Goal: Task Accomplishment & Management: Manage account settings

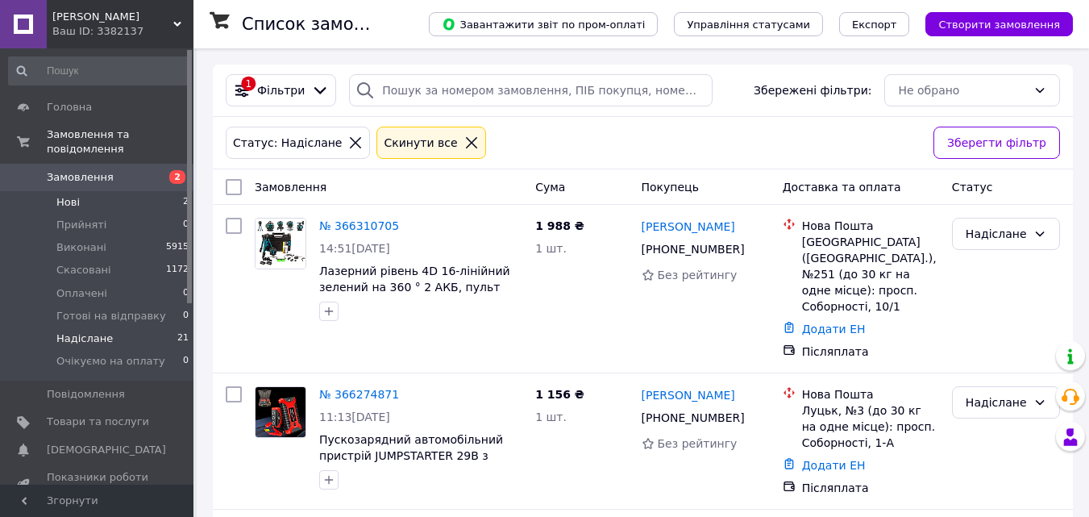
click at [139, 191] on li "Нові 2" at bounding box center [99, 202] width 198 height 23
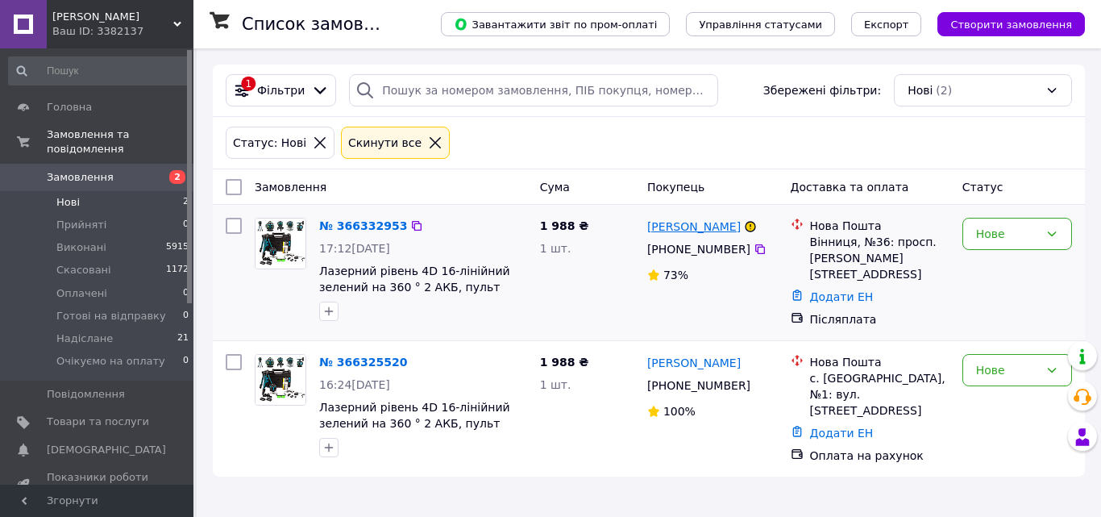
click at [682, 228] on link "[PERSON_NAME]" at bounding box center [693, 226] width 93 height 16
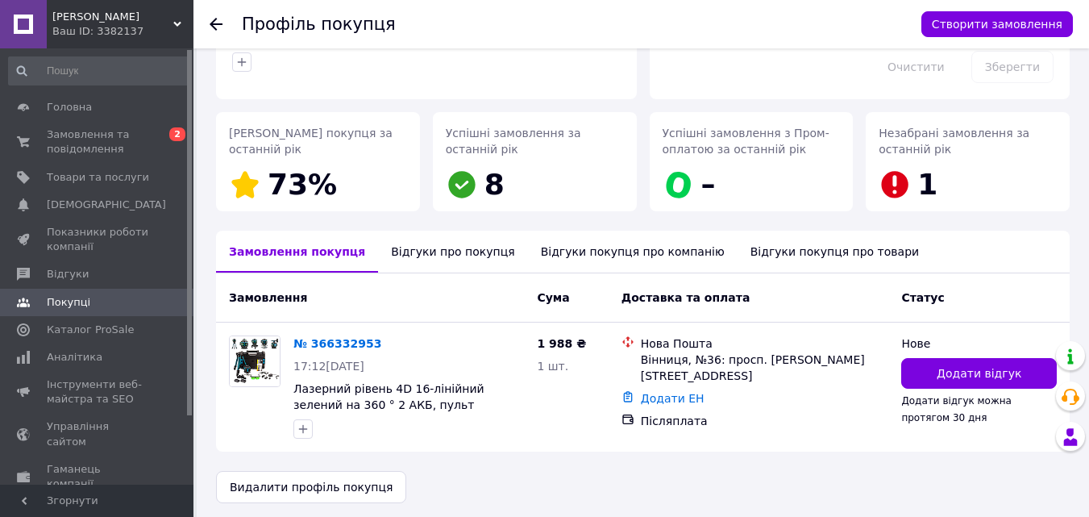
scroll to position [188, 0]
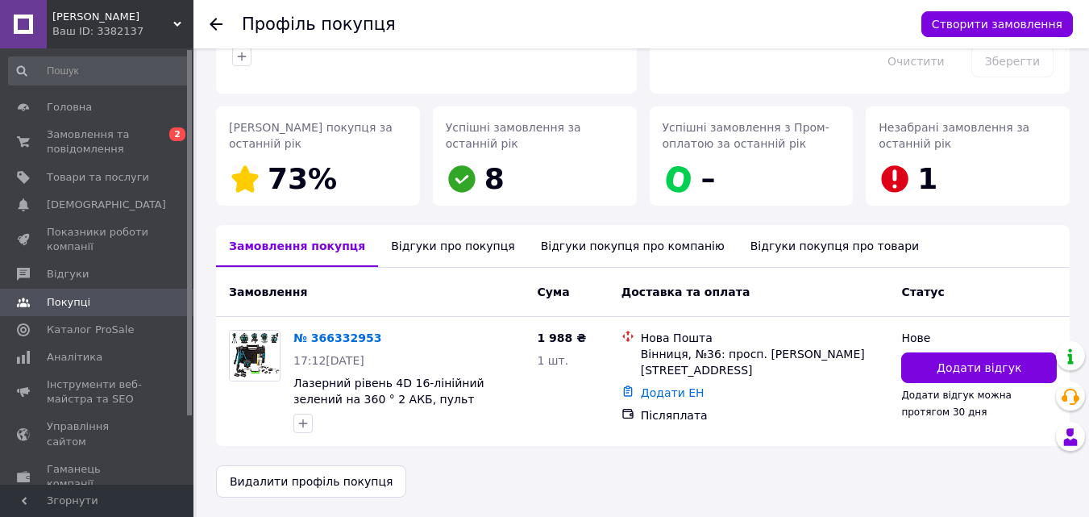
click at [452, 246] on div "Відгуки про покупця" at bounding box center [452, 246] width 149 height 42
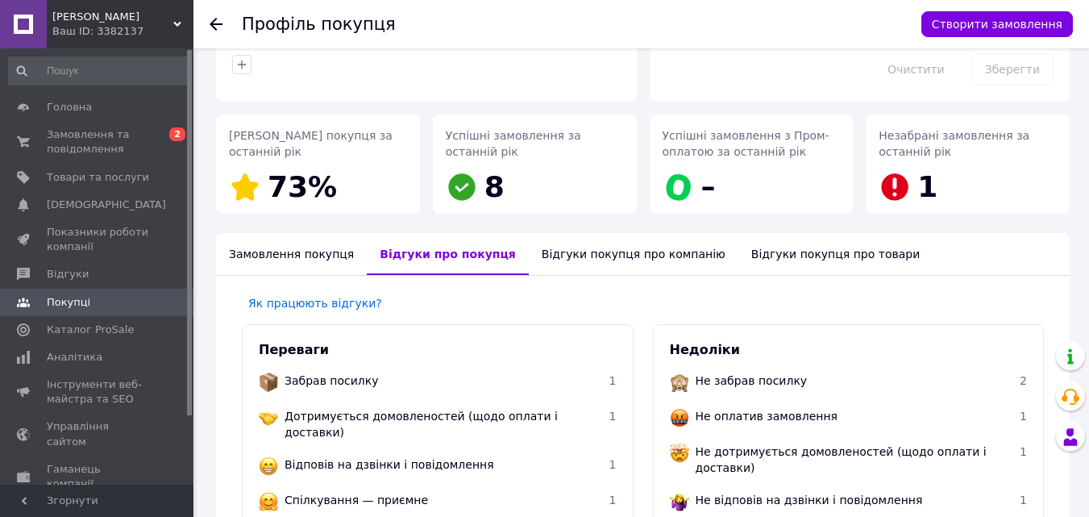
scroll to position [0, 0]
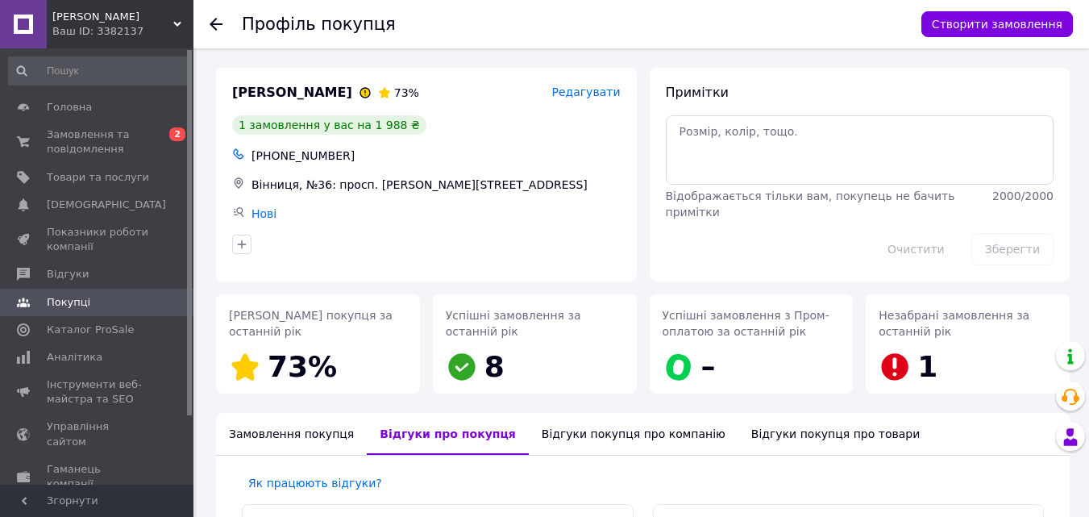
click at [213, 23] on use at bounding box center [216, 24] width 13 height 13
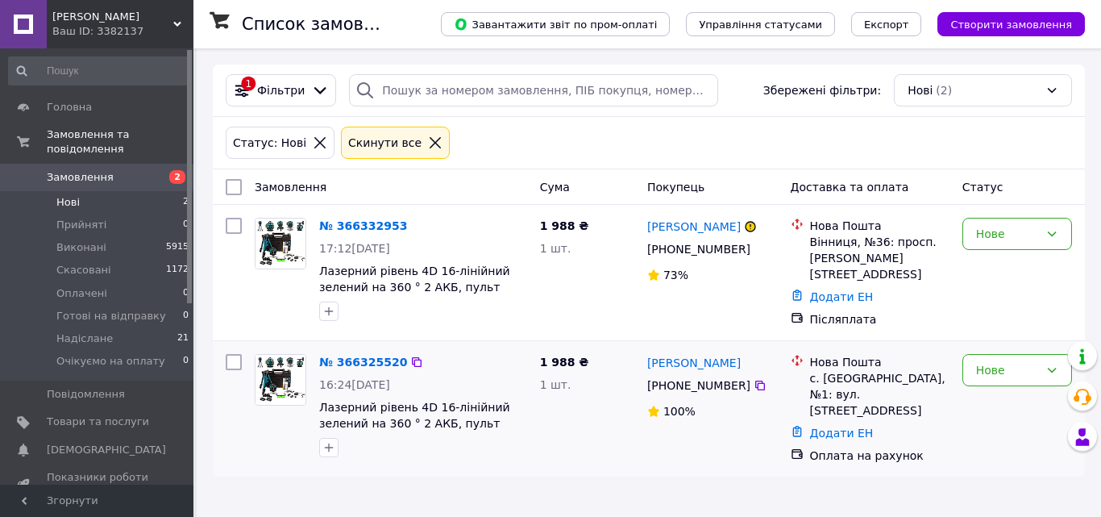
click at [335, 447] on button "button" at bounding box center [328, 447] width 19 height 19
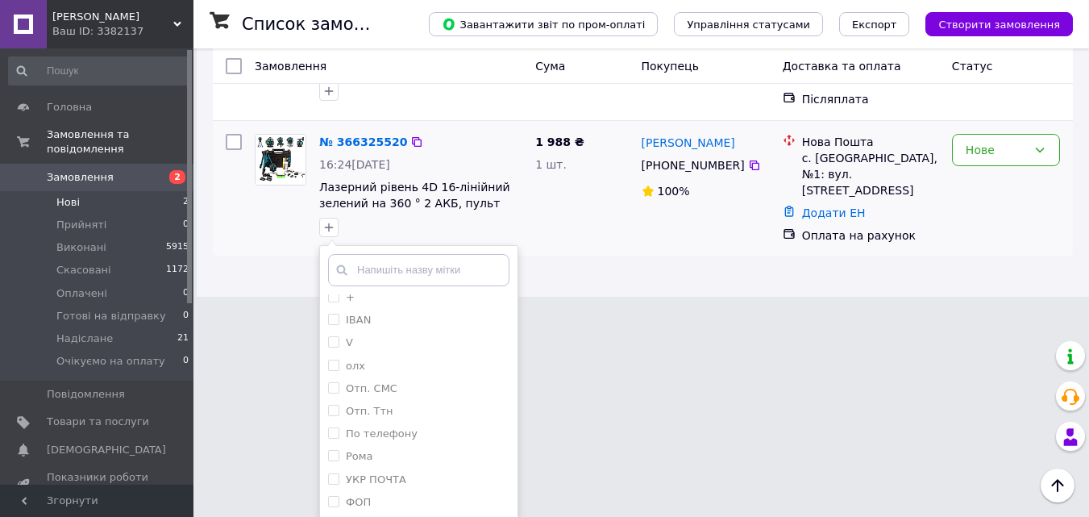
scroll to position [287, 0]
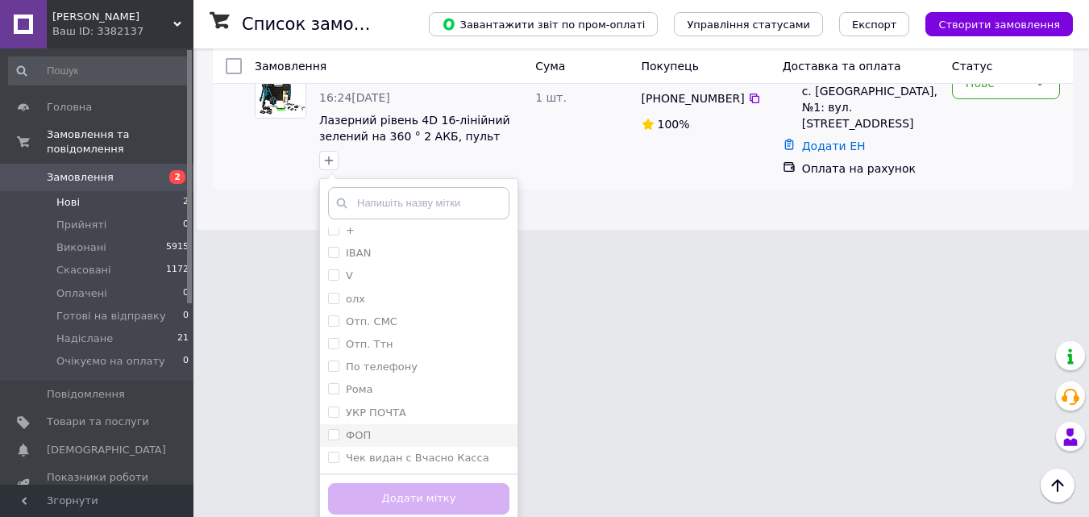
click at [409, 428] on div "ФОП" at bounding box center [418, 435] width 181 height 15
checkbox input "true"
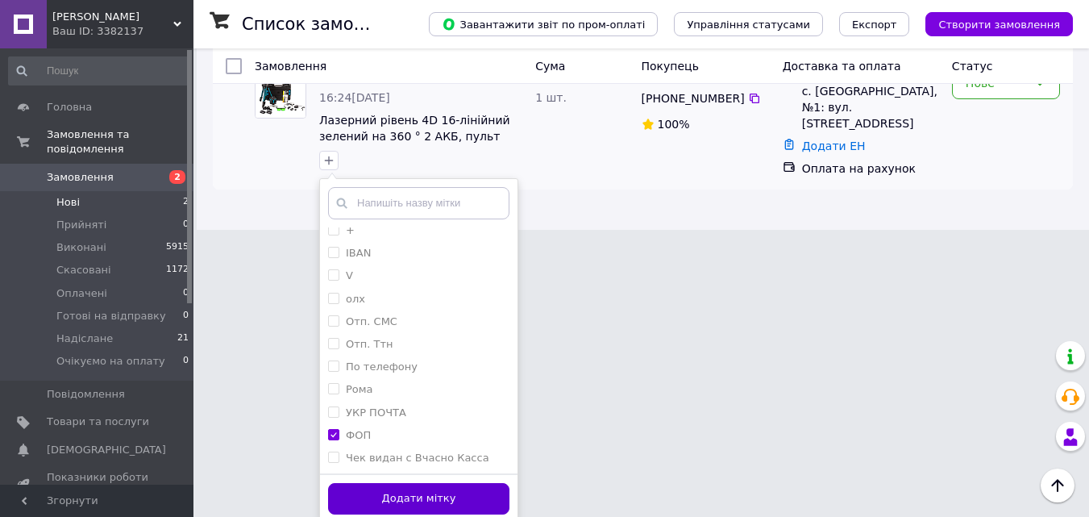
click at [437, 504] on button "Додати мітку" at bounding box center [418, 498] width 181 height 31
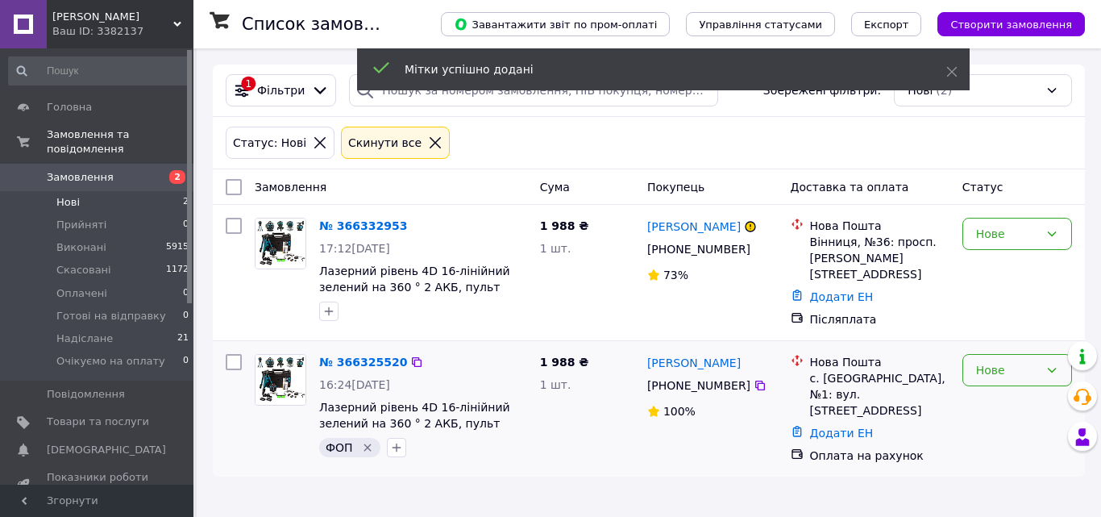
click at [995, 368] on div "Нове" at bounding box center [1007, 370] width 63 height 18
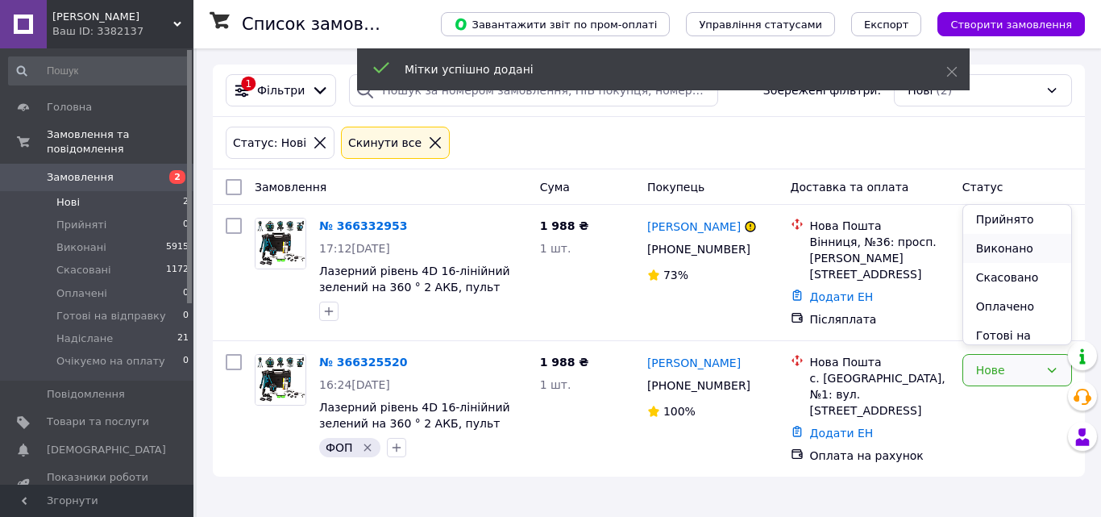
click at [1037, 235] on li "Виконано" at bounding box center [1017, 248] width 108 height 29
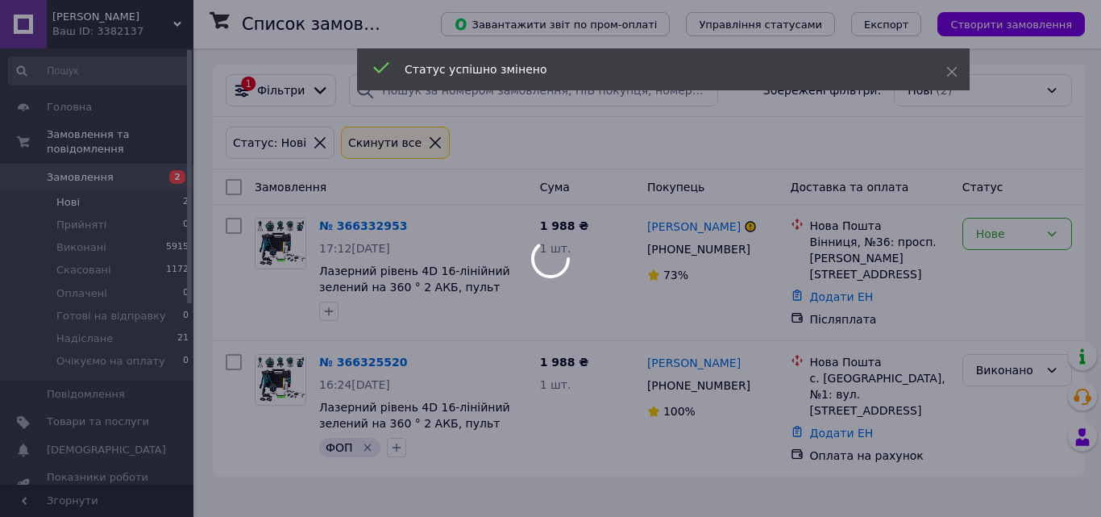
click at [1003, 362] on div at bounding box center [550, 258] width 1101 height 517
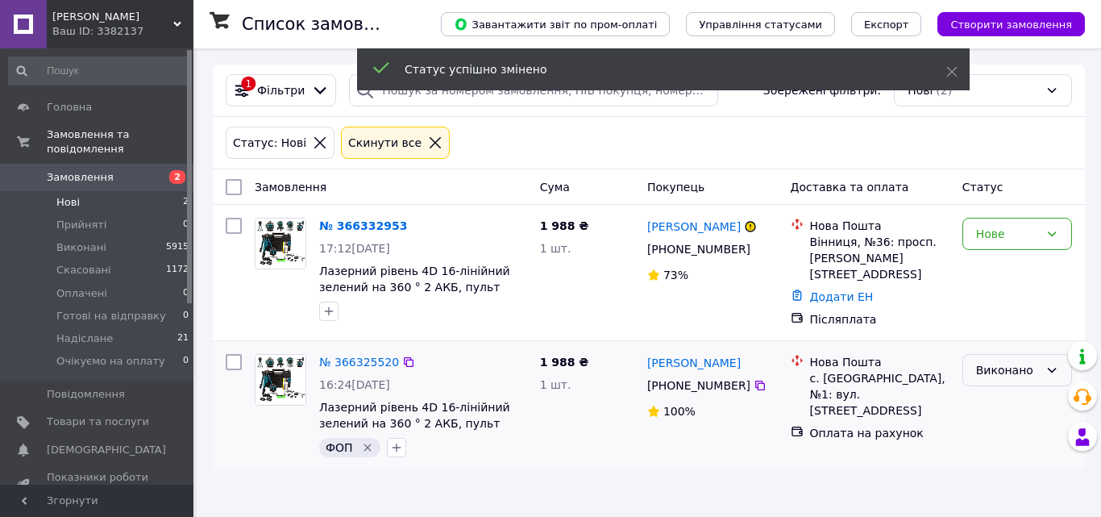
click at [995, 364] on div "Виконано" at bounding box center [1007, 370] width 63 height 18
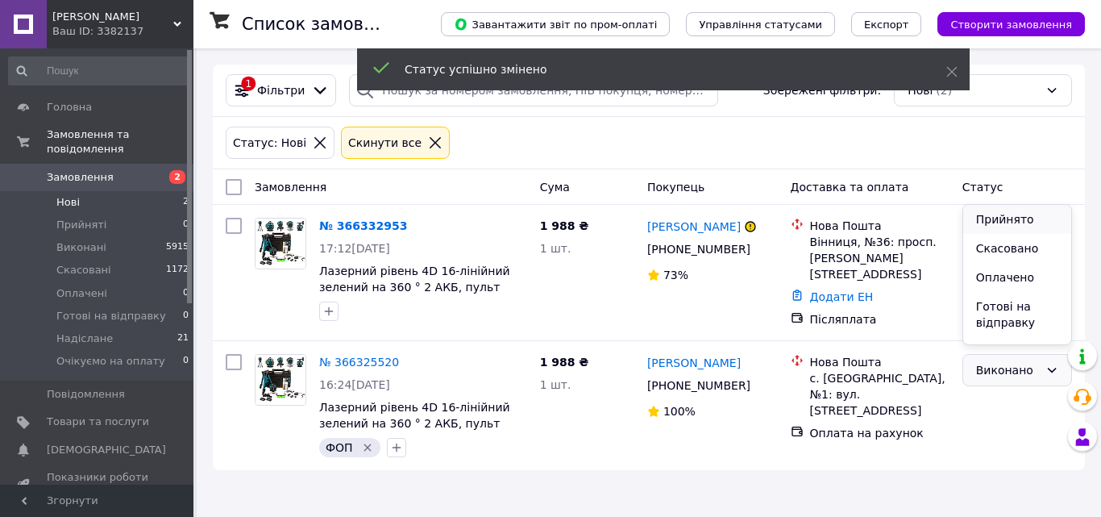
click at [988, 222] on li "Прийнято" at bounding box center [1017, 219] width 108 height 29
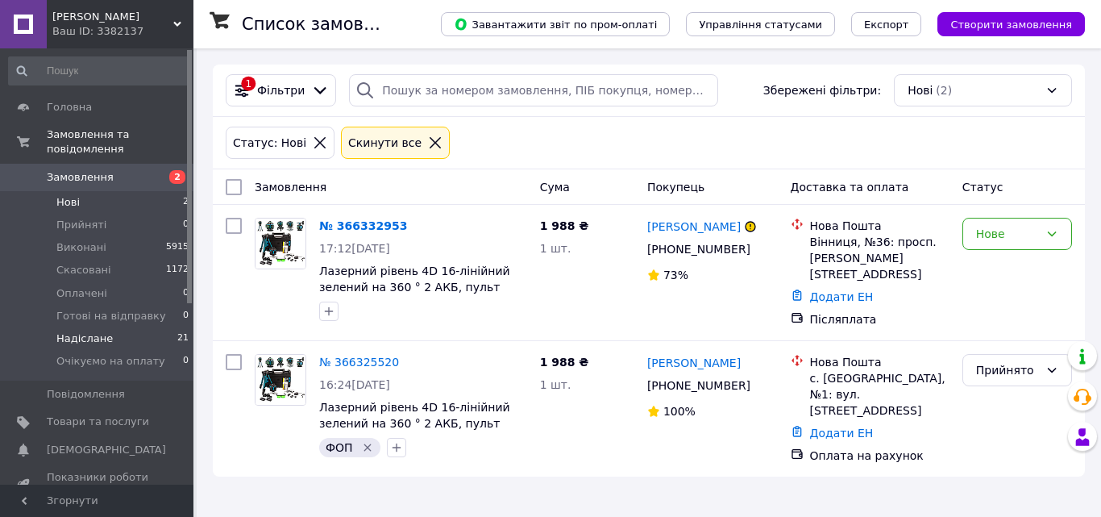
click at [60, 331] on span "Надіслане" at bounding box center [84, 338] width 56 height 15
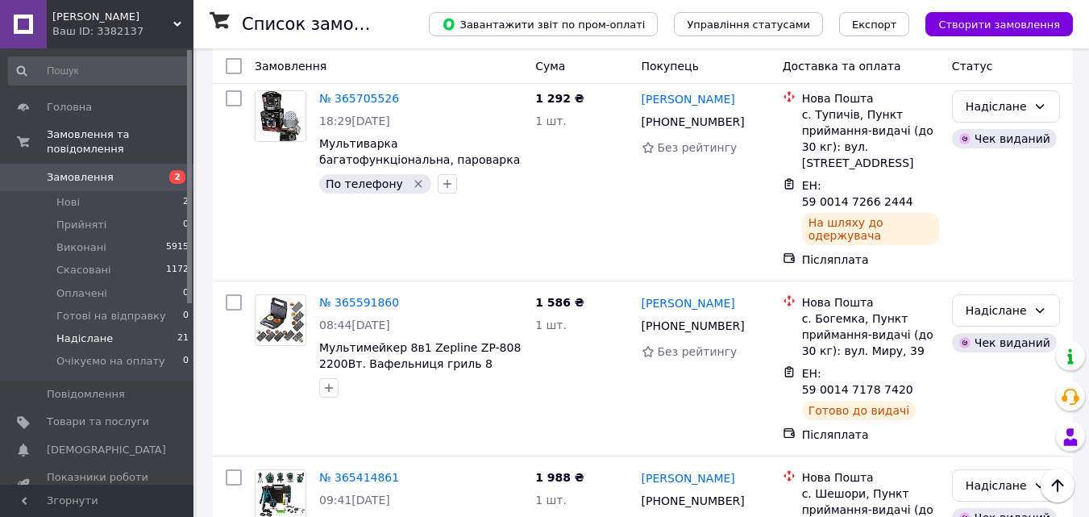
scroll to position [3168, 0]
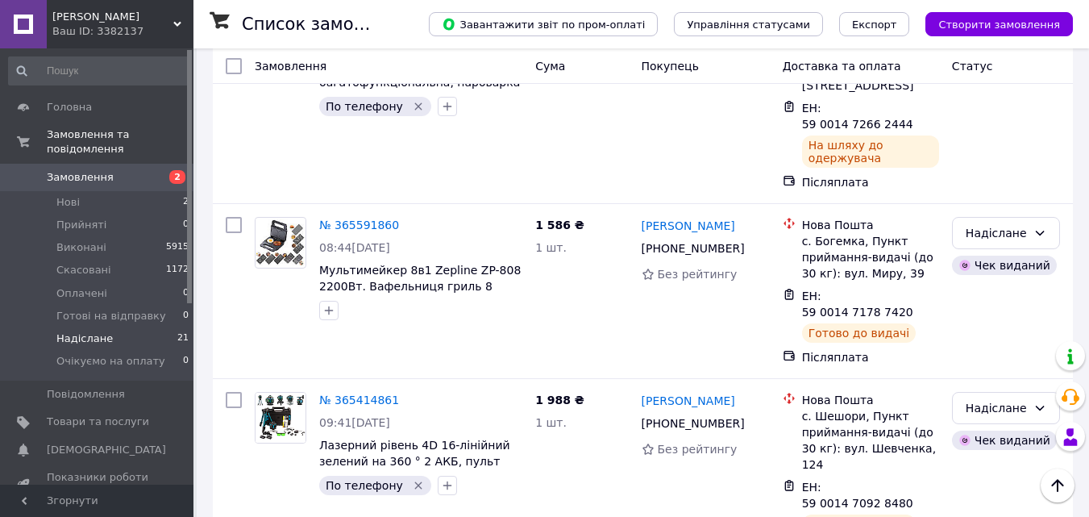
click at [991, 402] on li "Виконано" at bounding box center [1006, 402] width 106 height 29
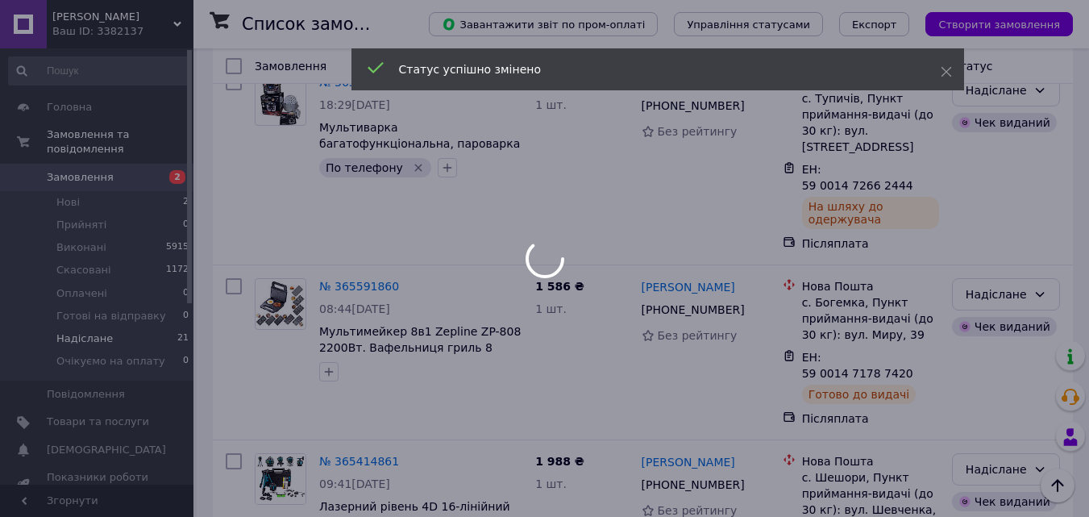
scroll to position [3006, 0]
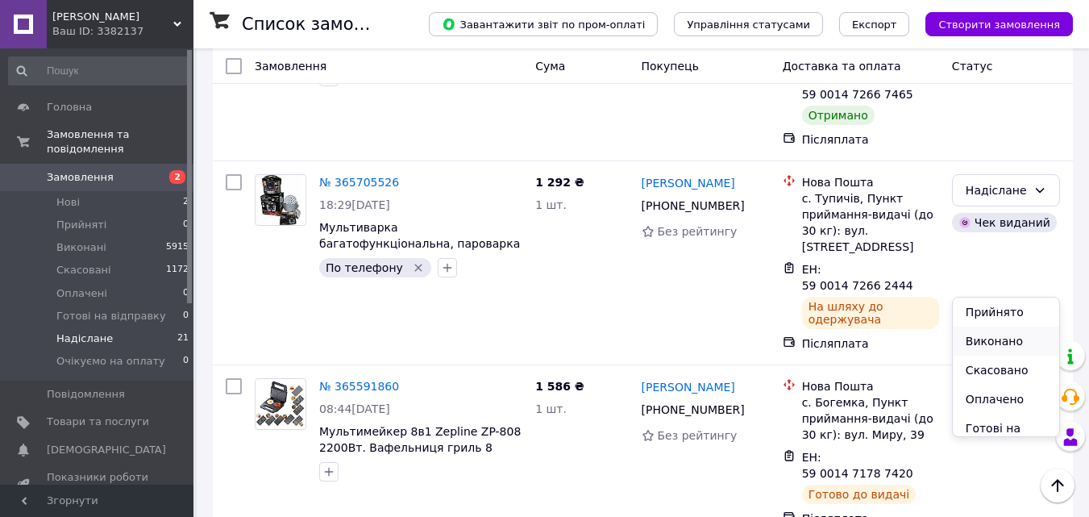
click at [989, 343] on li "Виконано" at bounding box center [1006, 340] width 106 height 29
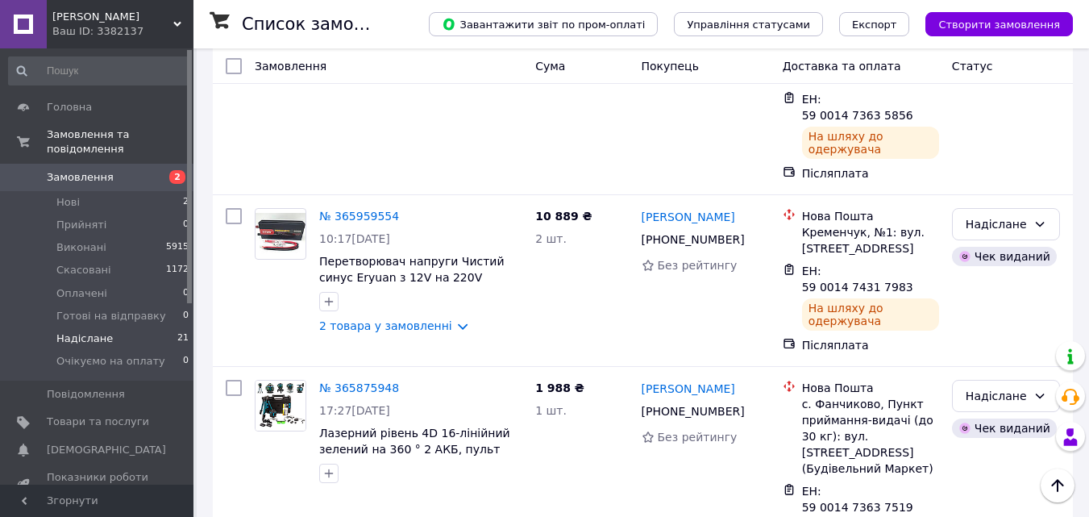
scroll to position [2362, 0]
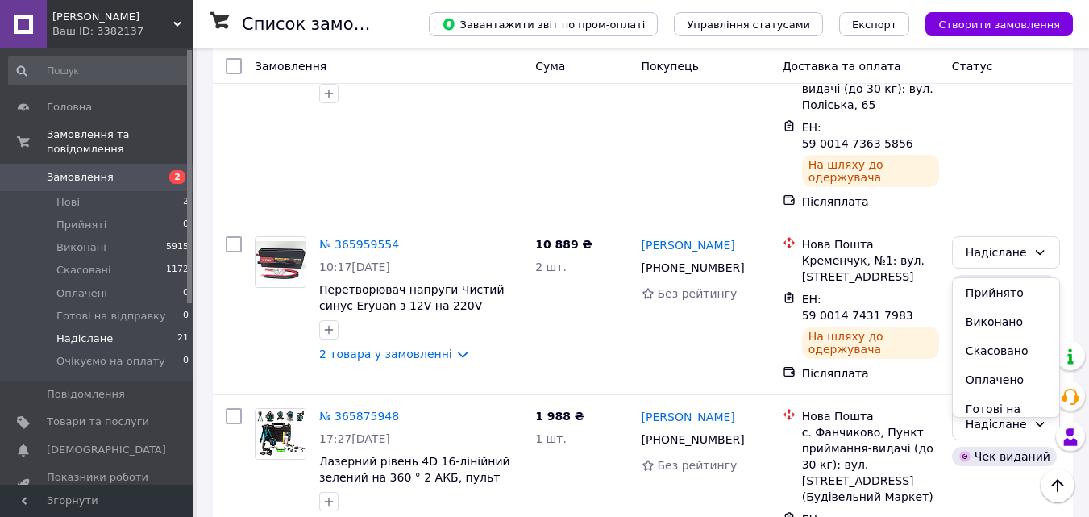
click at [996, 322] on li "Виконано" at bounding box center [1006, 321] width 106 height 29
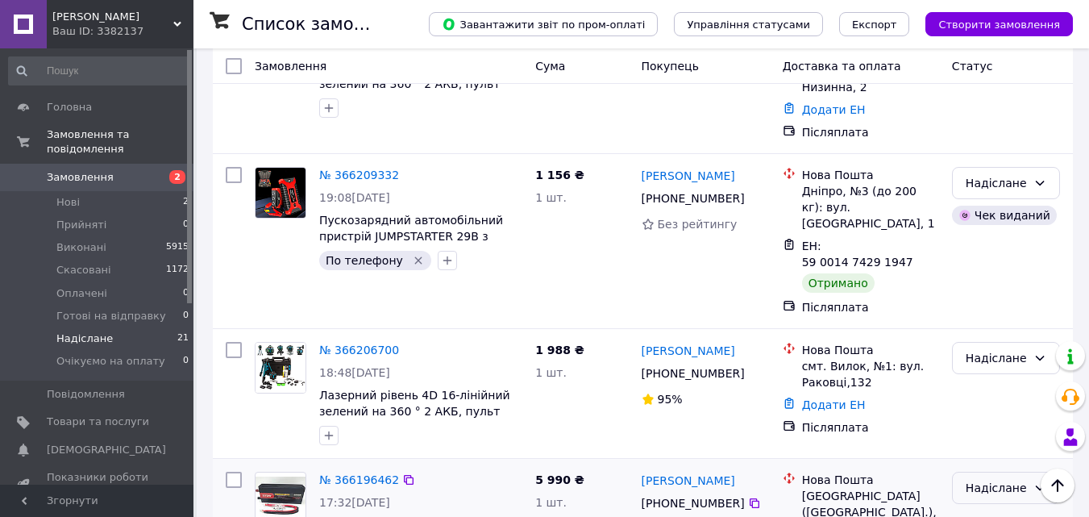
scroll to position [427, 0]
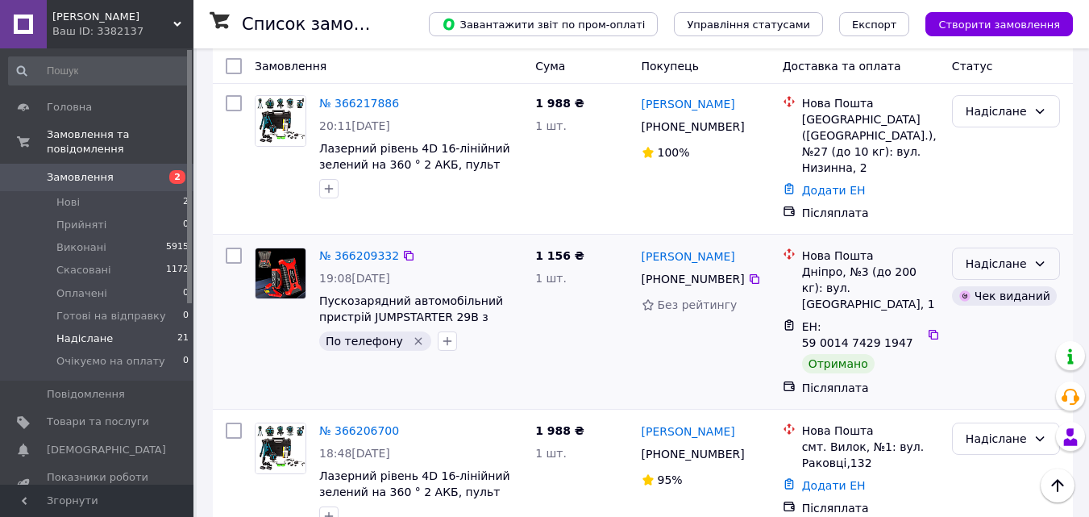
click at [1037, 257] on icon at bounding box center [1039, 263] width 13 height 13
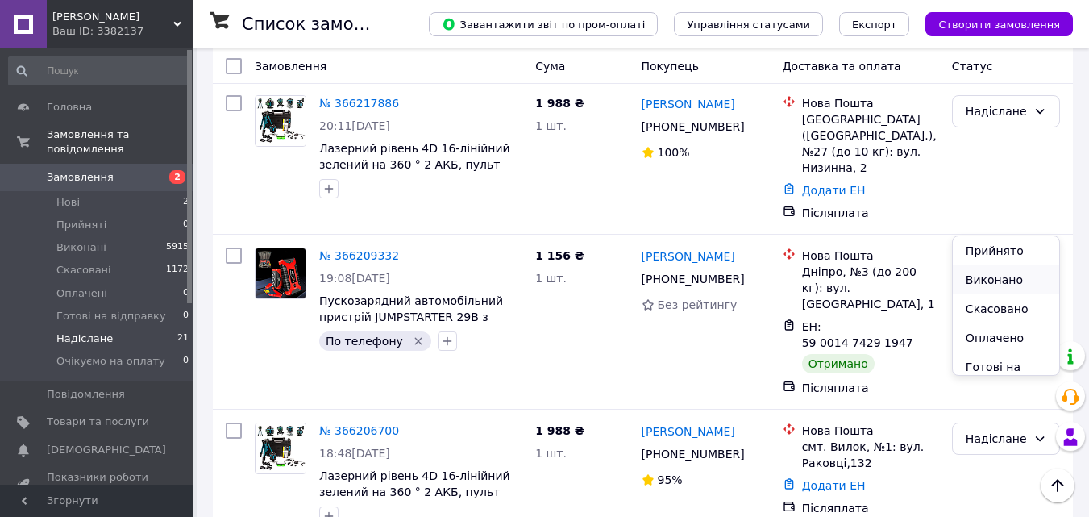
click at [992, 272] on li "Виконано" at bounding box center [1006, 279] width 106 height 29
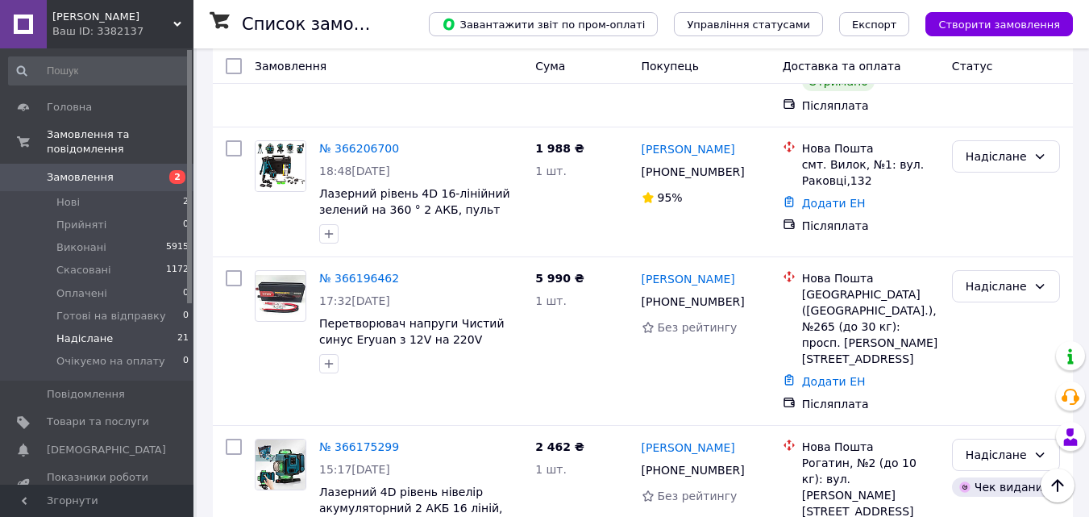
scroll to position [806, 0]
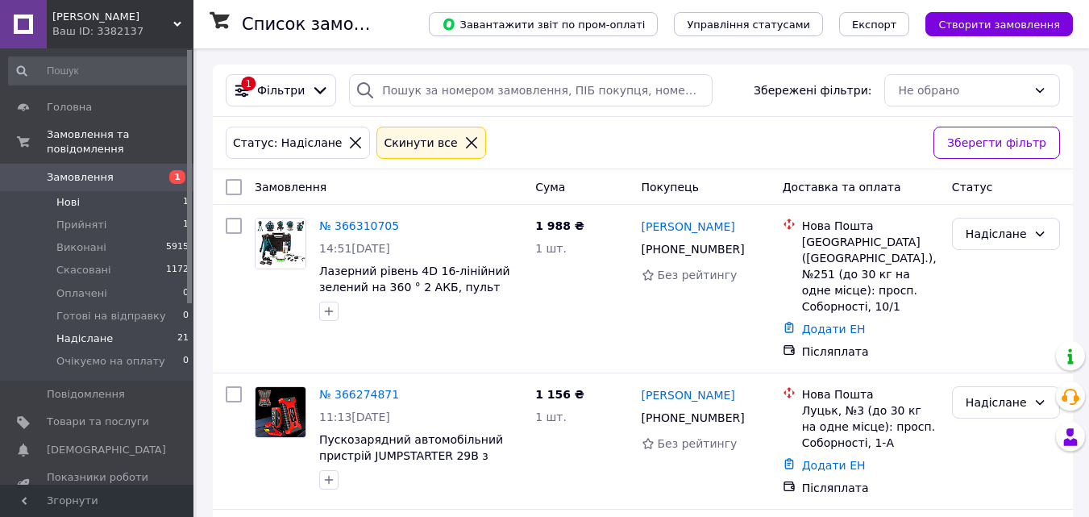
click at [145, 191] on li "Нові 1" at bounding box center [99, 202] width 198 height 23
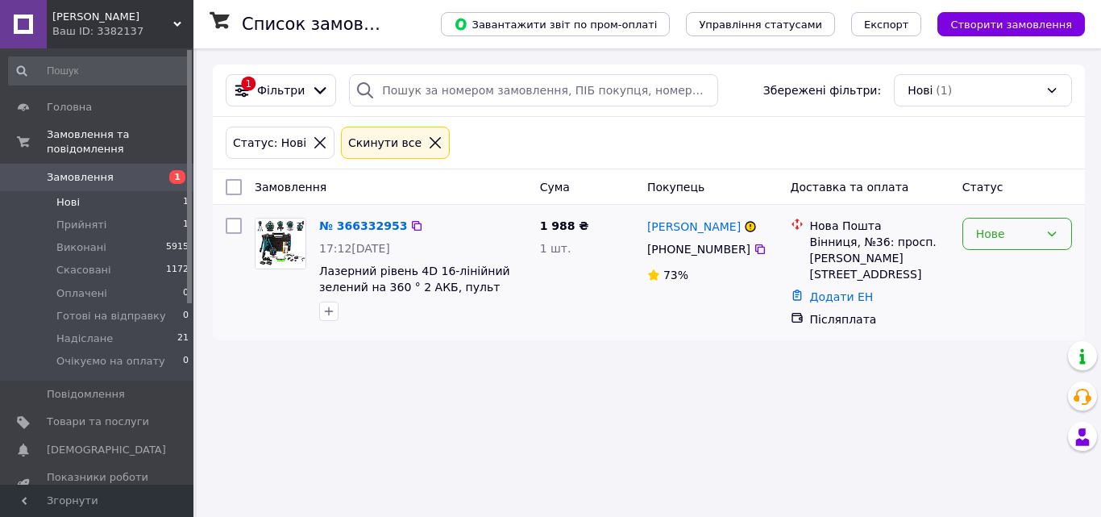
click at [1026, 244] on div "Нове" at bounding box center [1017, 234] width 110 height 32
click at [1012, 268] on li "Прийнято" at bounding box center [1017, 269] width 108 height 29
click at [67, 331] on span "Надіслане" at bounding box center [84, 338] width 56 height 15
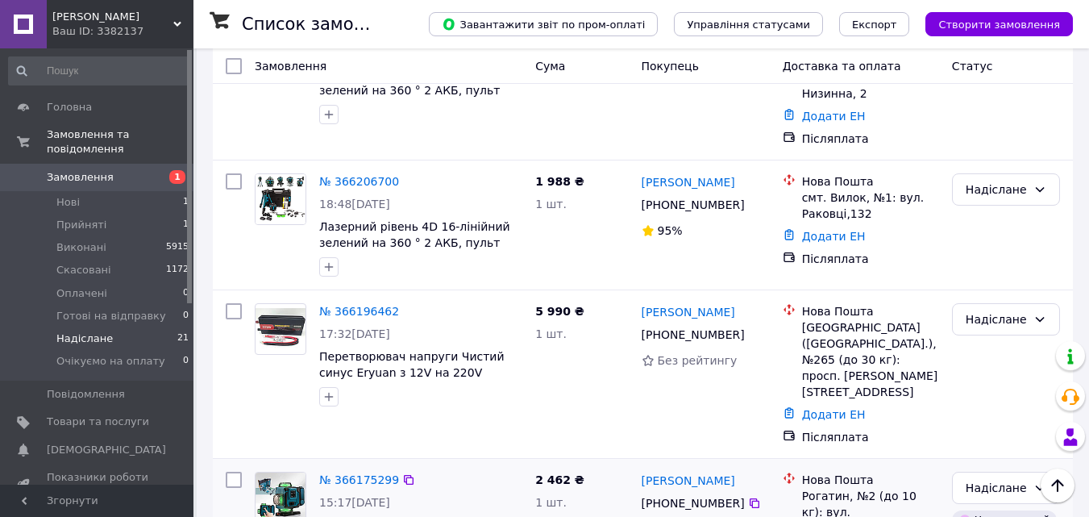
scroll to position [484, 0]
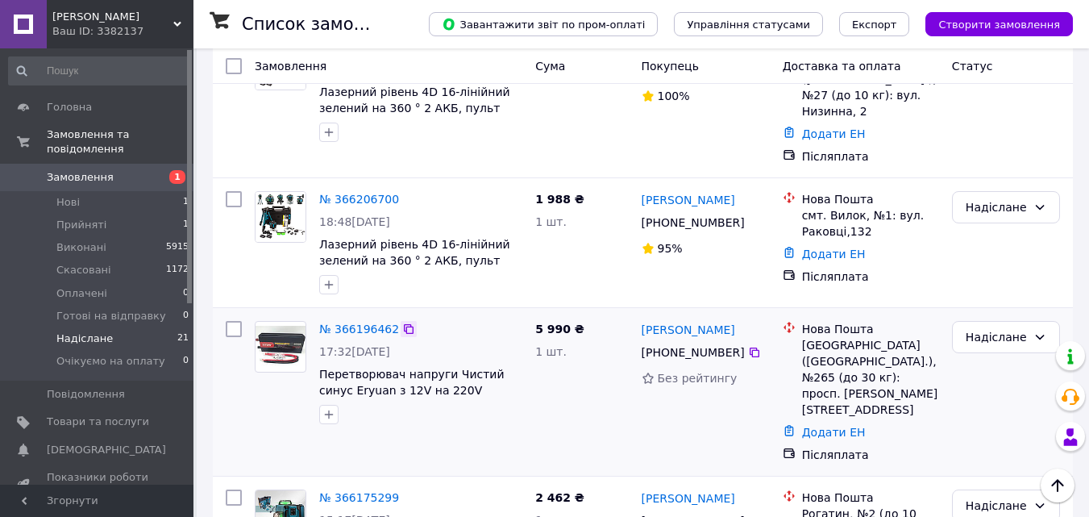
click at [404, 324] on icon at bounding box center [409, 329] width 10 height 10
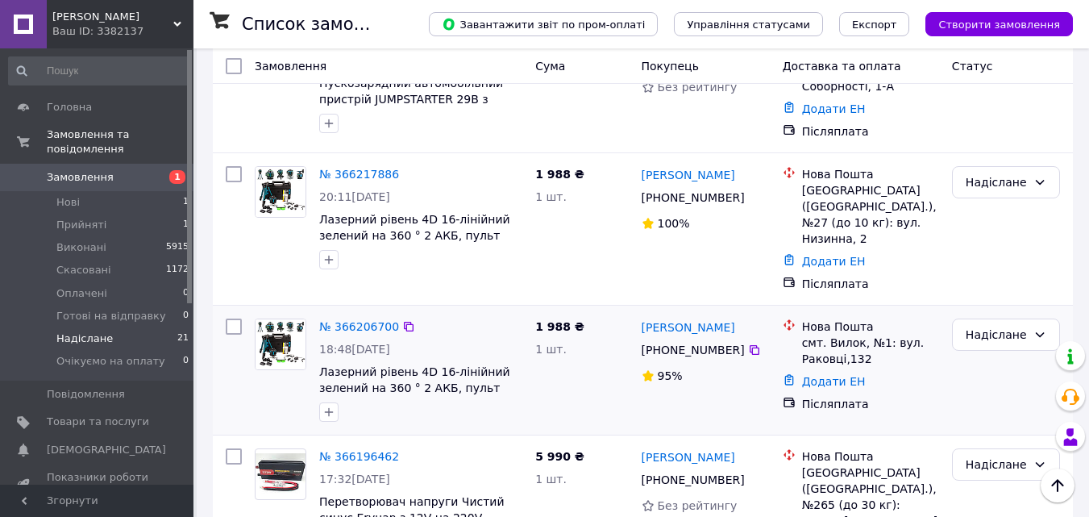
scroll to position [322, 0]
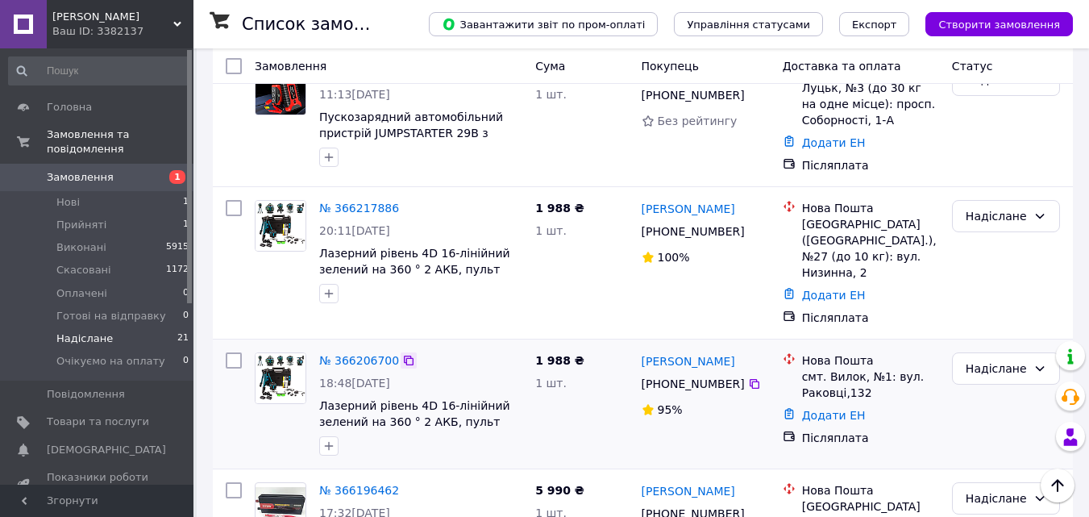
click at [404, 355] on icon at bounding box center [409, 360] width 10 height 10
click at [402, 202] on icon at bounding box center [408, 208] width 13 height 13
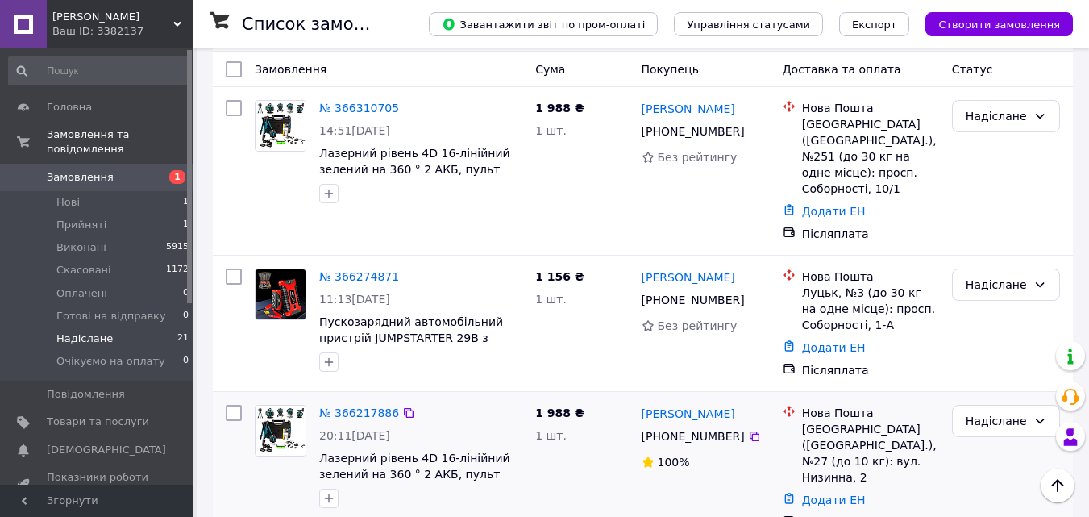
scroll to position [81, 0]
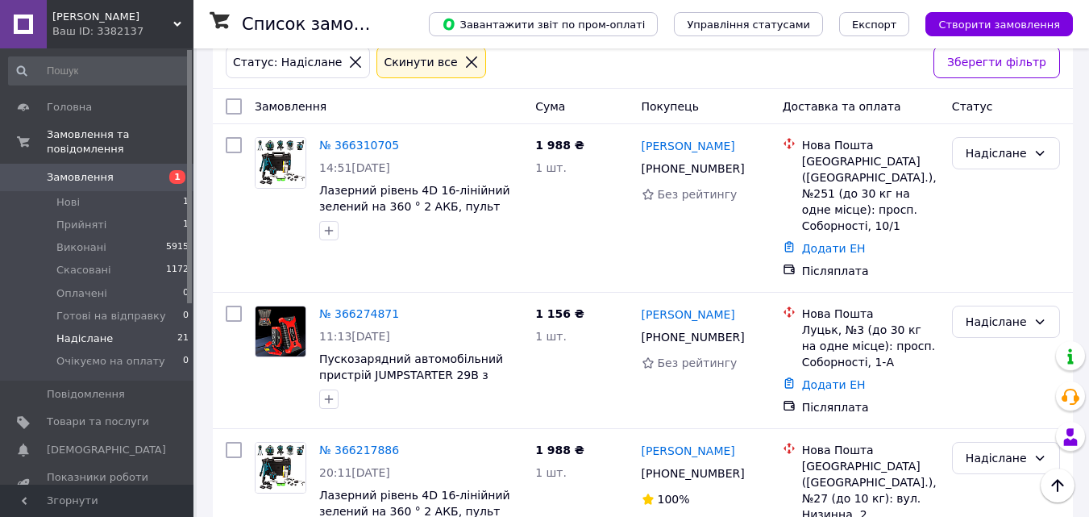
drag, startPoint x: 399, startPoint y: 144, endPoint x: 189, endPoint y: 8, distance: 250.6
click at [402, 143] on icon at bounding box center [408, 145] width 13 height 13
click at [402, 307] on icon at bounding box center [408, 313] width 13 height 13
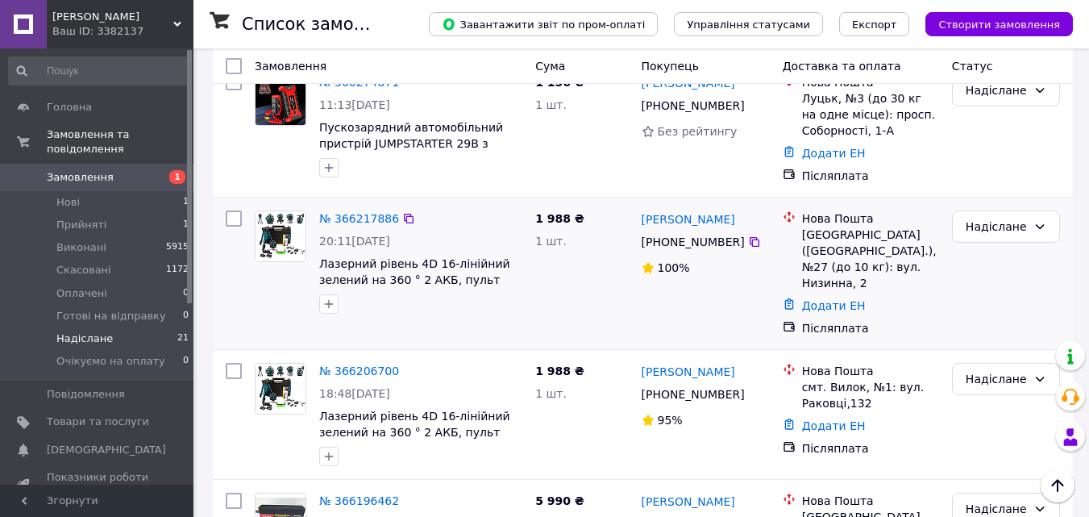
scroll to position [242, 0]
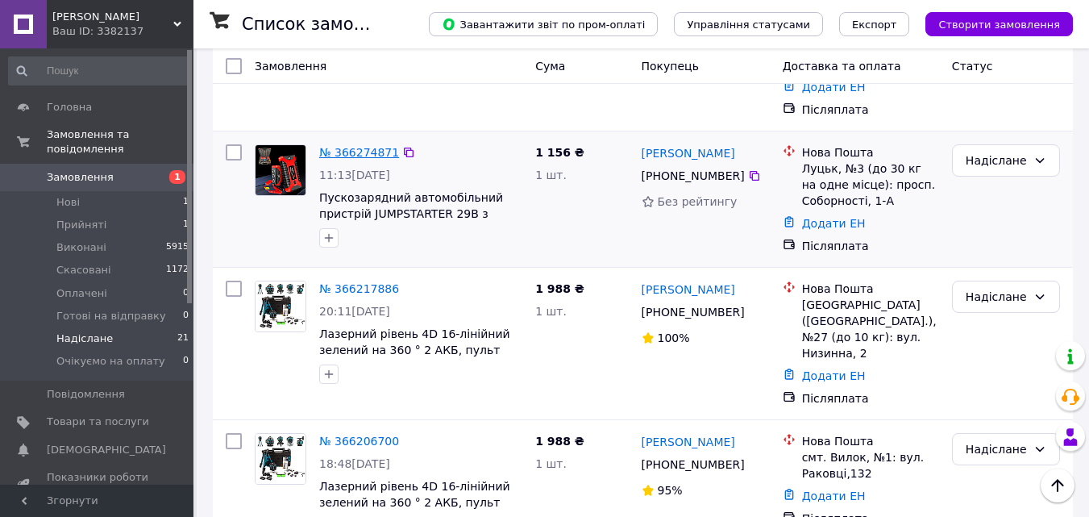
click at [328, 146] on link "№ 366274871" at bounding box center [359, 152] width 80 height 13
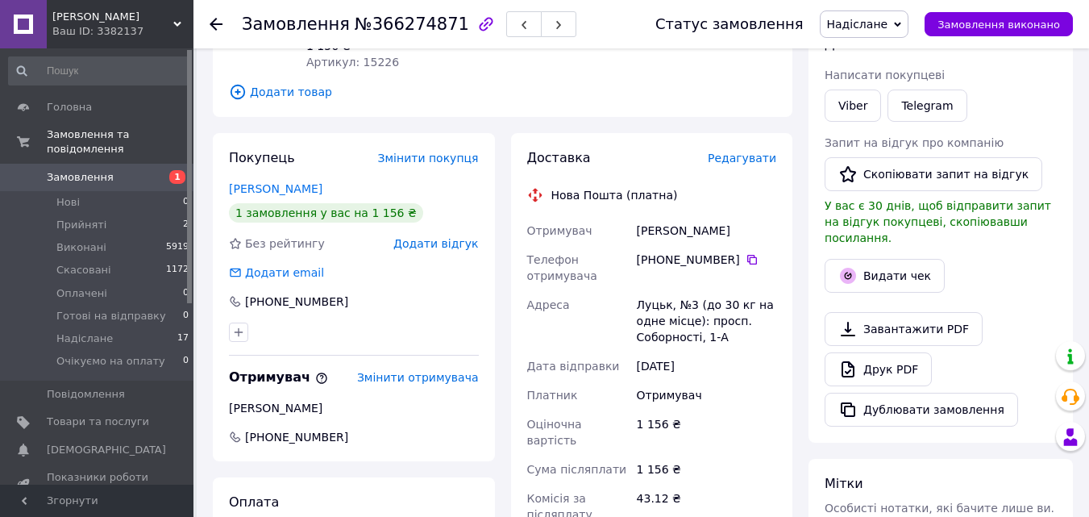
scroll to position [403, 0]
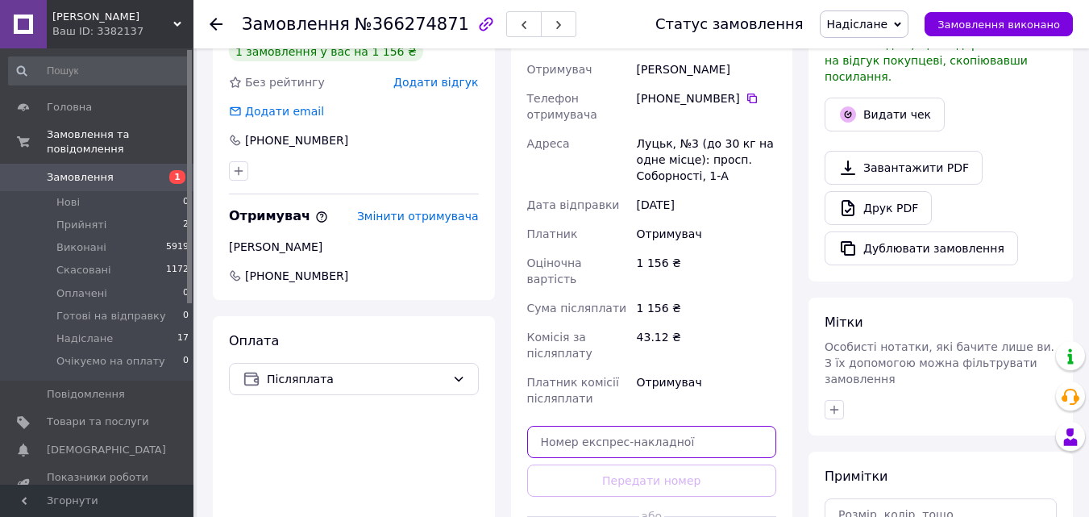
click at [642, 426] on input "text" at bounding box center [652, 442] width 250 height 32
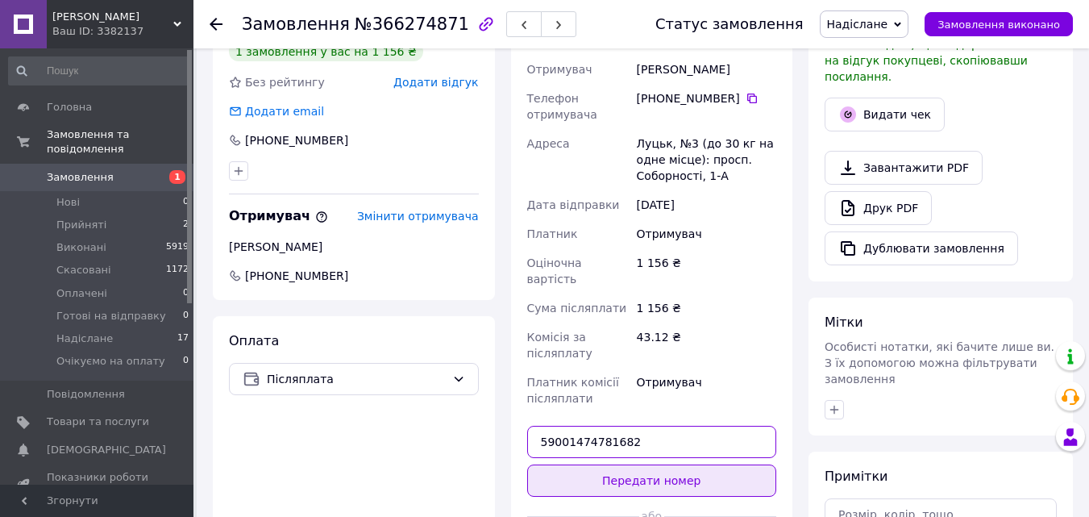
type input "59001474781682"
click at [650, 464] on button "Передати номер" at bounding box center [652, 480] width 250 height 32
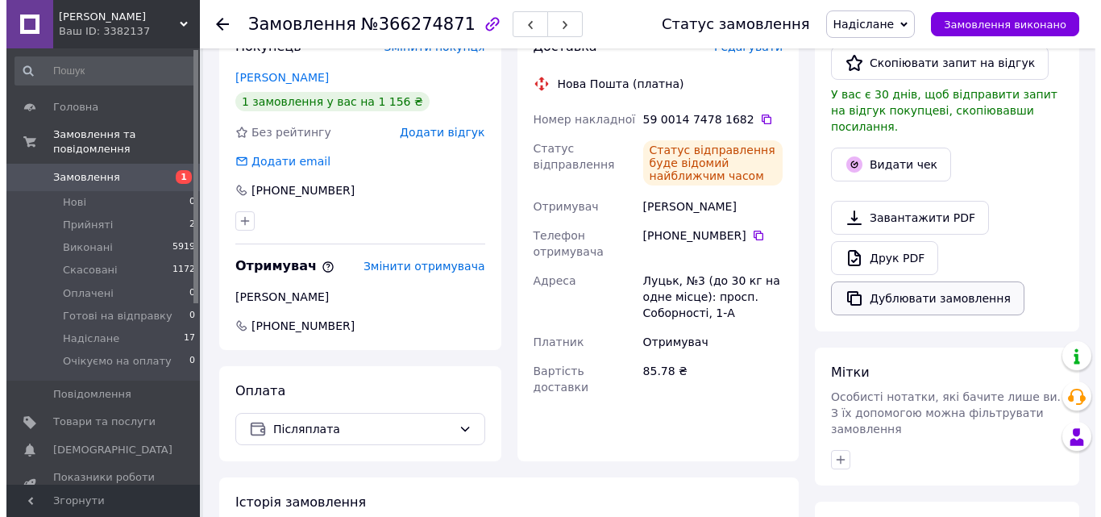
scroll to position [242, 0]
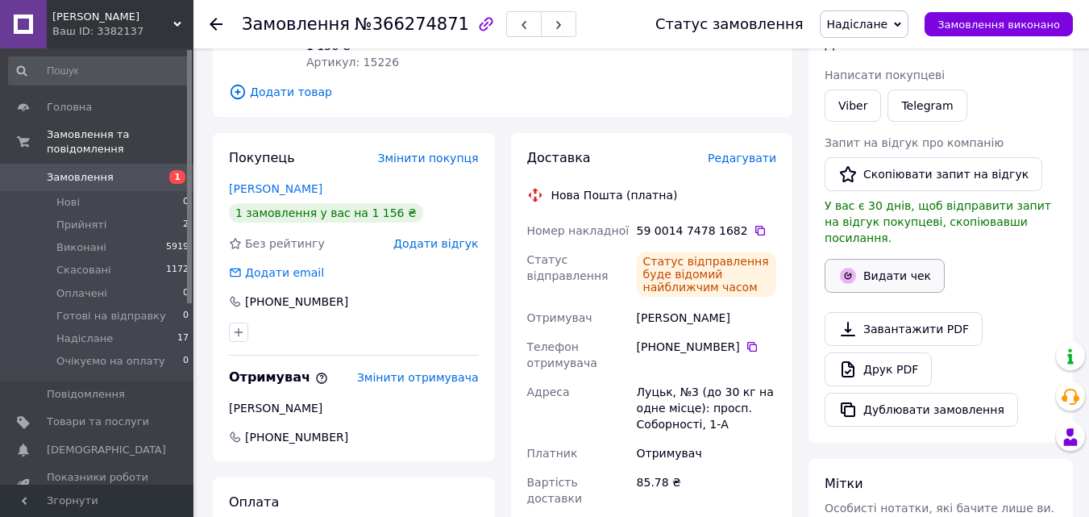
click at [874, 268] on button "Видати чек" at bounding box center [885, 276] width 120 height 34
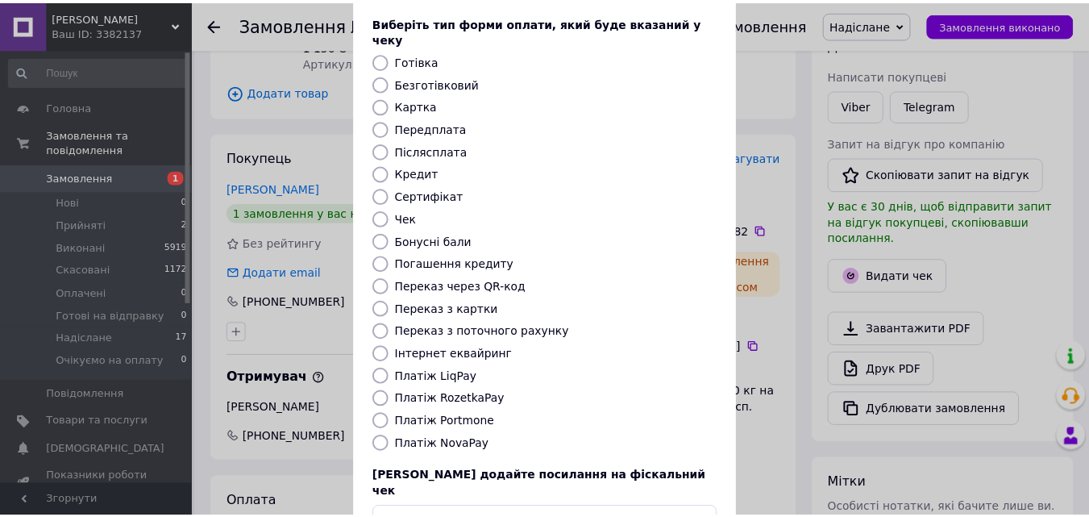
scroll to position [161, 0]
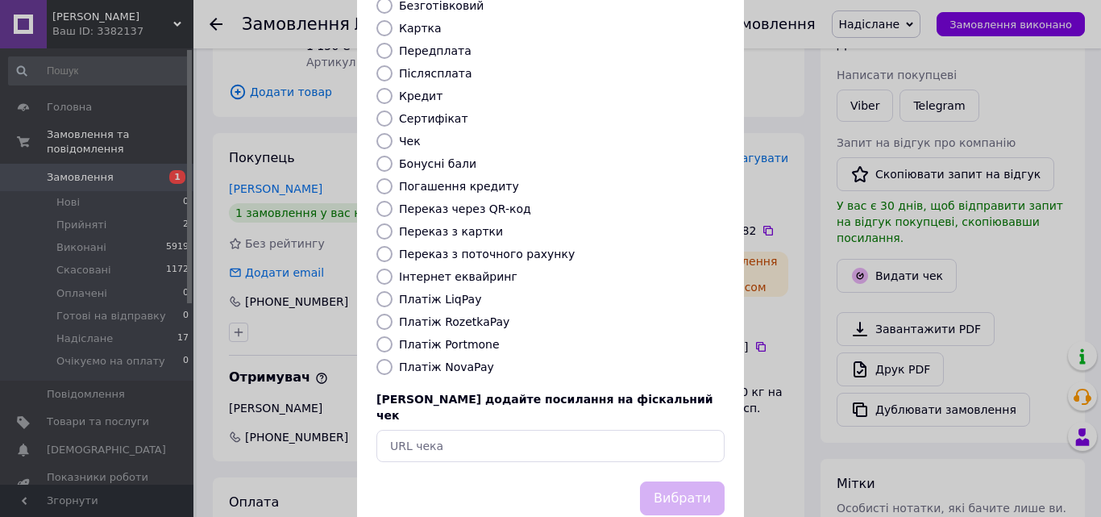
click at [384, 359] on input "Платіж NovaPay" at bounding box center [384, 367] width 16 height 16
radio input "true"
click at [705, 481] on button "Вибрати" at bounding box center [682, 498] width 85 height 35
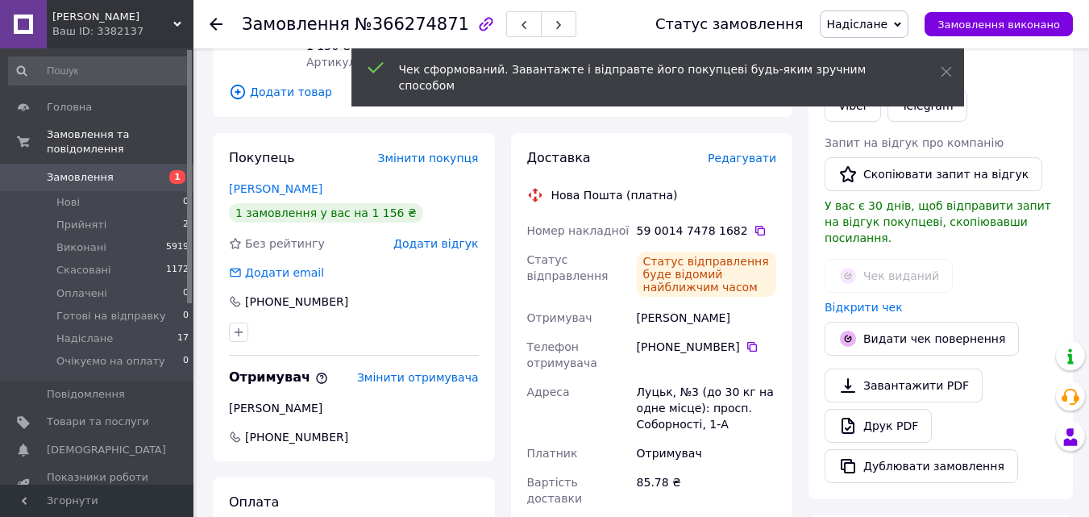
click at [212, 27] on use at bounding box center [216, 24] width 13 height 13
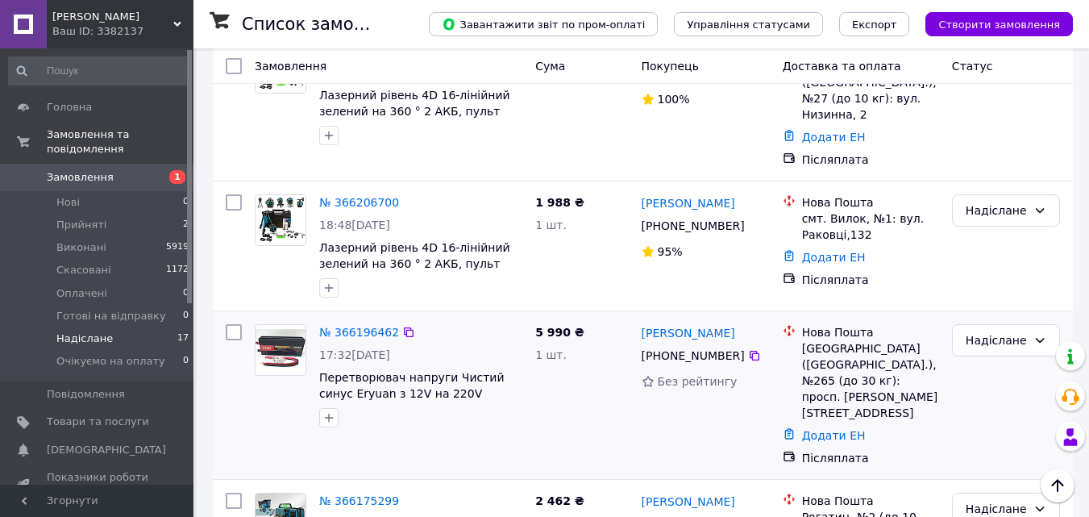
scroll to position [564, 0]
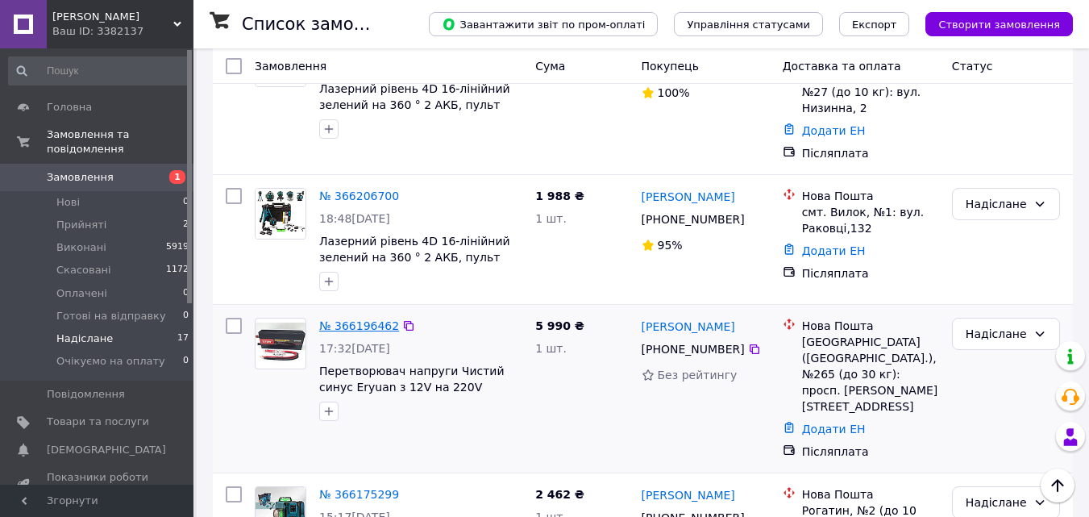
click at [370, 319] on link "№ 366196462" at bounding box center [359, 325] width 80 height 13
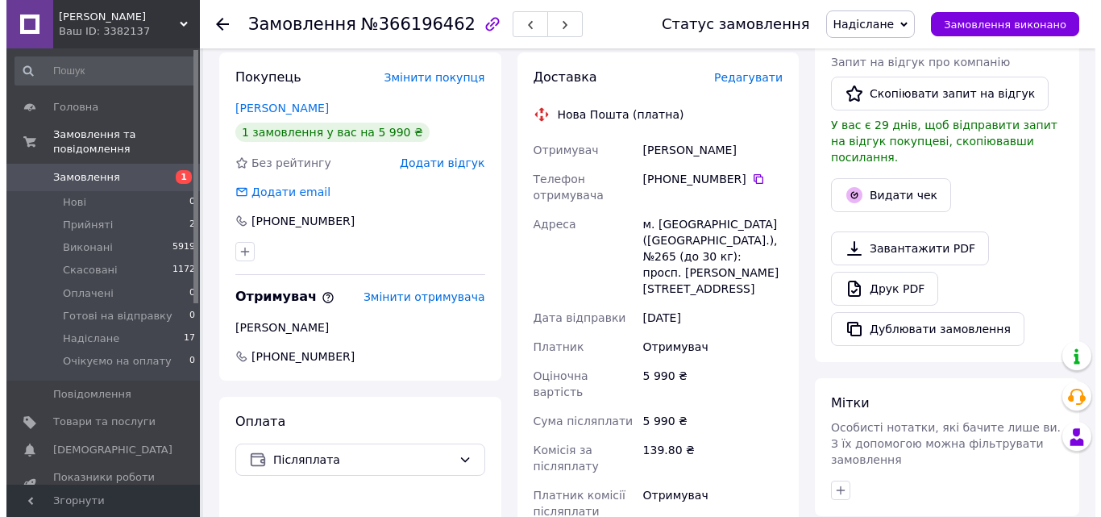
scroll to position [403, 0]
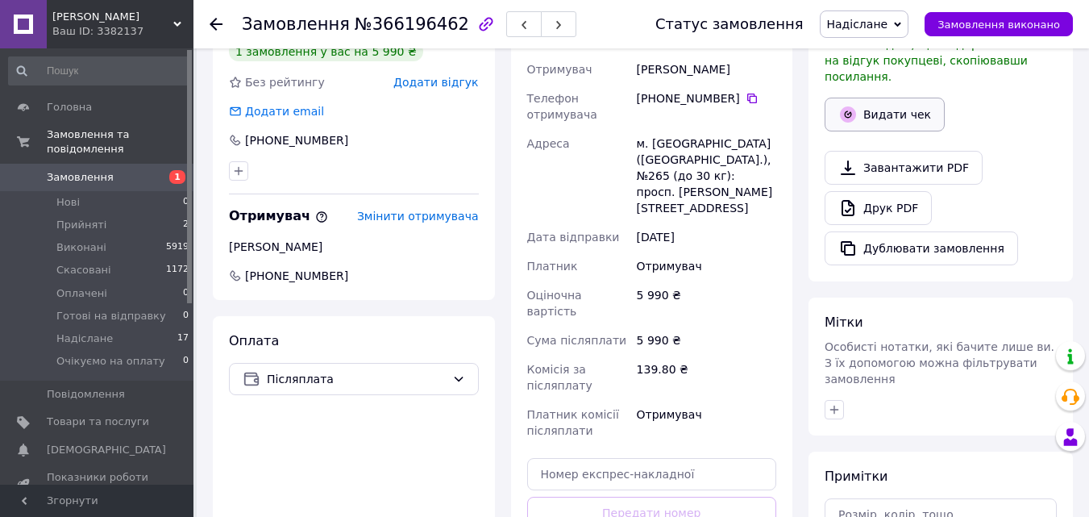
click at [891, 105] on button "Видати чек" at bounding box center [885, 115] width 120 height 34
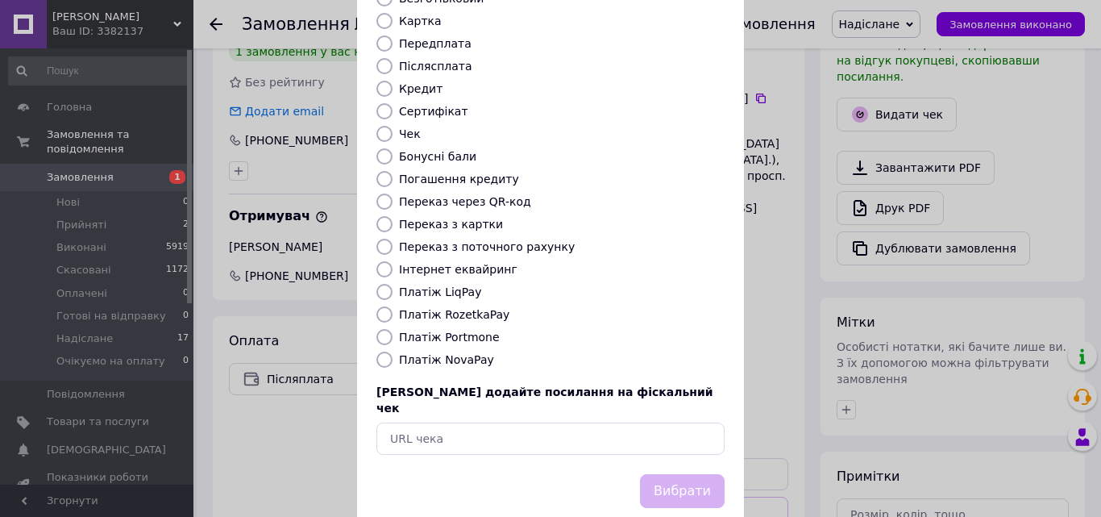
scroll to position [176, 0]
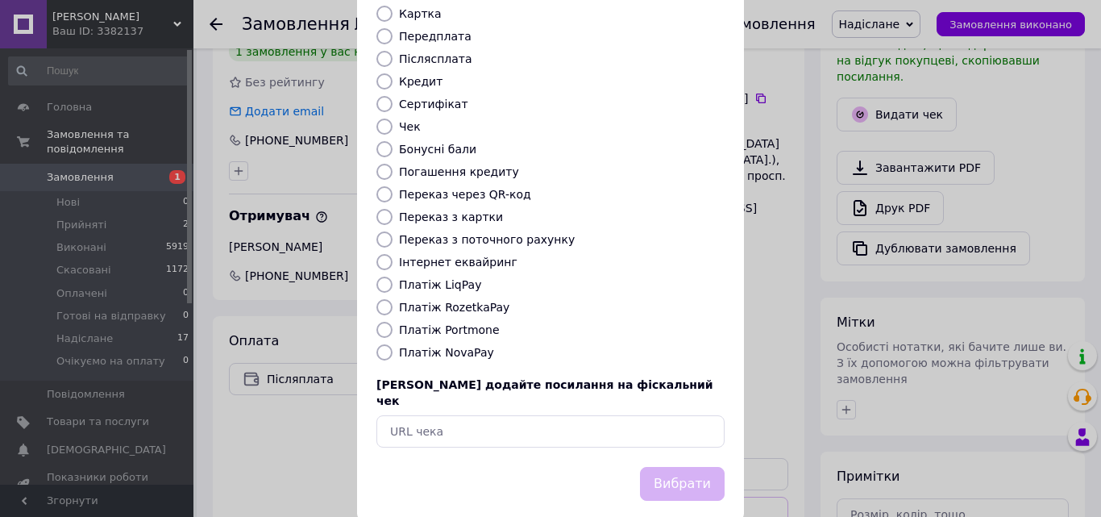
click at [808, 251] on div "Видати фіскальний чек Виберіть тип форми оплати, який буде вказаний у чеку Готі…" at bounding box center [550, 186] width 1101 height 725
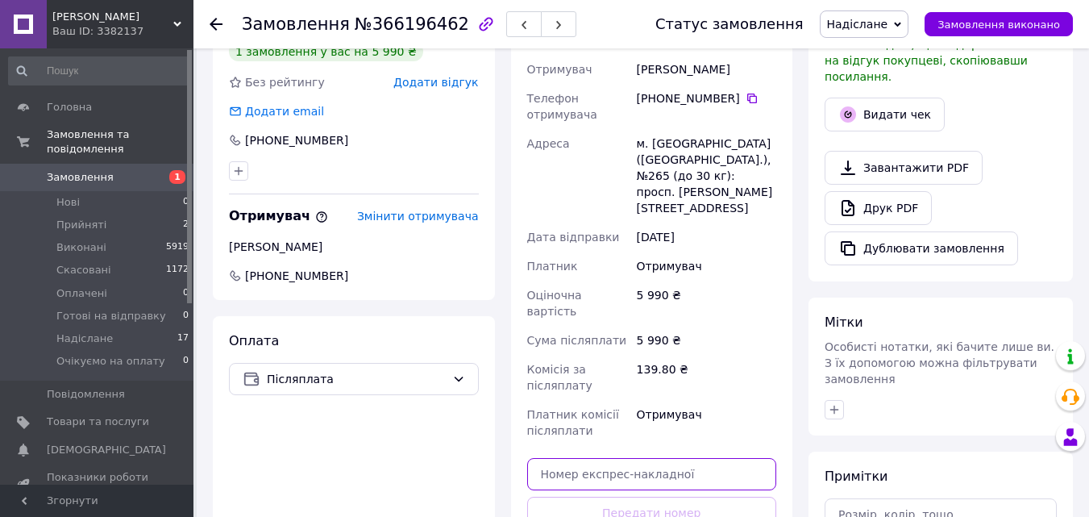
click at [643, 458] on input "text" at bounding box center [652, 474] width 250 height 32
type input "59001474782025"
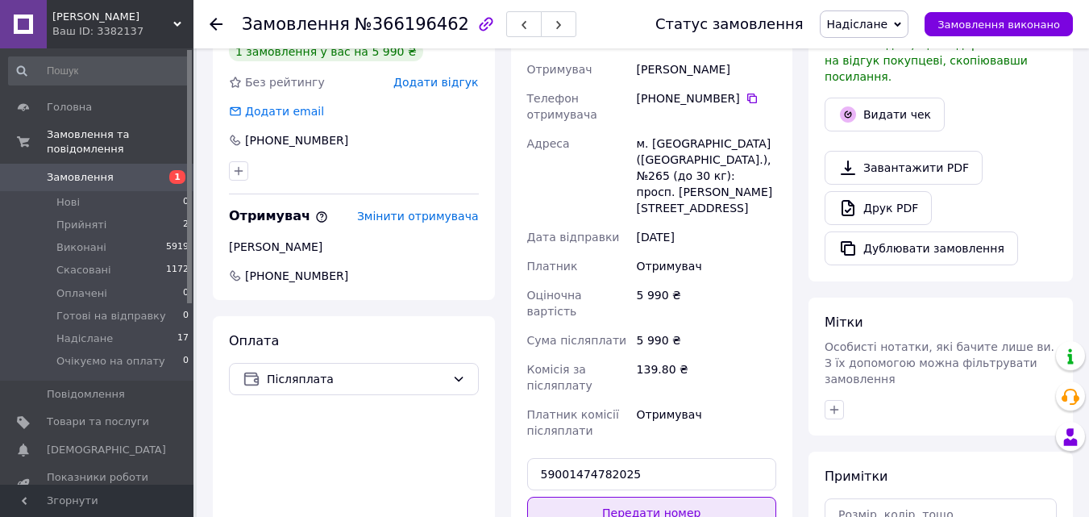
click at [671, 496] on button "Передати номер" at bounding box center [652, 512] width 250 height 32
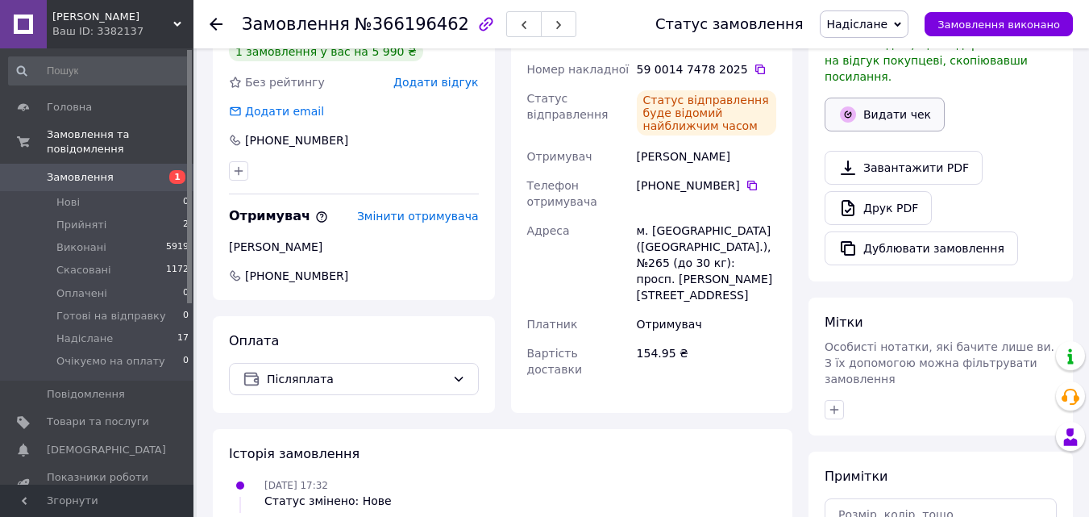
click at [897, 104] on button "Видати чек" at bounding box center [885, 115] width 120 height 34
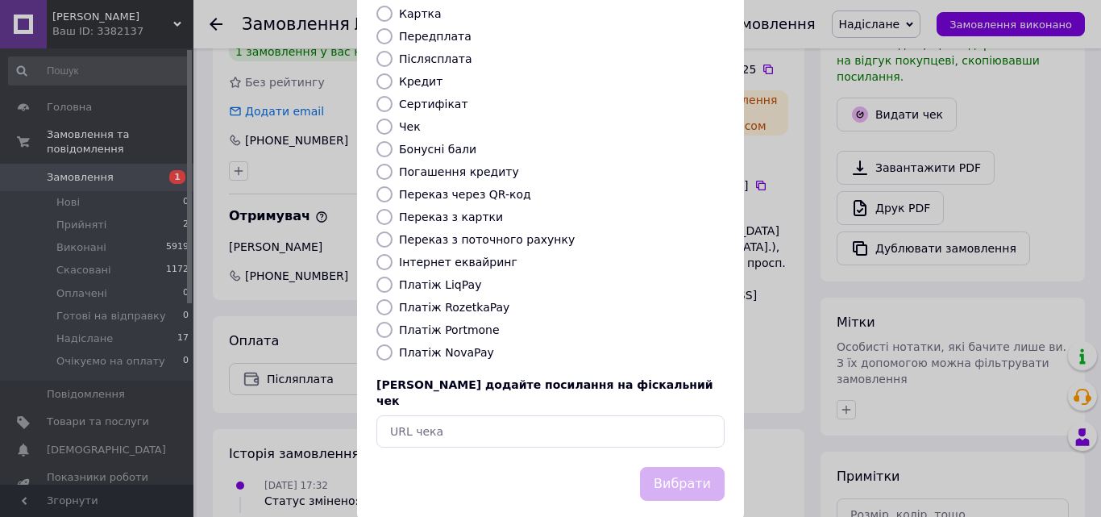
click at [382, 344] on input "Платіж NovaPay" at bounding box center [384, 352] width 16 height 16
radio input "true"
click at [651, 467] on button "Вибрати" at bounding box center [682, 484] width 85 height 35
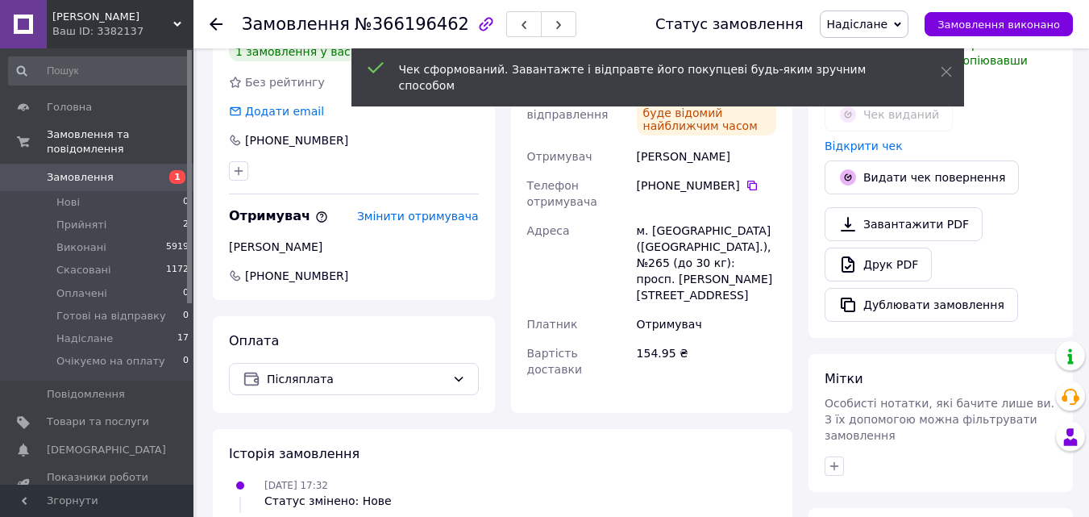
click at [218, 23] on use at bounding box center [216, 24] width 13 height 13
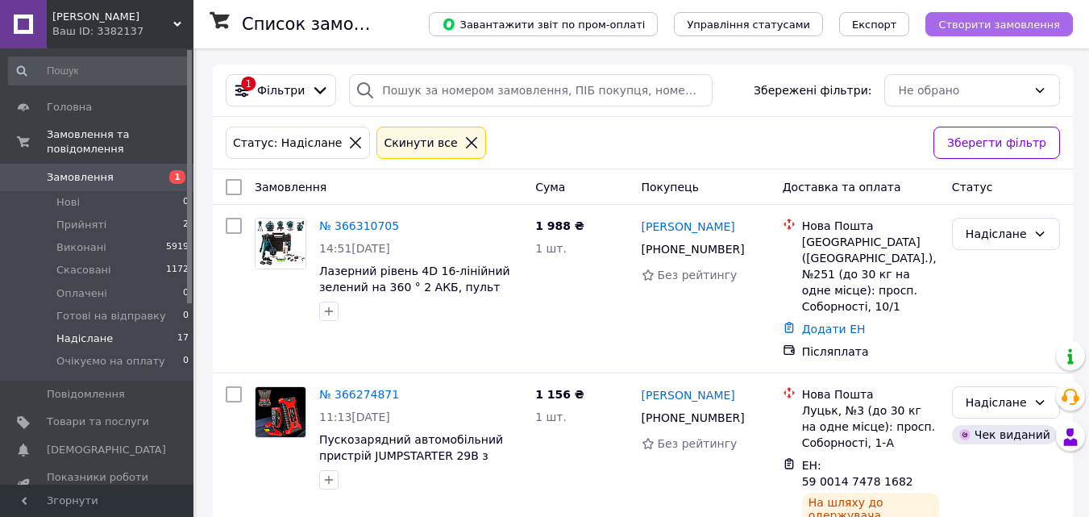
click at [975, 27] on span "Створити замовлення" at bounding box center [999, 25] width 122 height 12
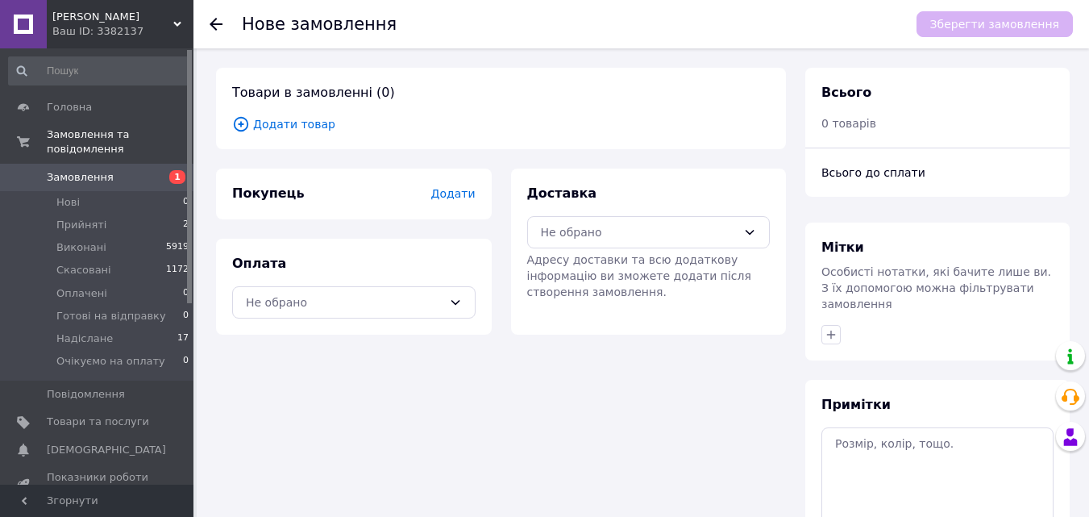
click at [300, 124] on span "Додати товар" at bounding box center [501, 124] width 538 height 18
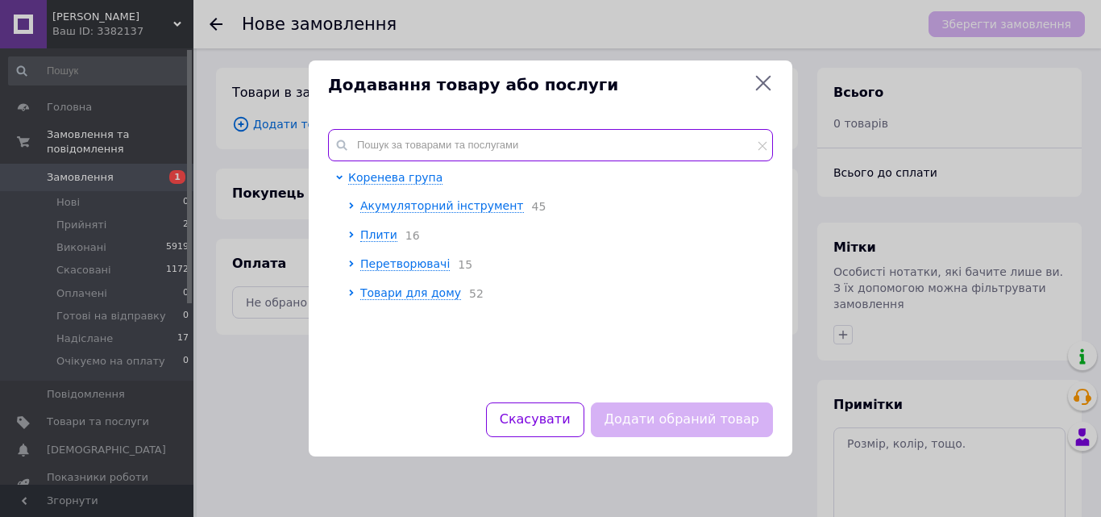
click at [395, 152] on input "text" at bounding box center [550, 145] width 445 height 32
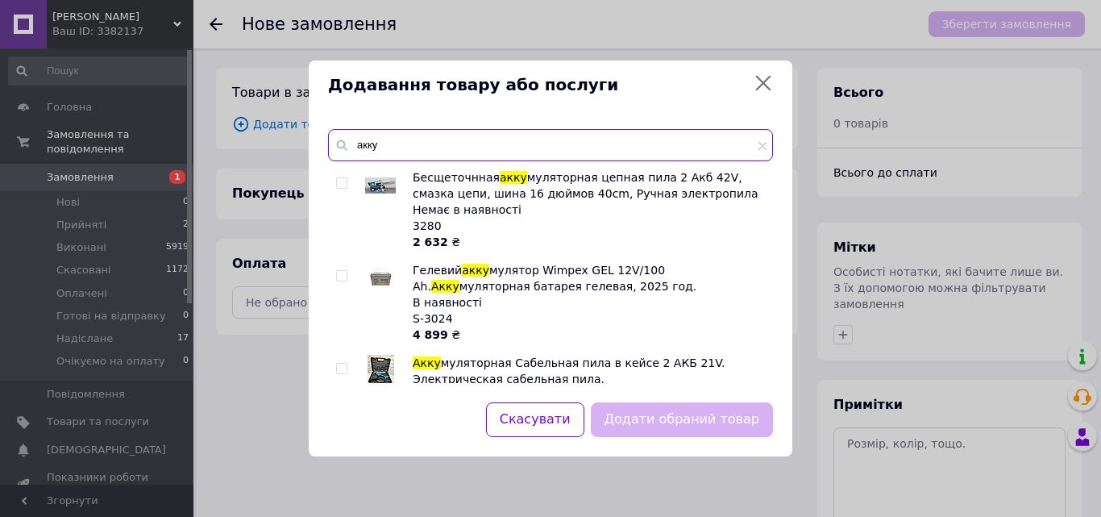
type input "акку"
click at [345, 272] on input "checkbox" at bounding box center [341, 276] width 10 height 10
checkbox input "true"
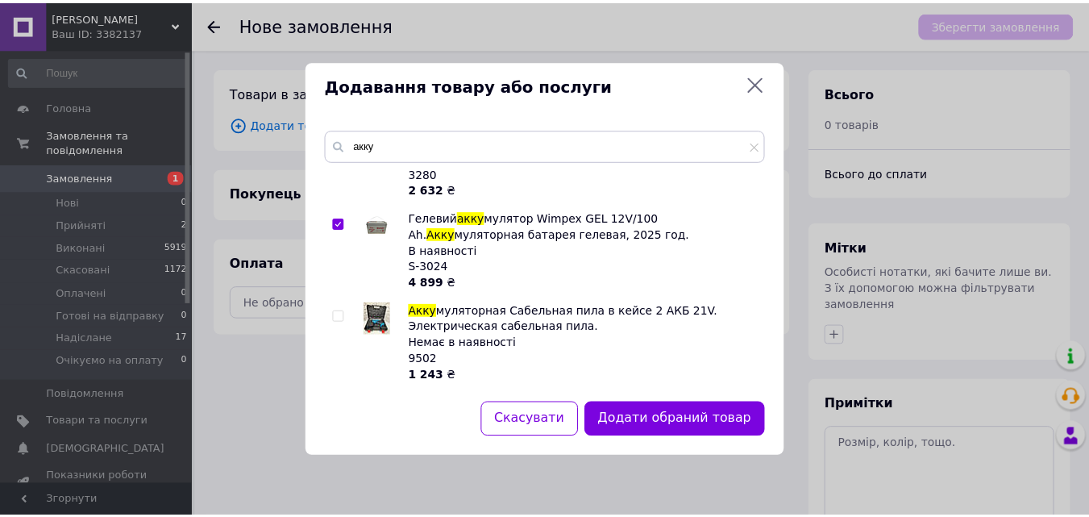
scroll to position [81, 0]
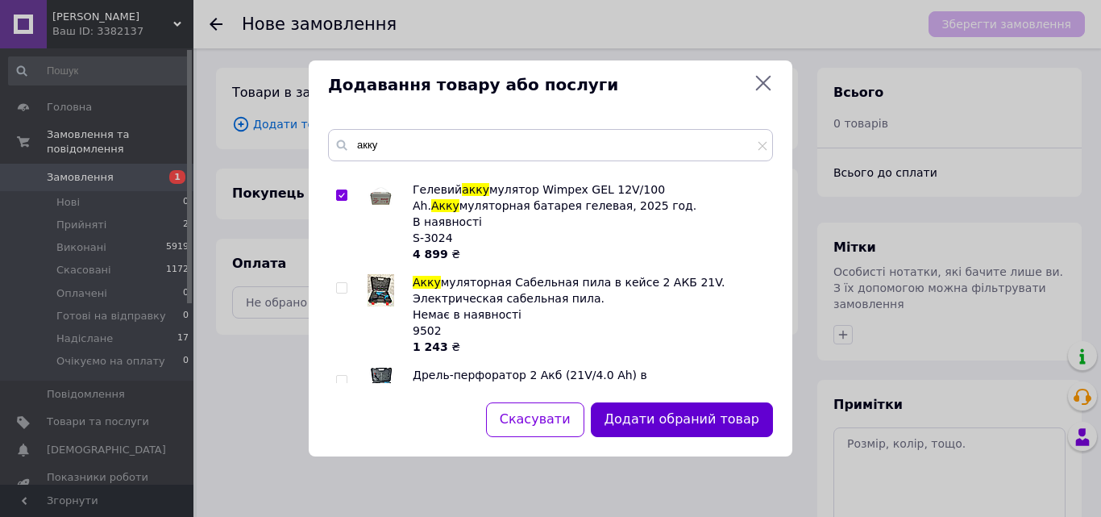
click at [690, 422] on button "Додати обраний товар" at bounding box center [682, 419] width 182 height 35
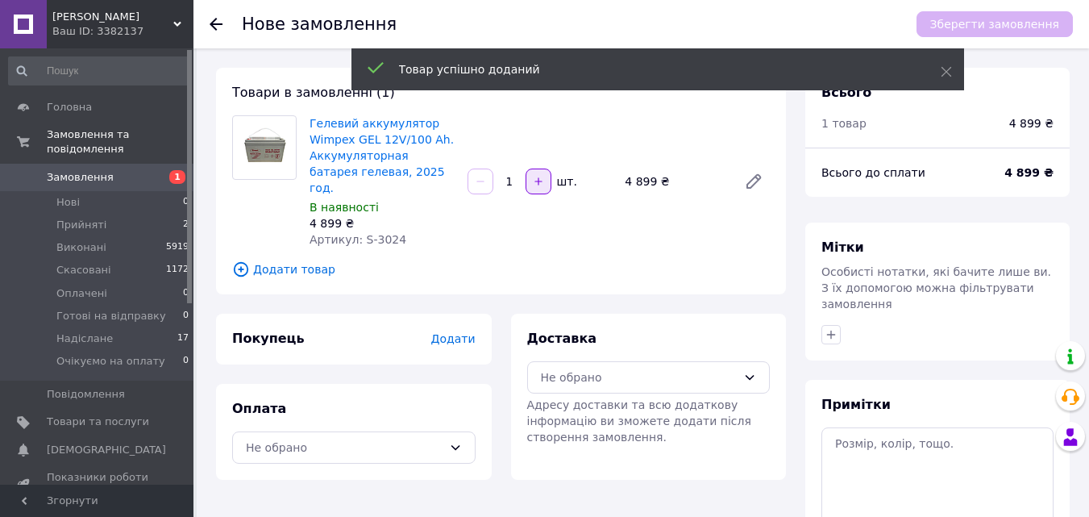
click at [535, 179] on button "button" at bounding box center [539, 181] width 26 height 26
type input "2"
click at [639, 368] on div "Не обрано" at bounding box center [639, 377] width 197 height 18
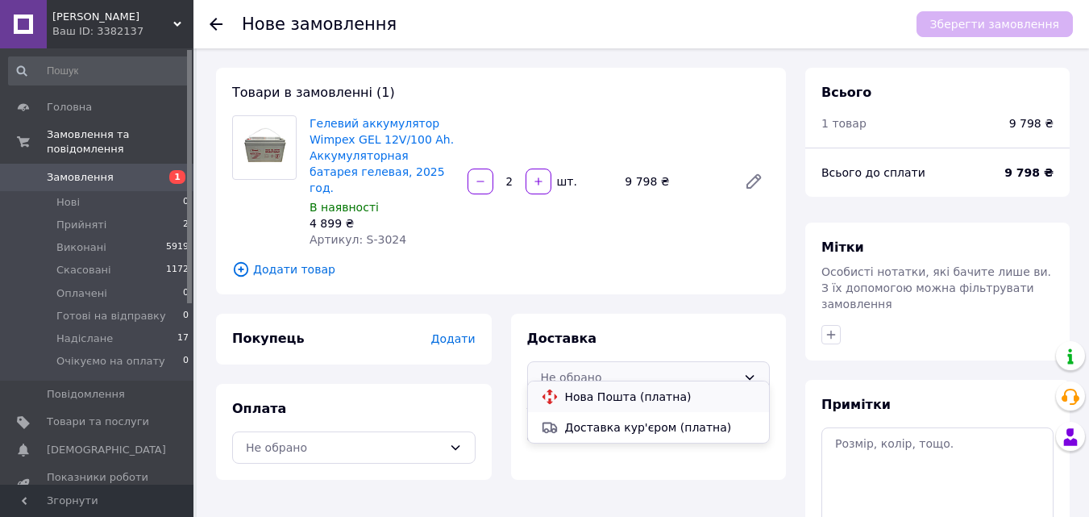
click at [625, 398] on span "Нова Пошта (платна)" at bounding box center [661, 396] width 192 height 16
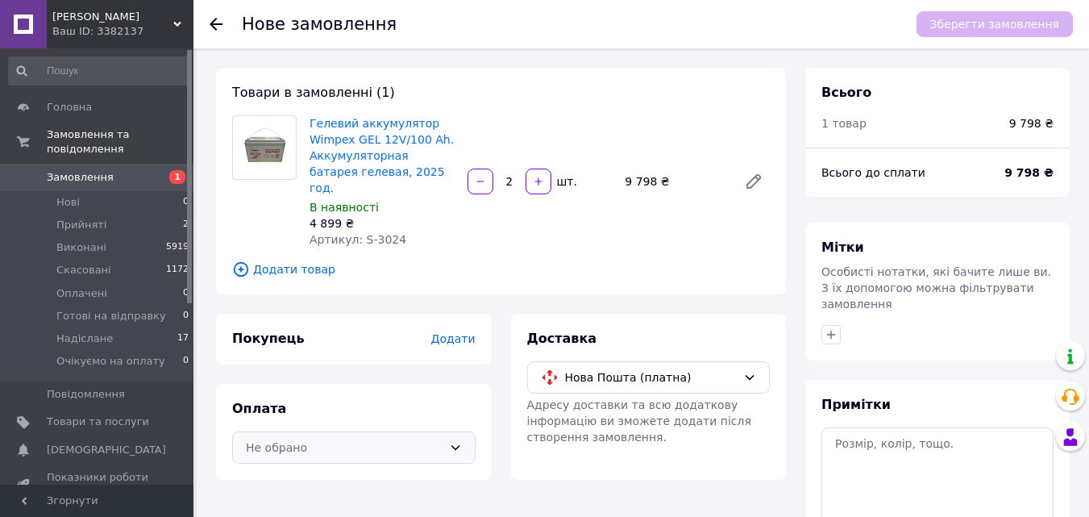
click at [418, 438] on div "Не обрано" at bounding box center [344, 447] width 197 height 18
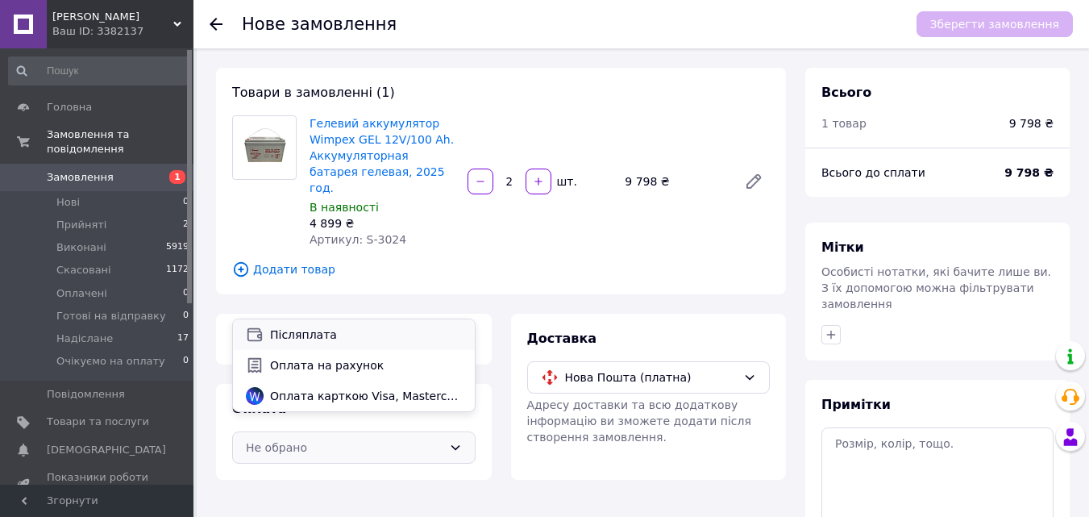
click at [388, 340] on span "Післяплата" at bounding box center [366, 334] width 192 height 16
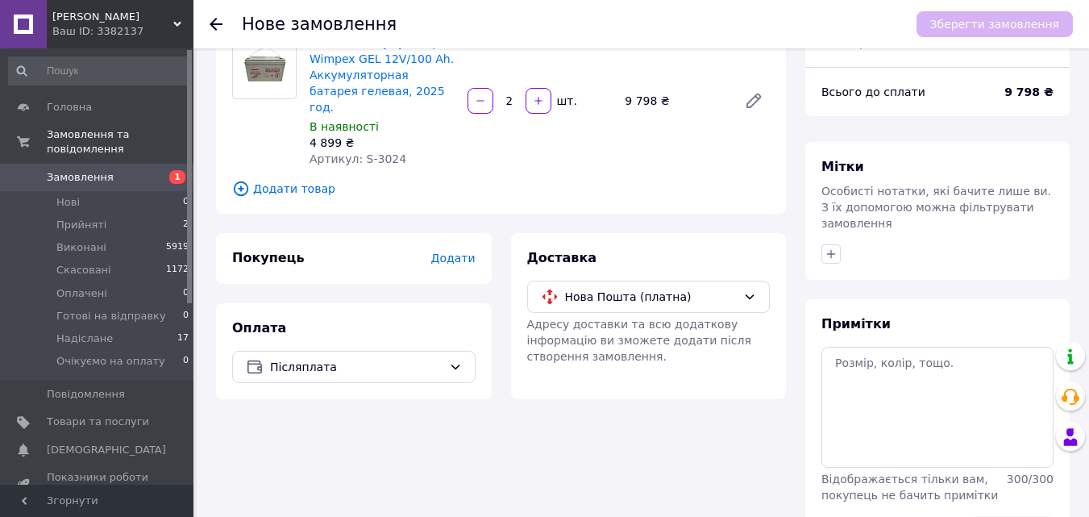
scroll to position [0, 0]
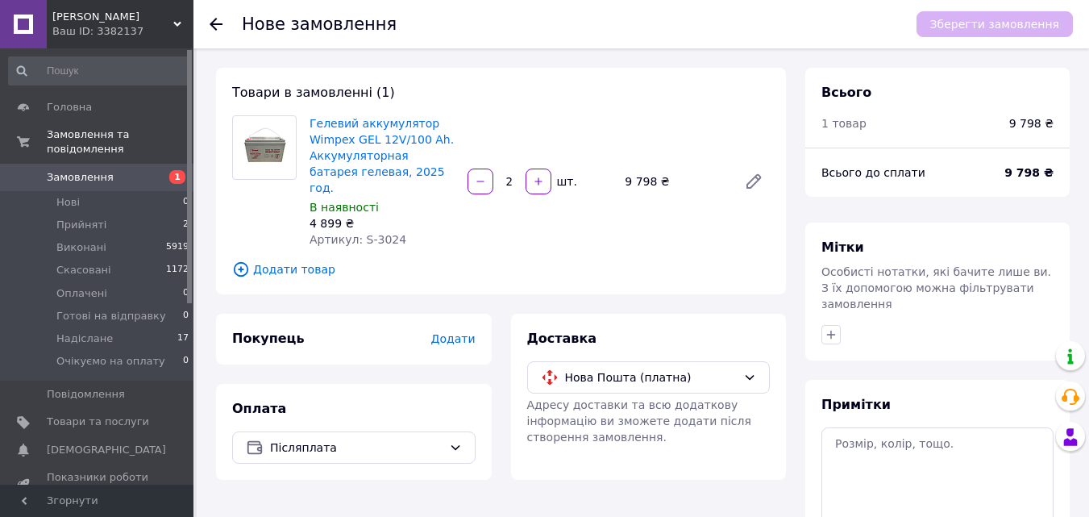
click at [457, 332] on span "Додати" at bounding box center [452, 338] width 44 height 13
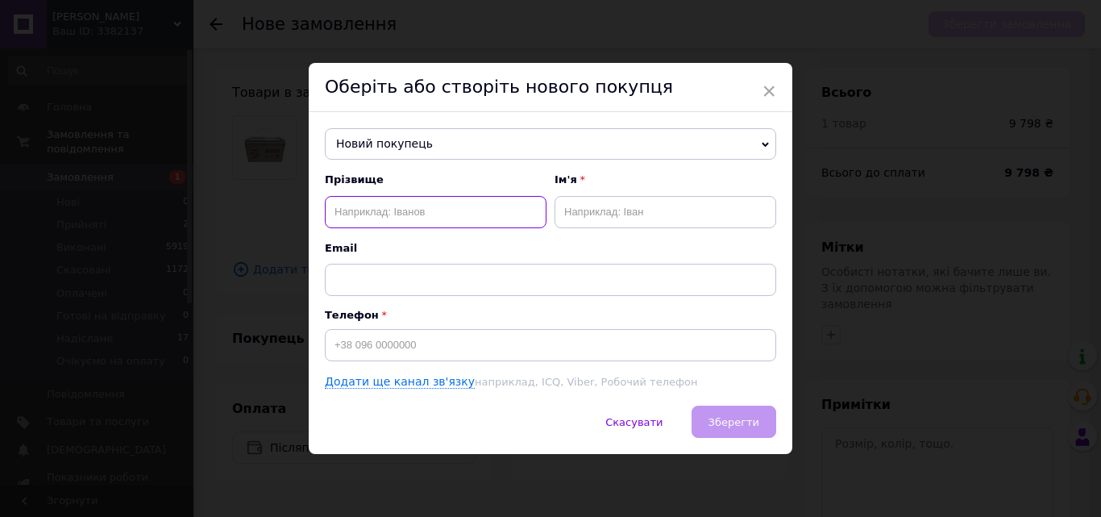
click at [473, 222] on input "text" at bounding box center [436, 212] width 222 height 32
type input "[PERSON_NAME]"
click at [603, 211] on input "text" at bounding box center [666, 212] width 222 height 32
type input "[PERSON_NAME]"
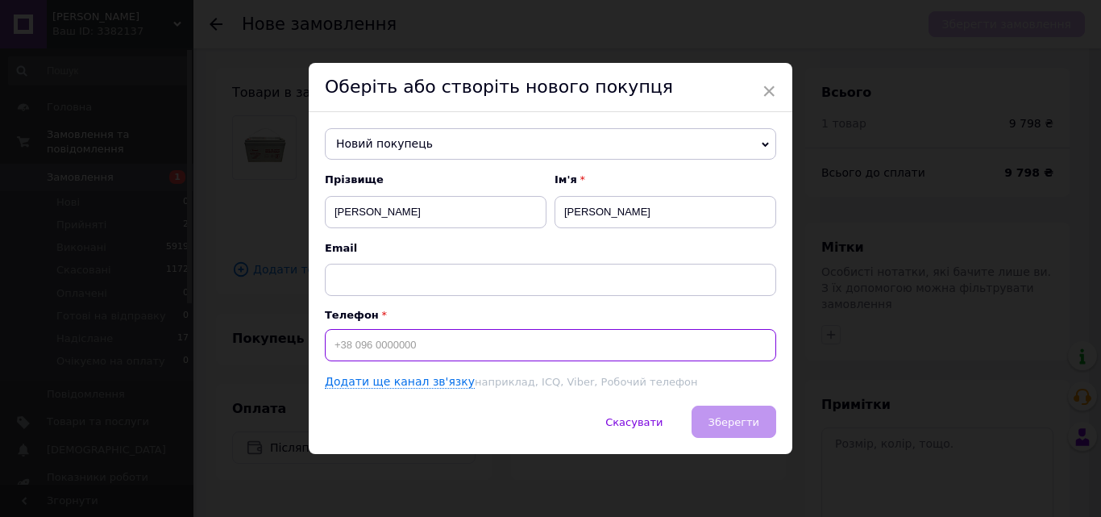
click at [482, 341] on input at bounding box center [550, 345] width 451 height 32
type input "[PHONE_NUMBER]"
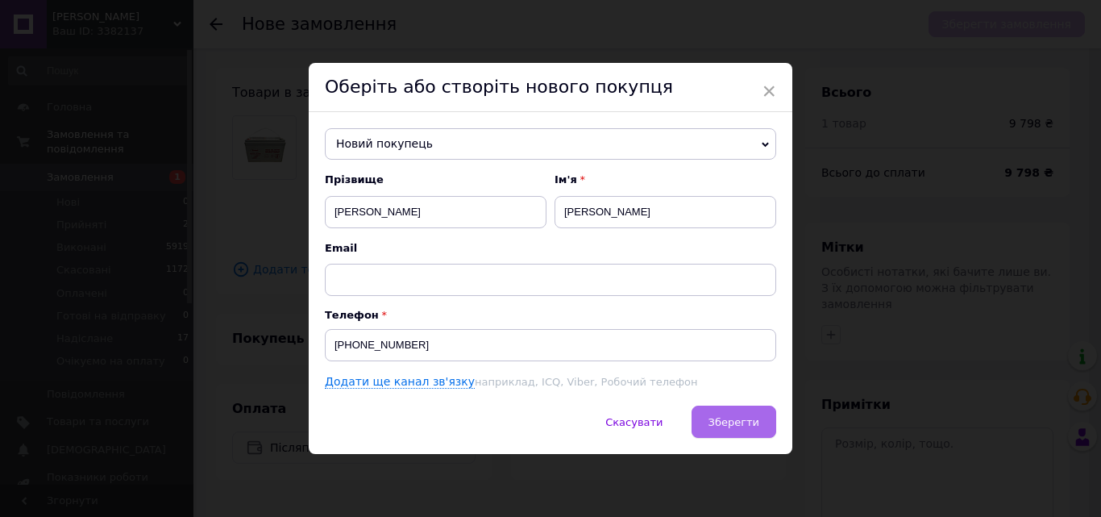
click at [731, 422] on span "Зберегти" at bounding box center [733, 422] width 51 height 12
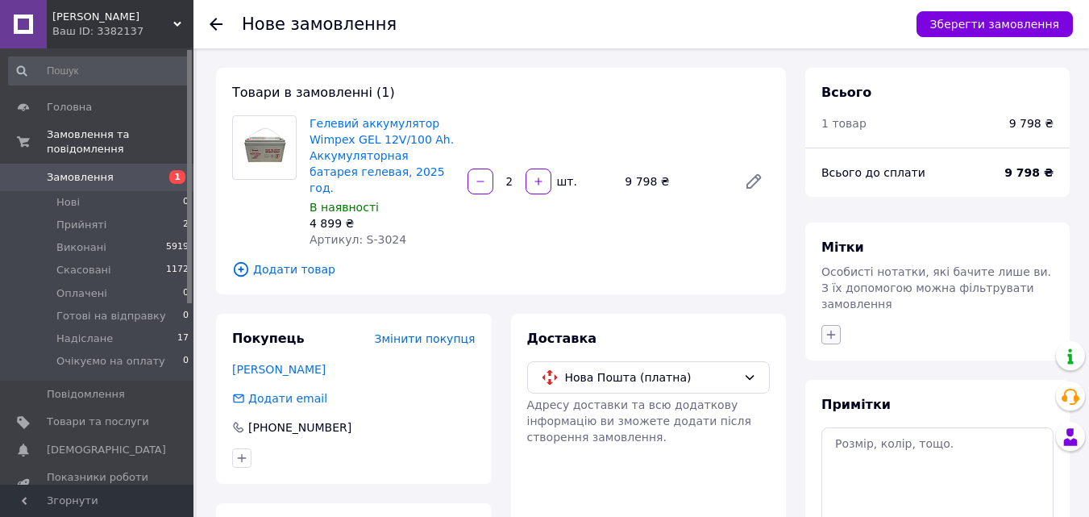
click at [832, 328] on icon "button" at bounding box center [831, 334] width 13 height 13
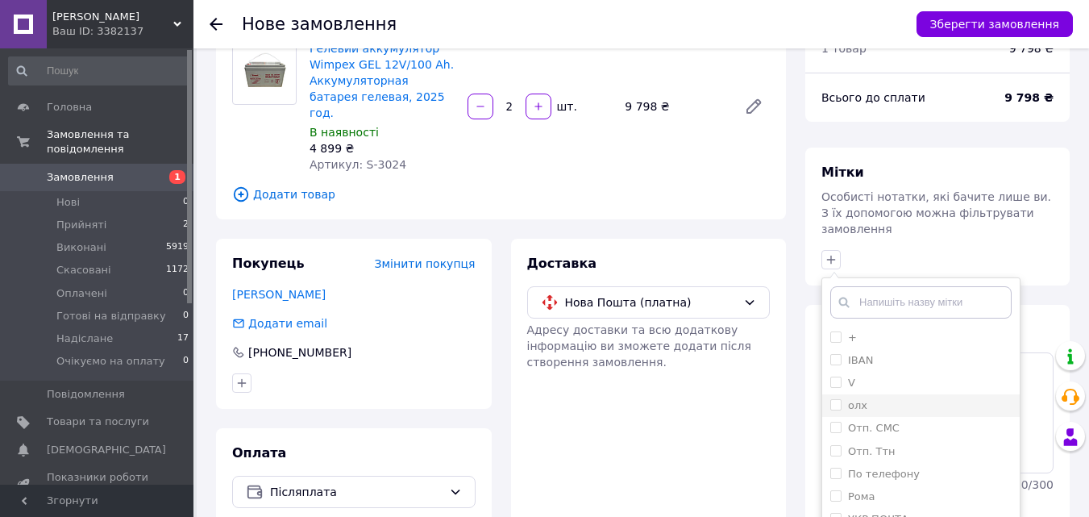
scroll to position [164, 0]
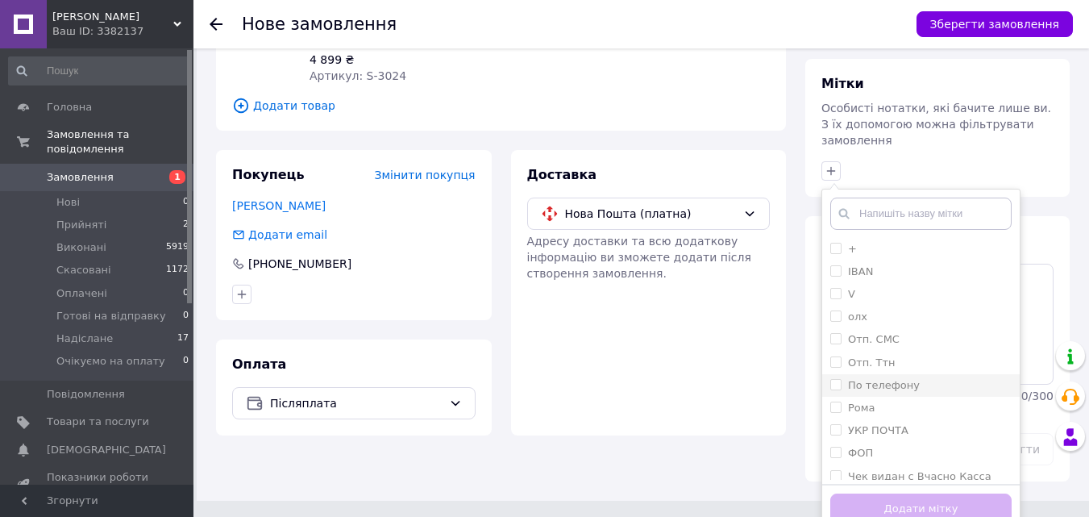
click at [879, 379] on label "По телефону" at bounding box center [884, 385] width 72 height 12
checkbox input "true"
click at [866, 495] on button "Додати мітку" at bounding box center [920, 508] width 181 height 31
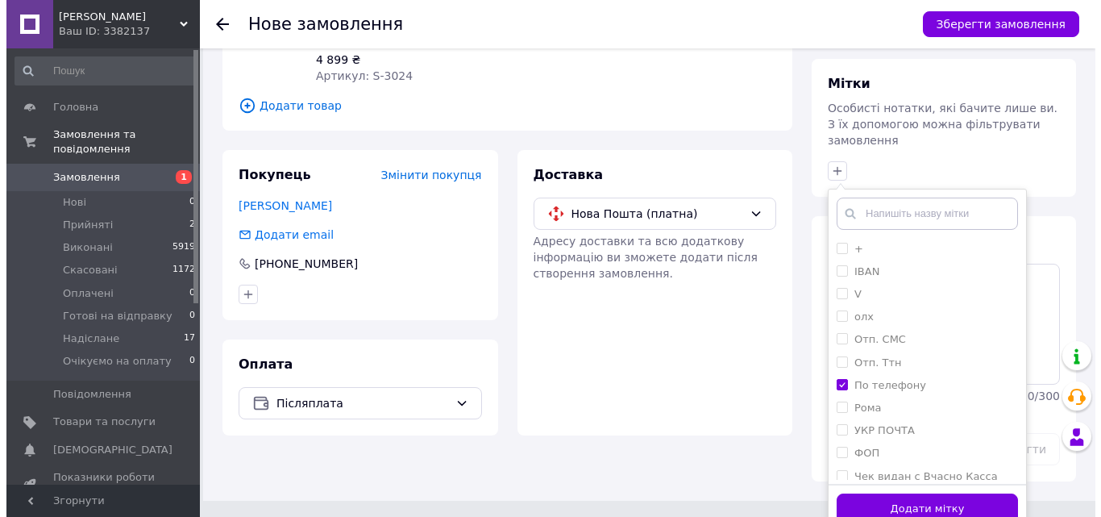
scroll to position [157, 0]
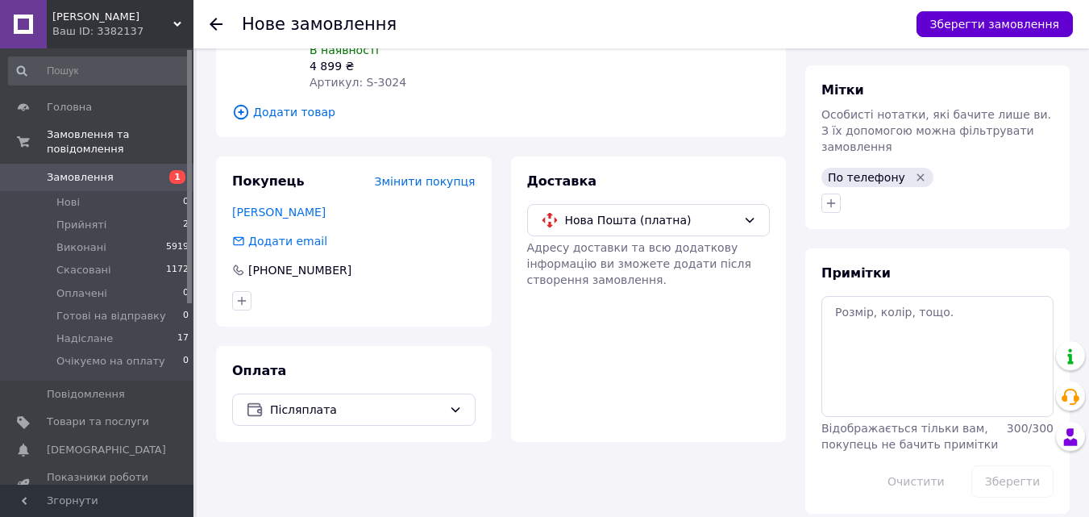
click at [1016, 24] on button "Зберегти замовлення" at bounding box center [994, 24] width 156 height 26
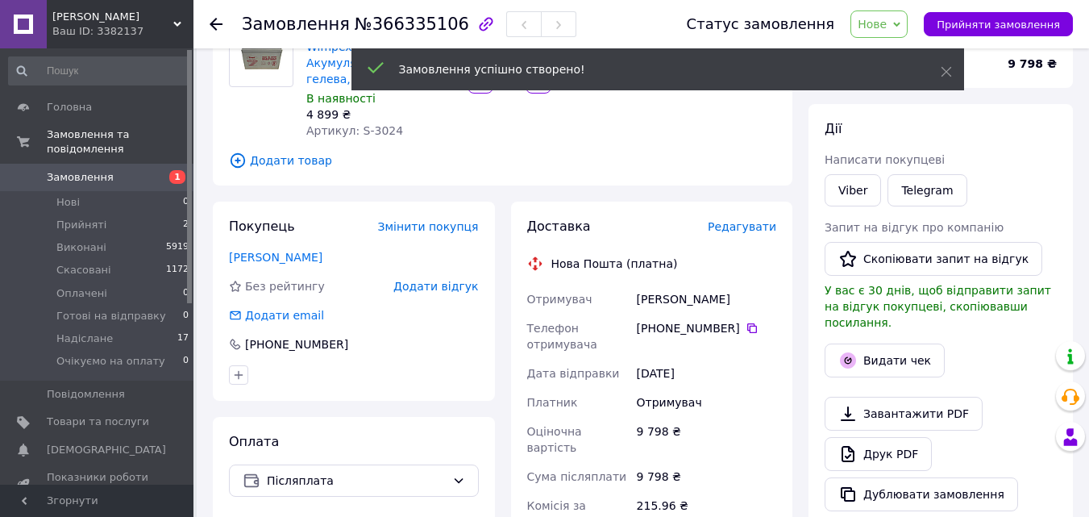
click at [759, 230] on span "Редагувати" at bounding box center [742, 226] width 69 height 13
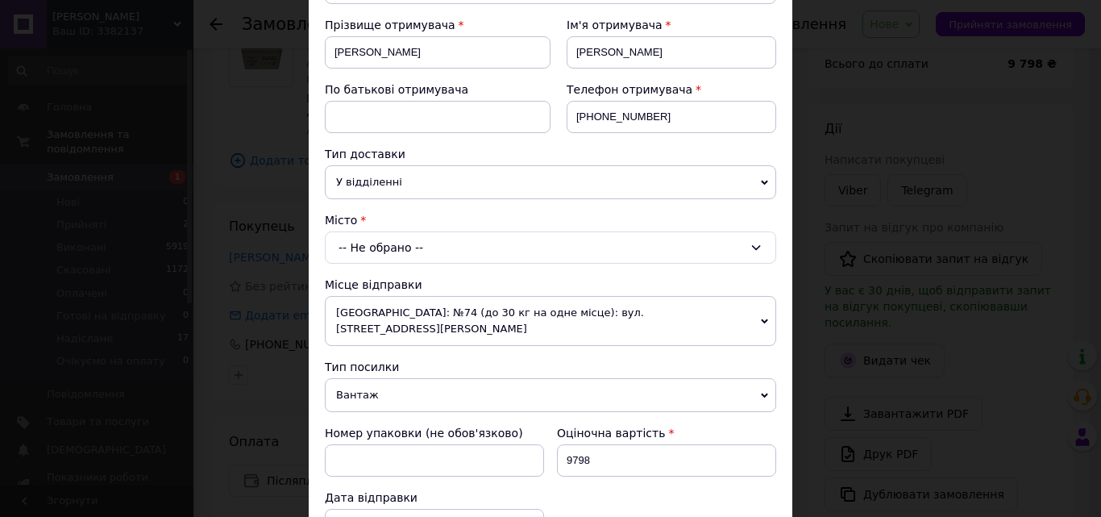
scroll to position [242, 0]
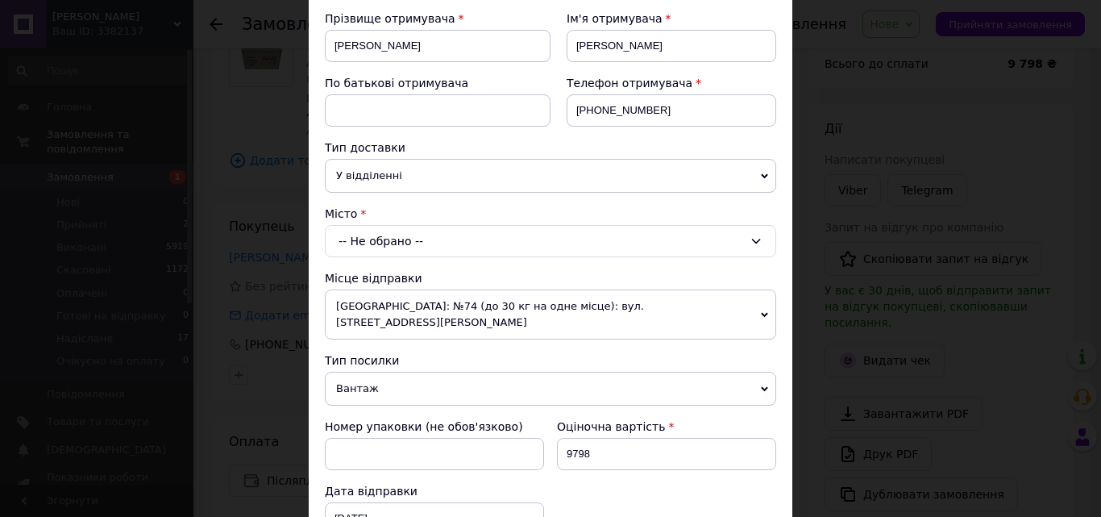
click at [517, 236] on div "-- Не обрано --" at bounding box center [550, 241] width 451 height 32
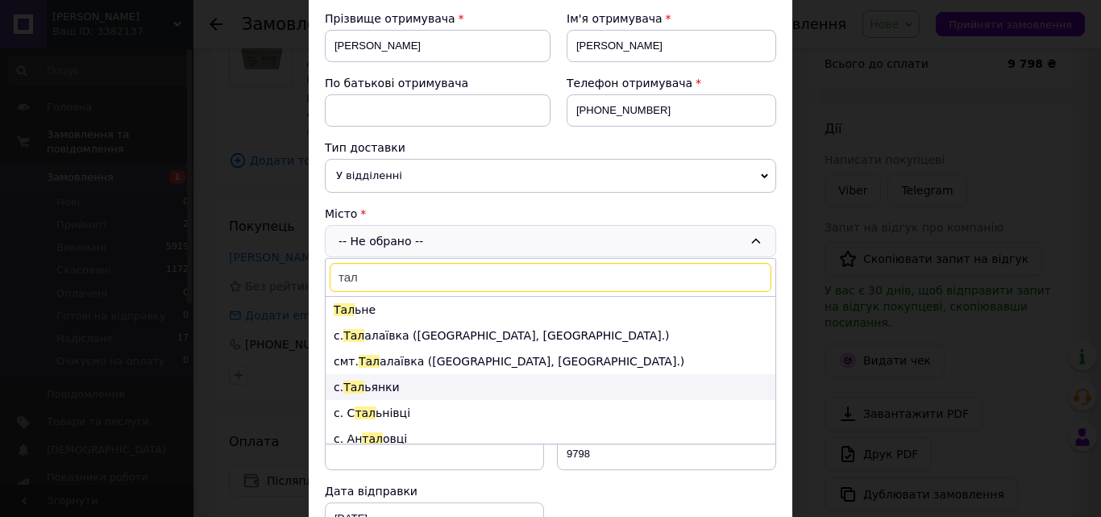
type input "тал"
click at [516, 376] on li "с. Тал ьянки" at bounding box center [551, 387] width 450 height 26
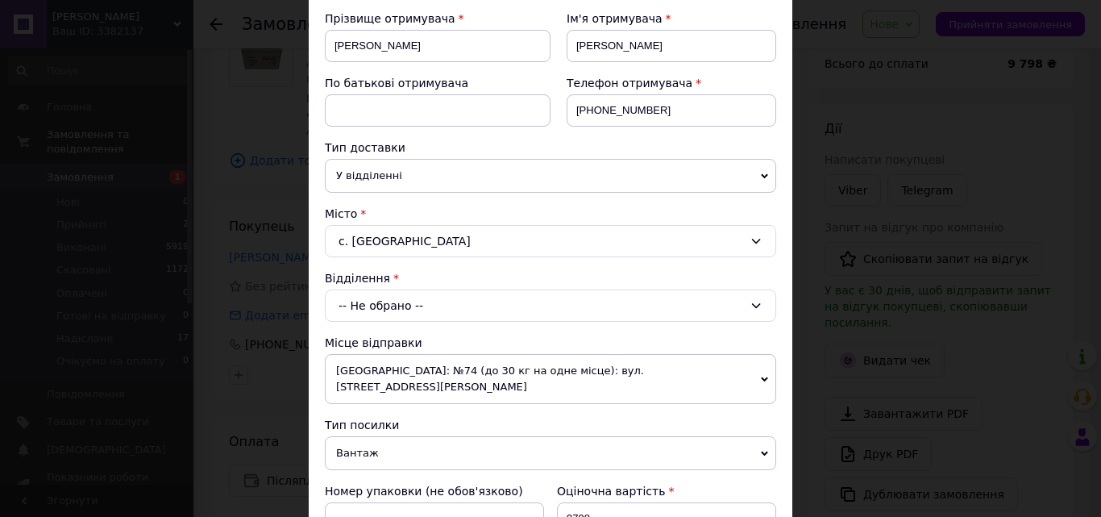
click at [521, 297] on div "-- Не обрано --" at bounding box center [550, 305] width 451 height 32
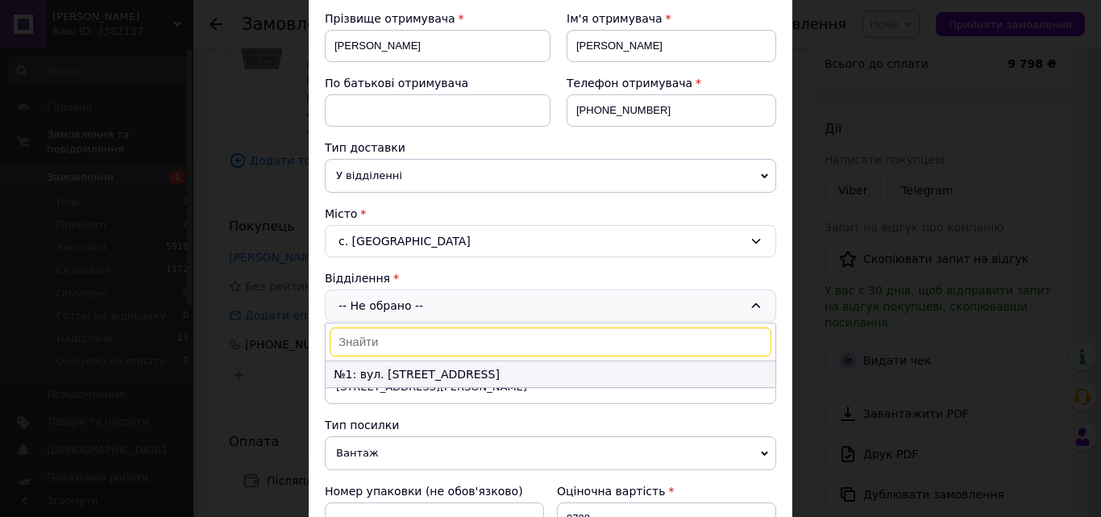
click at [548, 367] on li "№1: вул. [STREET_ADDRESS]" at bounding box center [551, 374] width 450 height 26
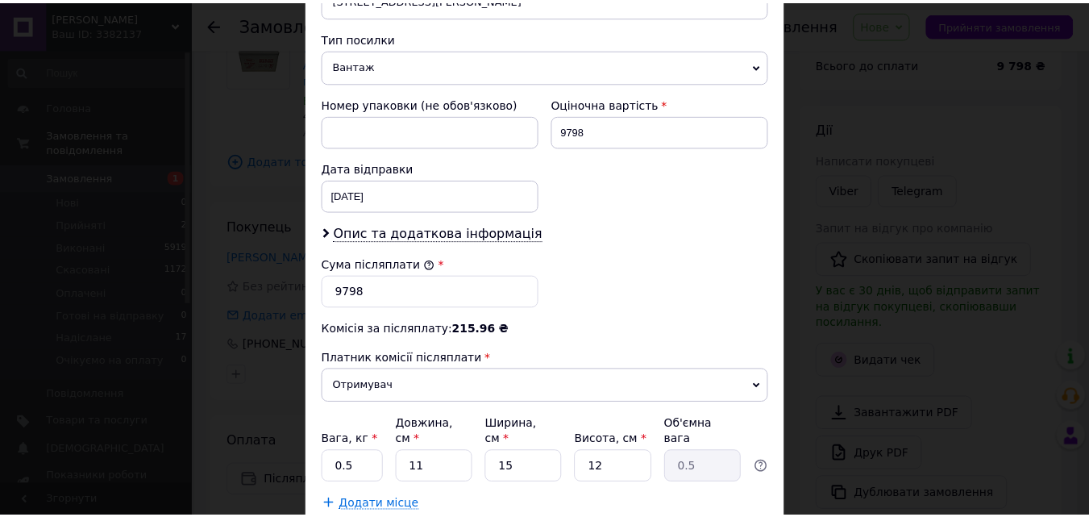
scroll to position [713, 0]
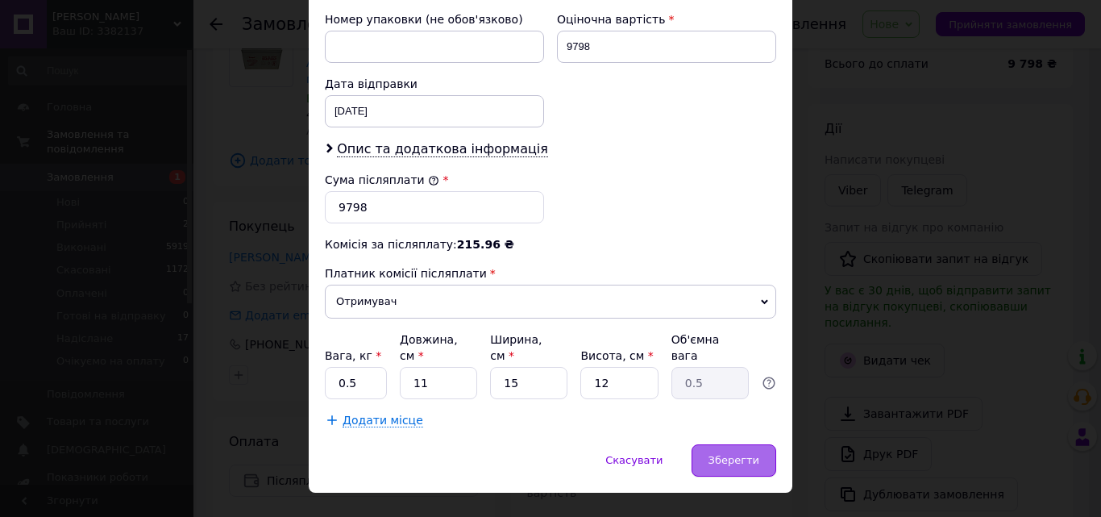
click at [742, 454] on span "Зберегти" at bounding box center [733, 460] width 51 height 12
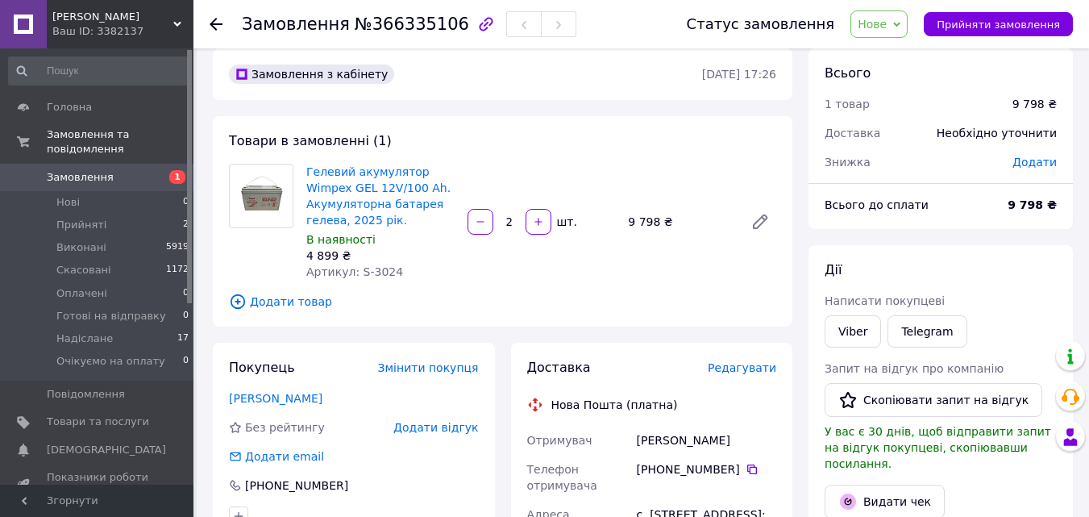
scroll to position [0, 0]
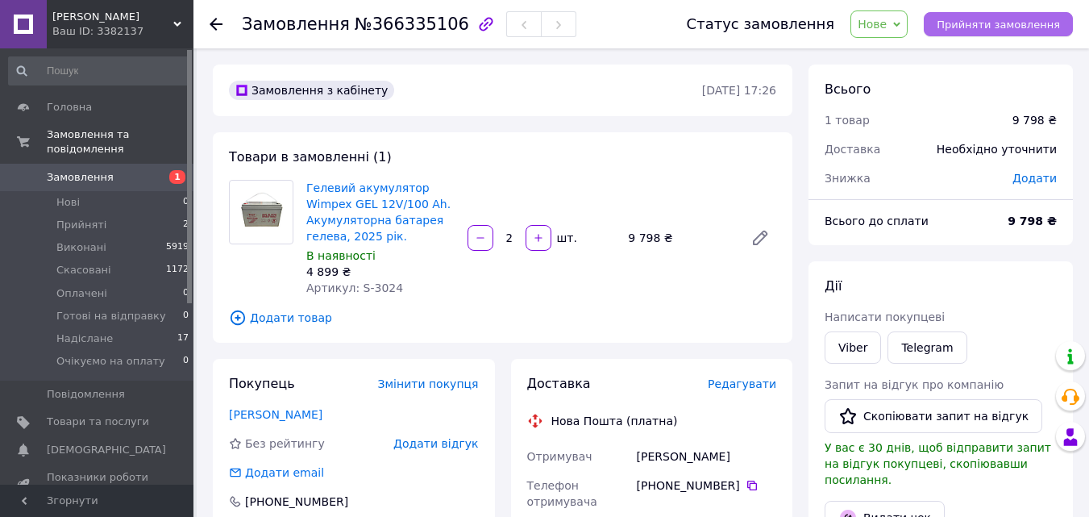
click at [1014, 27] on span "Прийняти замовлення" at bounding box center [998, 25] width 123 height 12
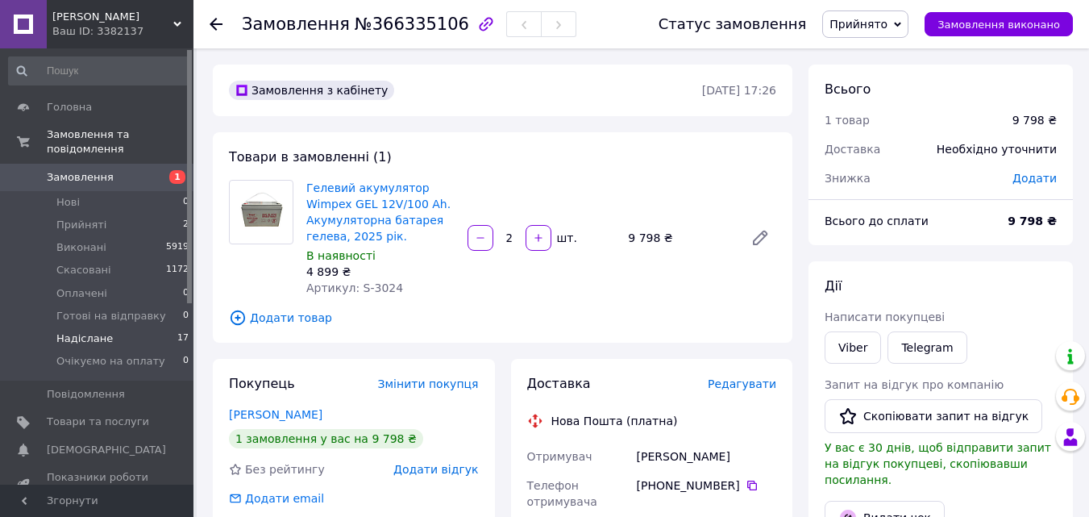
click at [127, 327] on li "Надіслане 17" at bounding box center [99, 338] width 198 height 23
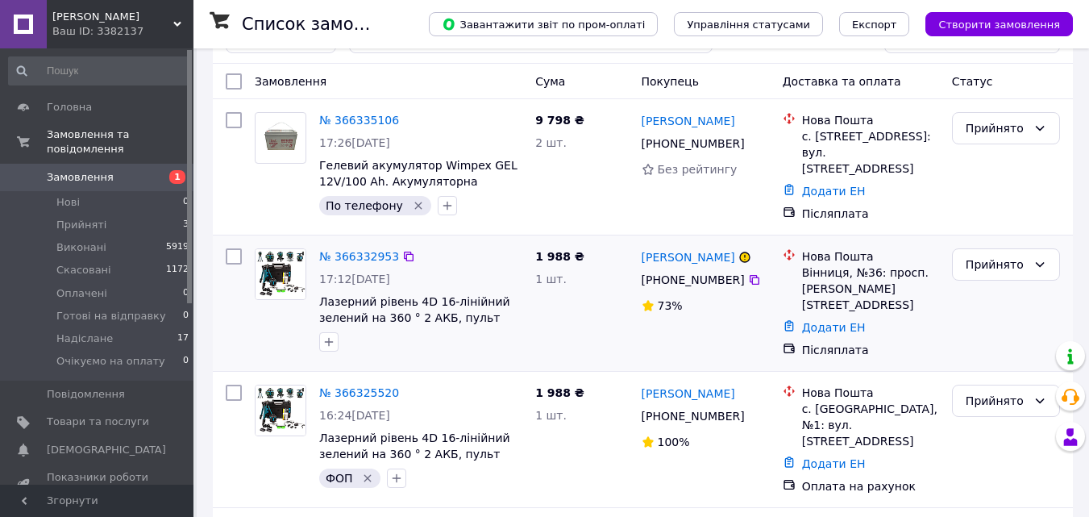
scroll to position [81, 0]
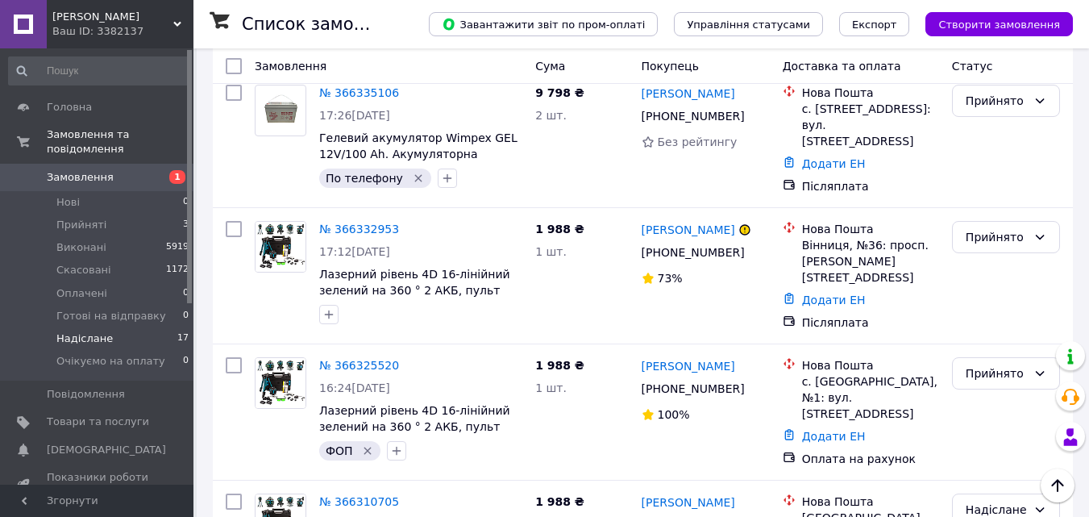
click at [119, 327] on li "Надіслане 17" at bounding box center [99, 338] width 198 height 23
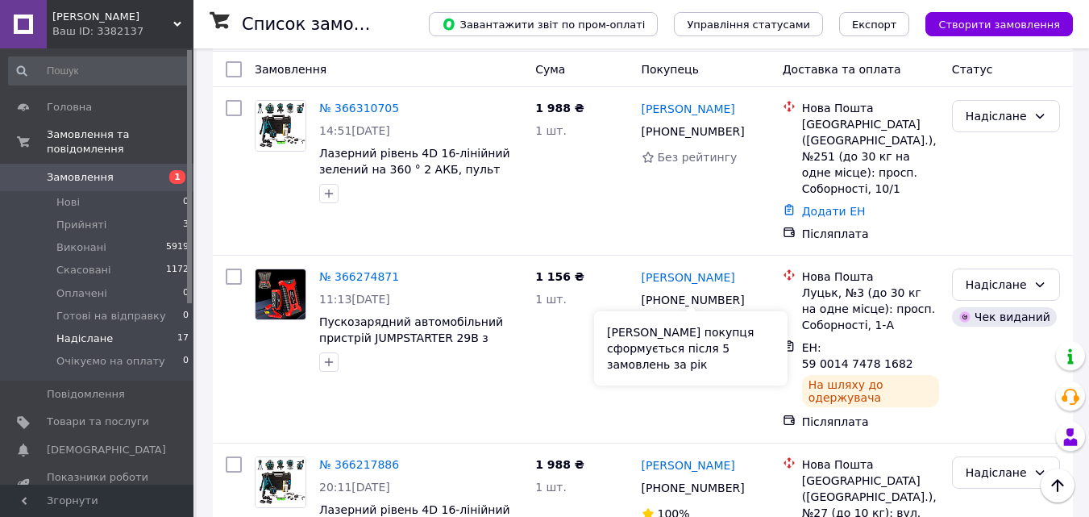
scroll to position [81, 0]
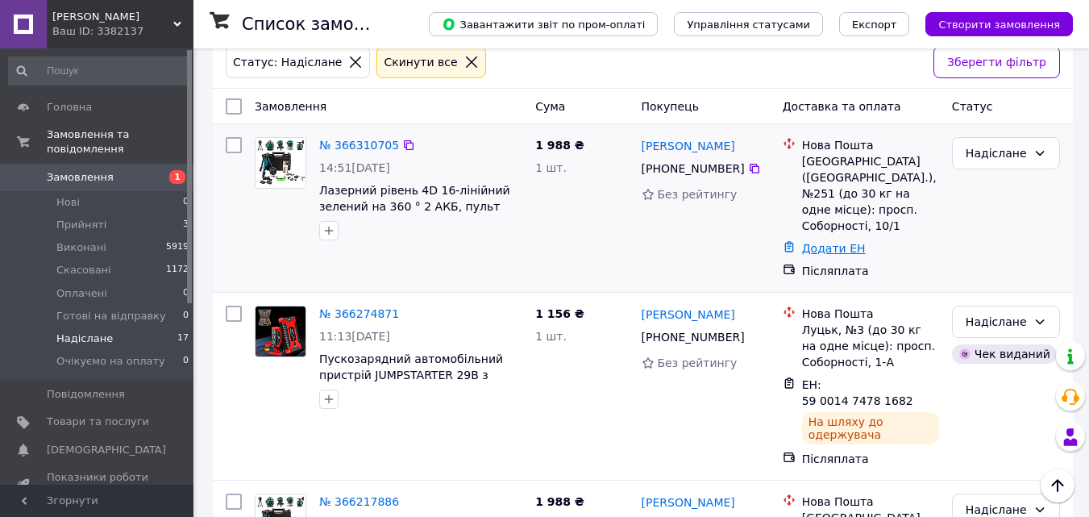
click at [832, 242] on link "Додати ЕН" at bounding box center [834, 248] width 64 height 13
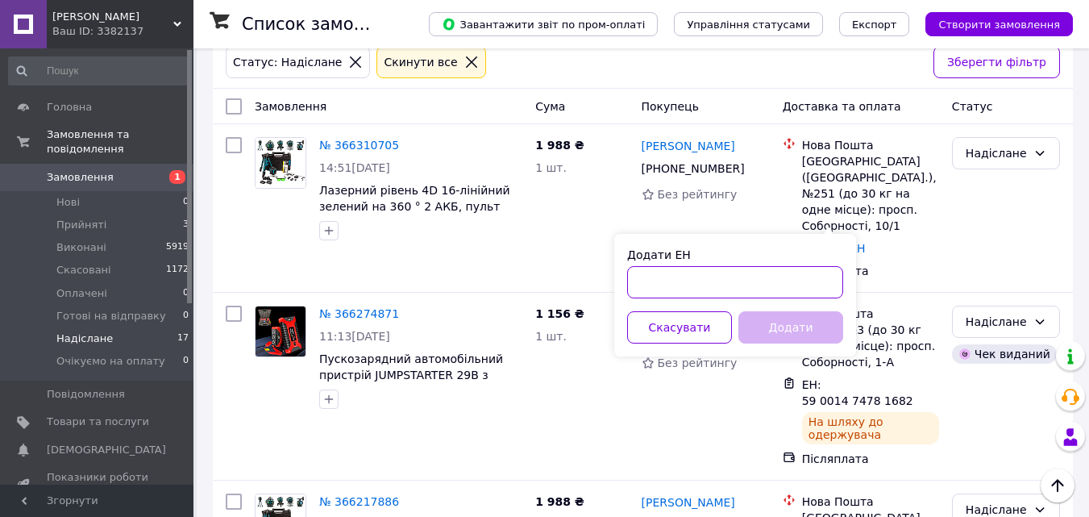
click at [712, 285] on input "Додати ЕН" at bounding box center [735, 282] width 216 height 32
type input "59001474782761"
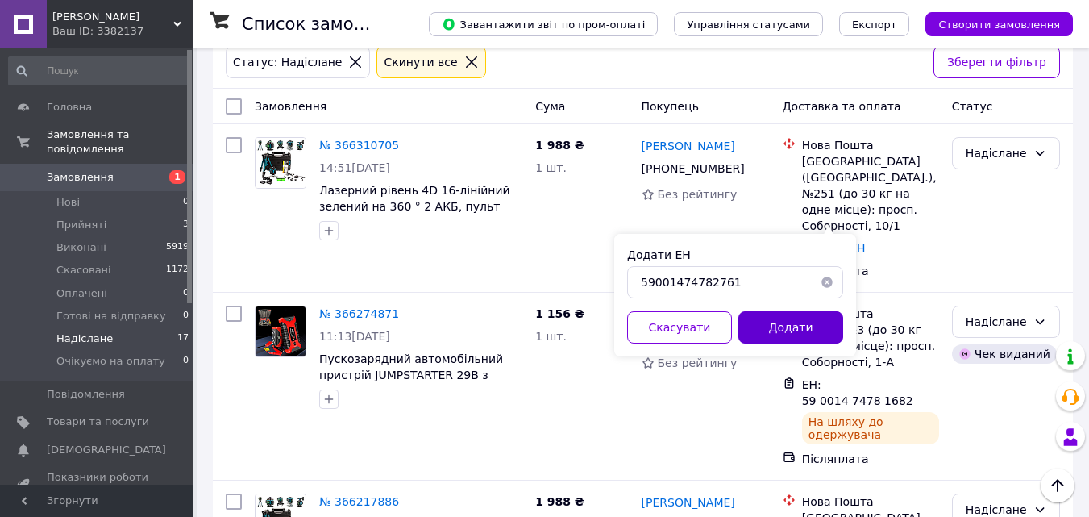
click at [779, 318] on button "Додати" at bounding box center [790, 327] width 105 height 32
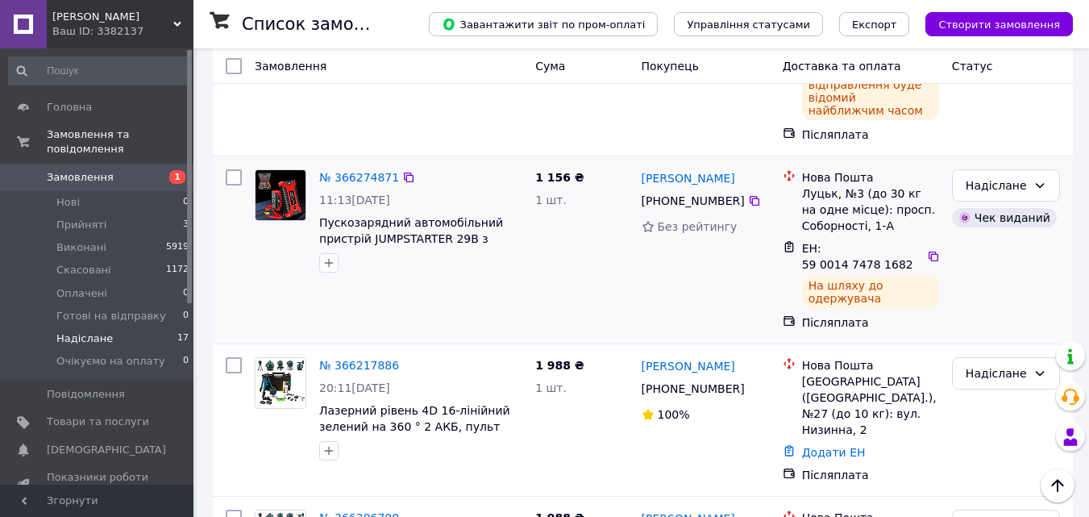
scroll to position [403, 0]
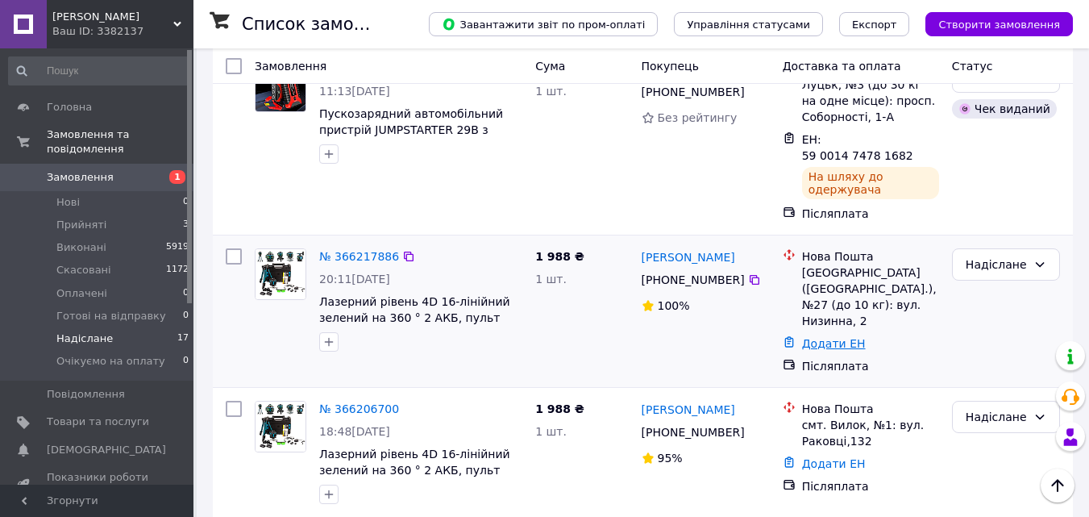
click at [830, 337] on link "Додати ЕН" at bounding box center [834, 343] width 64 height 13
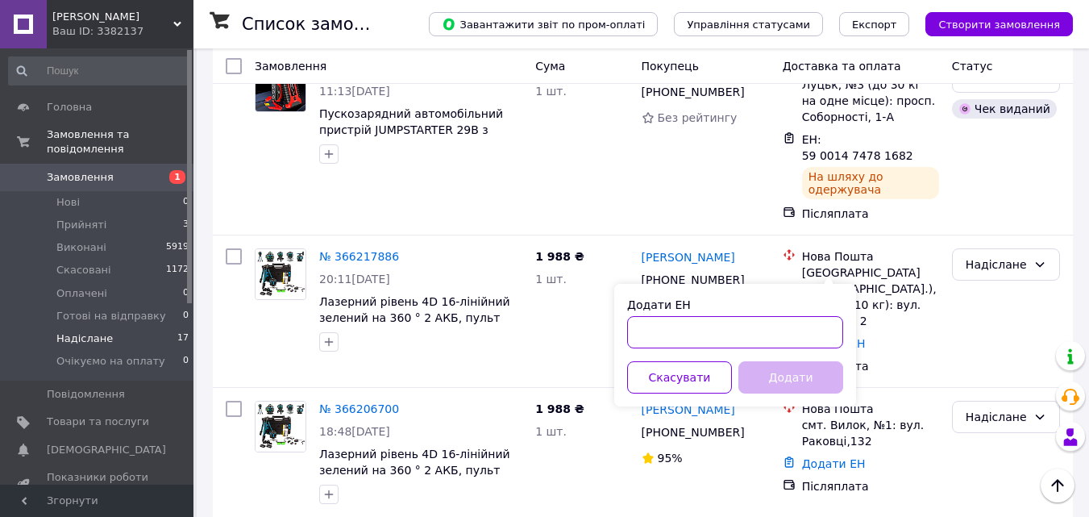
click at [712, 341] on input "Додати ЕН" at bounding box center [735, 332] width 216 height 32
type input "59001474782598"
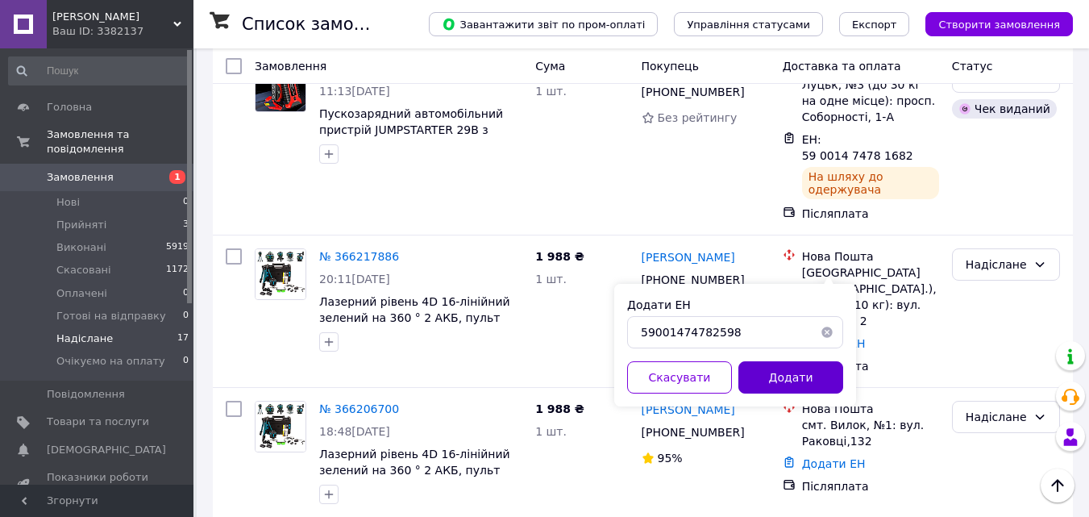
click at [794, 376] on button "Додати" at bounding box center [790, 377] width 105 height 32
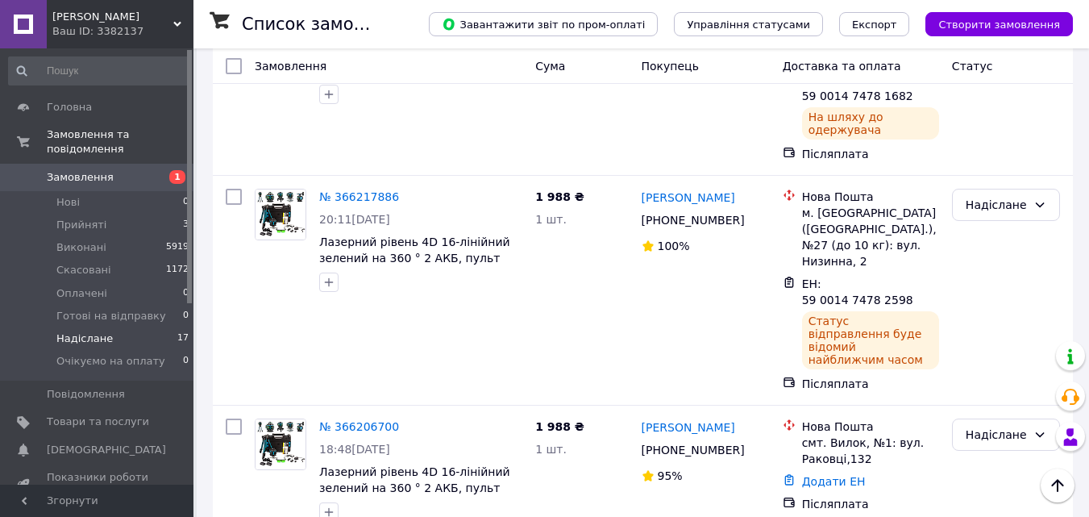
scroll to position [564, 0]
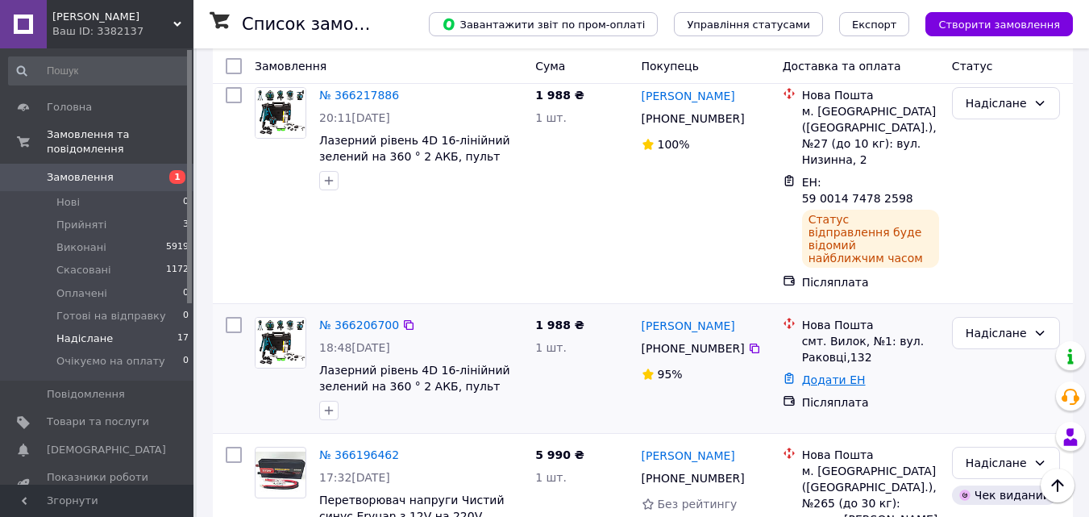
click at [833, 373] on link "Додати ЕН" at bounding box center [834, 379] width 64 height 13
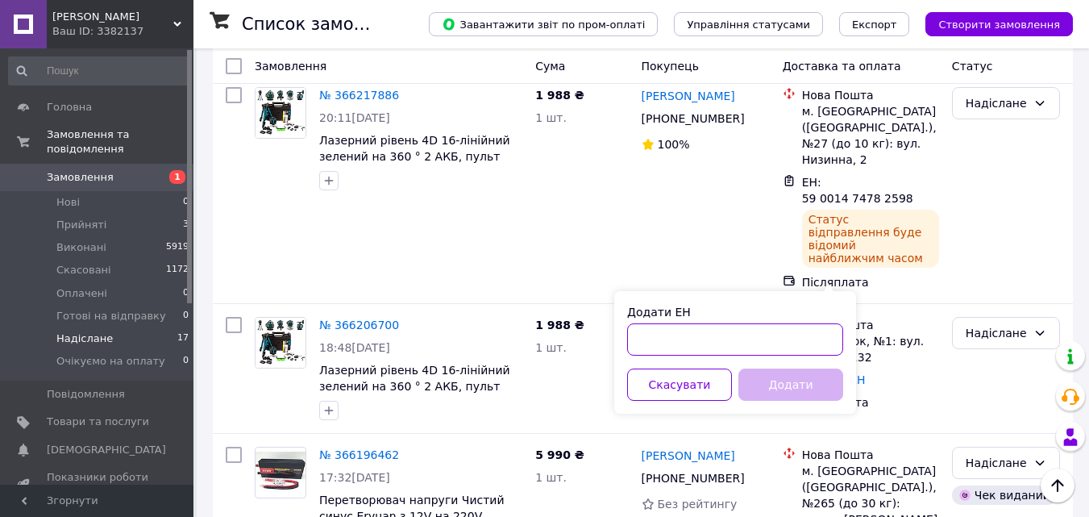
click at [726, 339] on input "Додати ЕН" at bounding box center [735, 339] width 216 height 32
type input "59001474782443"
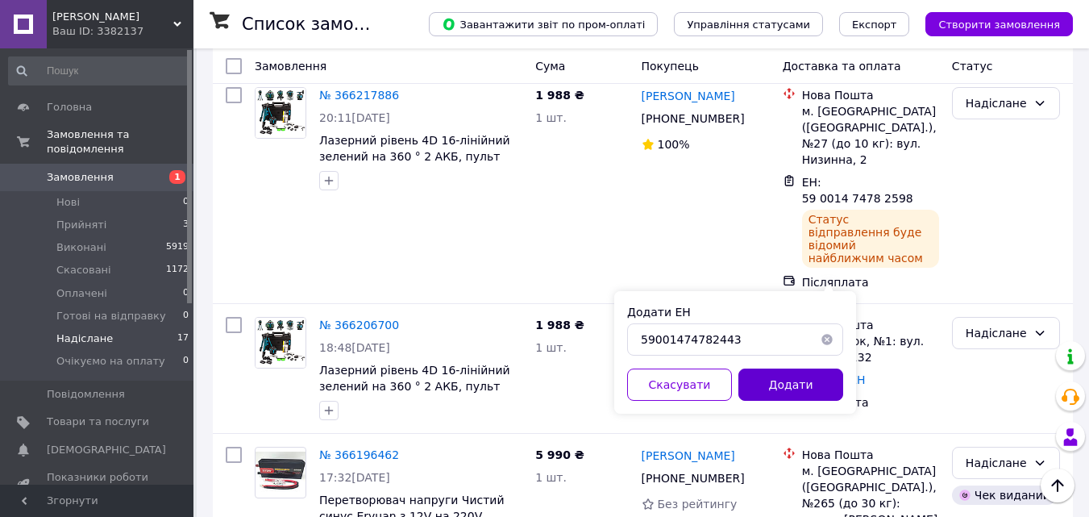
click at [771, 387] on button "Додати" at bounding box center [790, 384] width 105 height 32
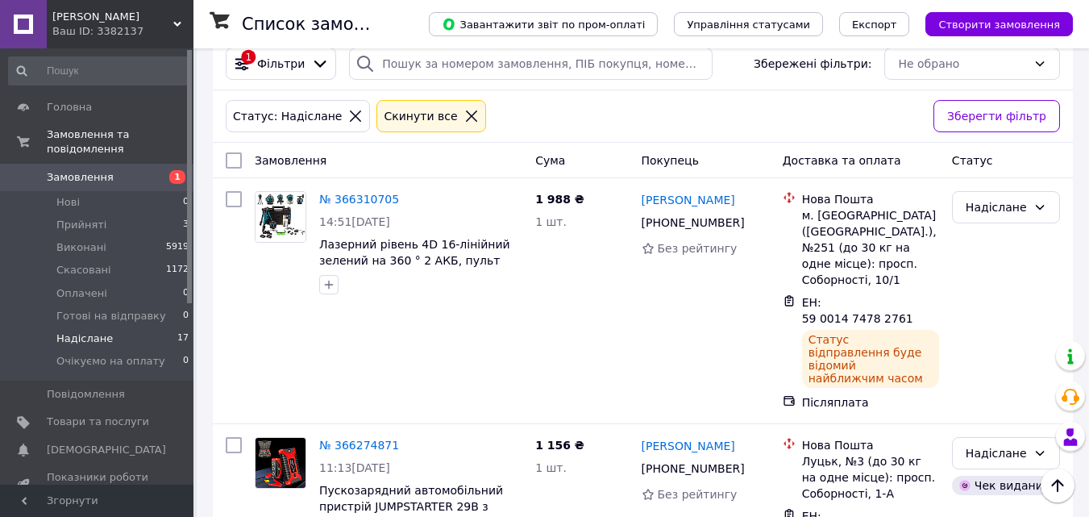
scroll to position [0, 0]
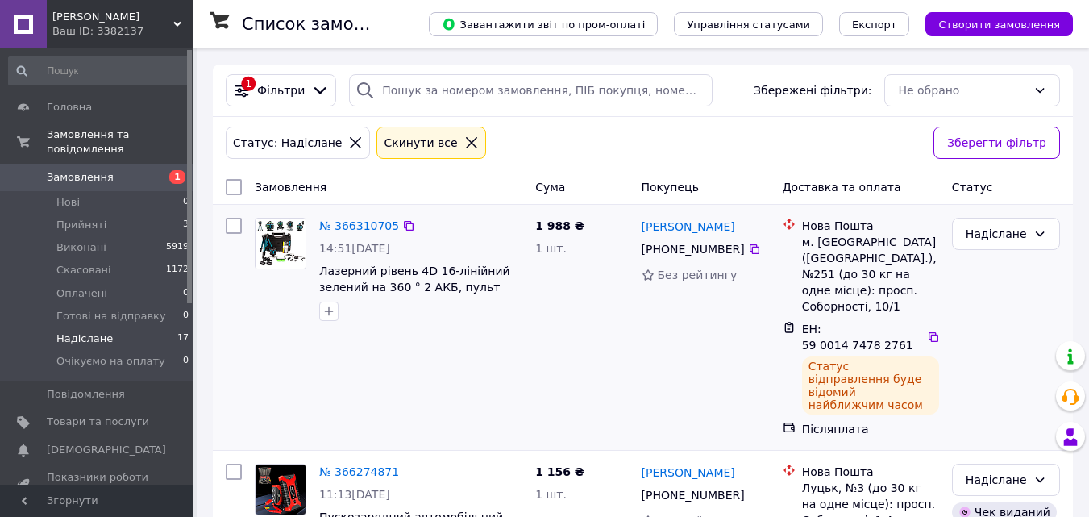
click at [339, 226] on link "№ 366310705" at bounding box center [359, 225] width 80 height 13
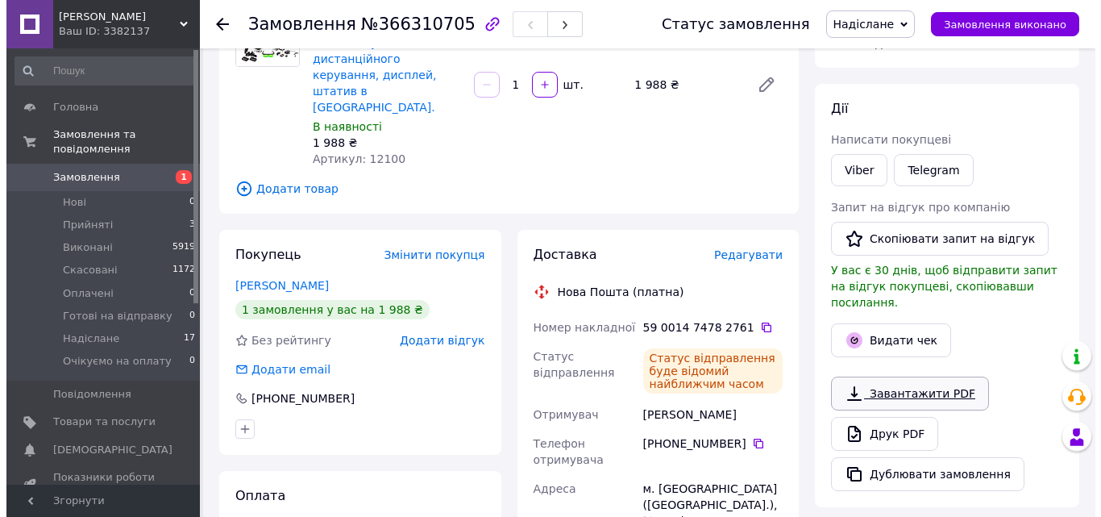
scroll to position [242, 0]
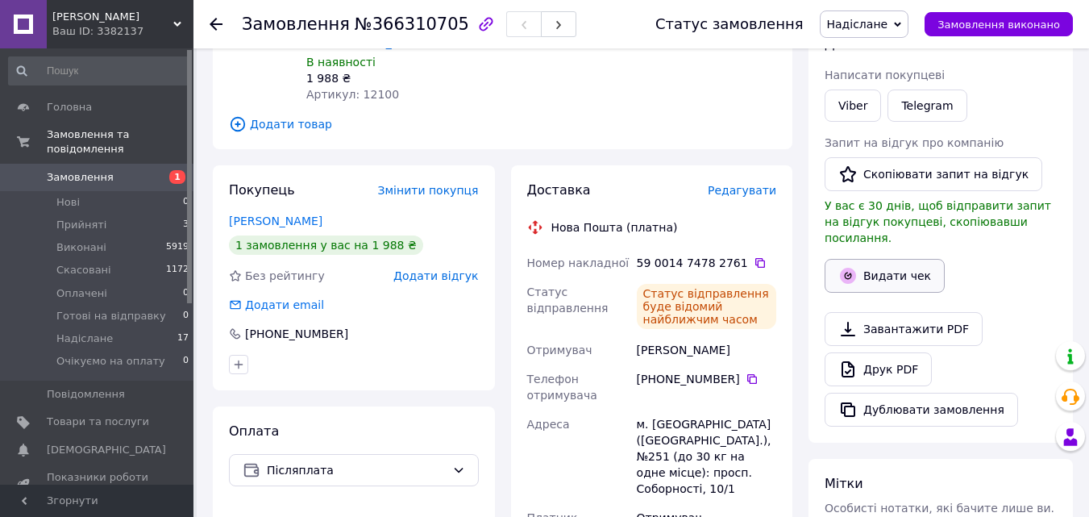
click at [890, 266] on button "Видати чек" at bounding box center [885, 276] width 120 height 34
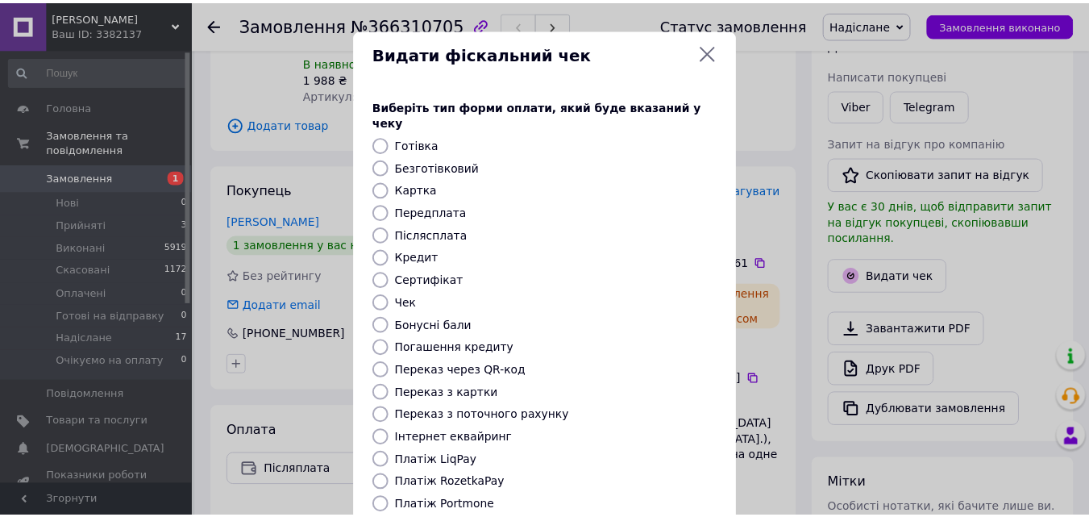
scroll to position [176, 0]
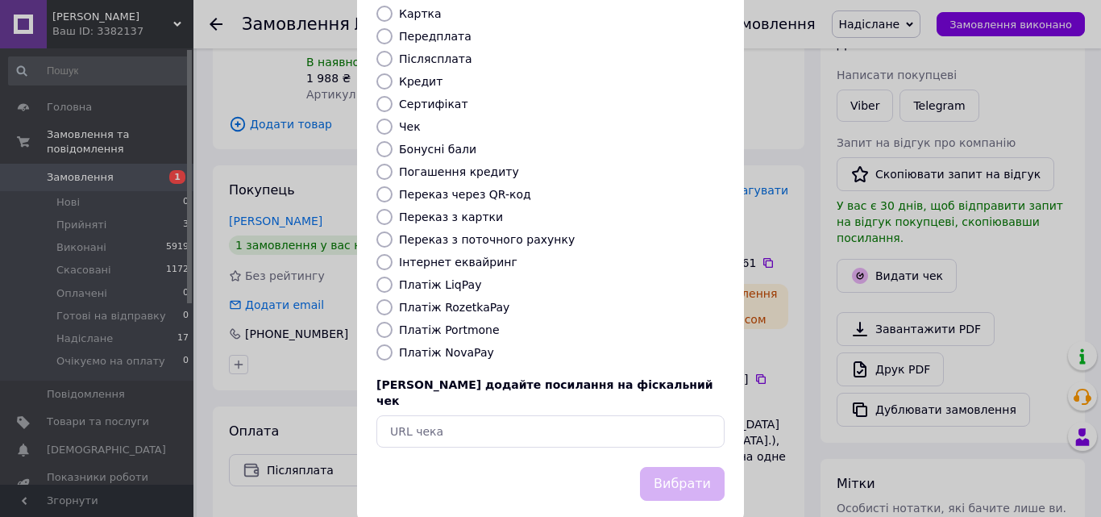
click at [385, 344] on input "Платіж NovaPay" at bounding box center [384, 352] width 16 height 16
radio input "true"
click at [664, 467] on button "Вибрати" at bounding box center [682, 484] width 85 height 35
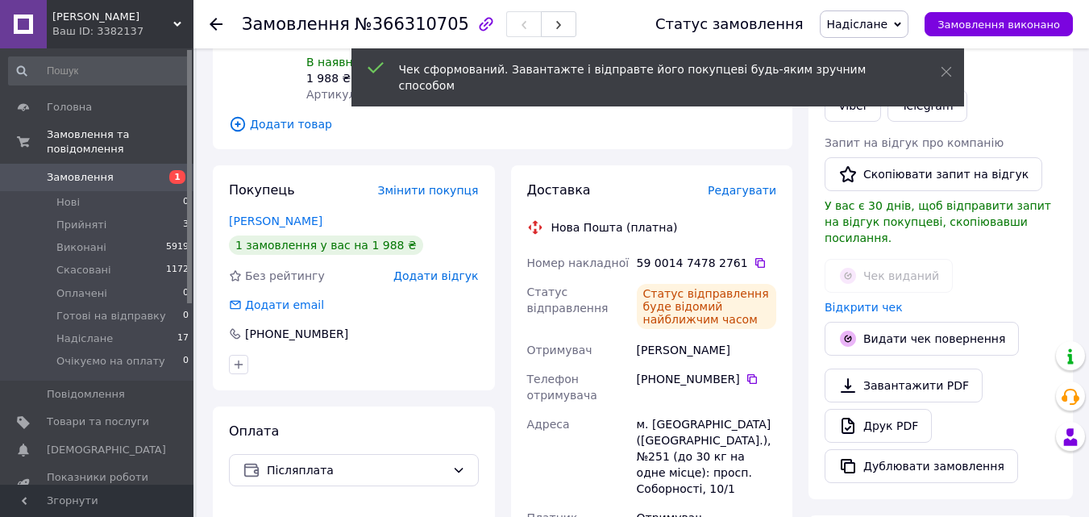
click at [221, 26] on icon at bounding box center [216, 24] width 13 height 13
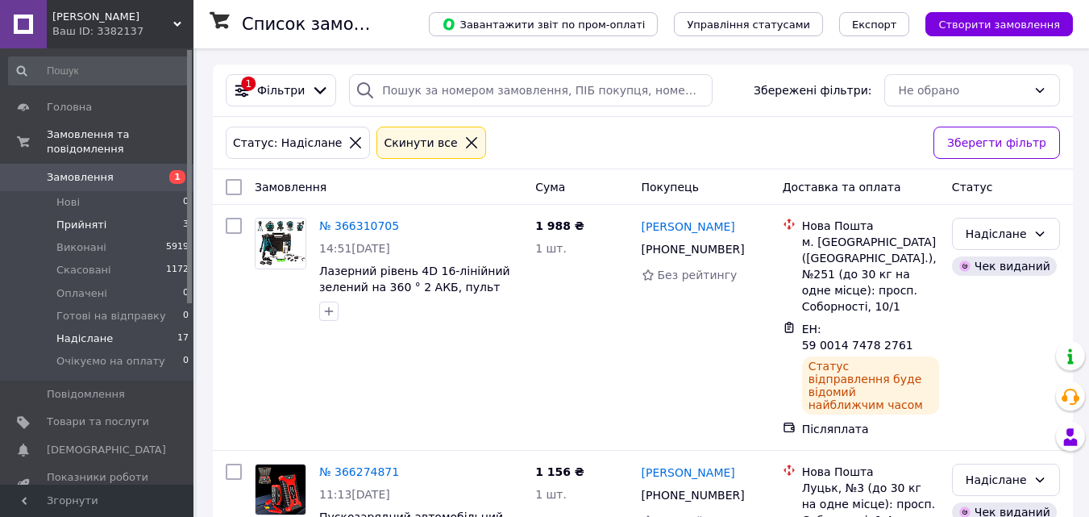
click at [100, 218] on span "Прийняті" at bounding box center [81, 225] width 50 height 15
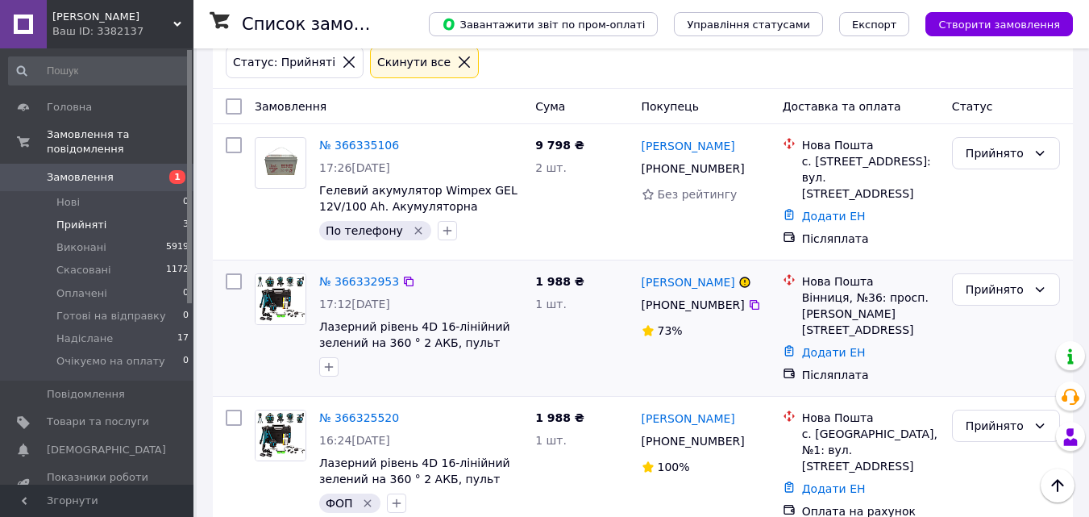
scroll to position [93, 0]
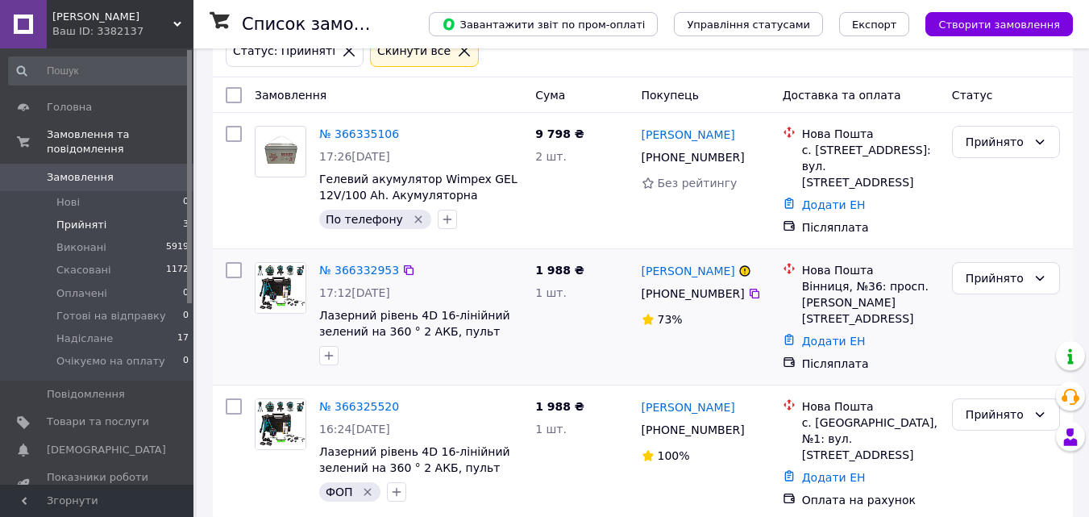
scroll to position [93, 0]
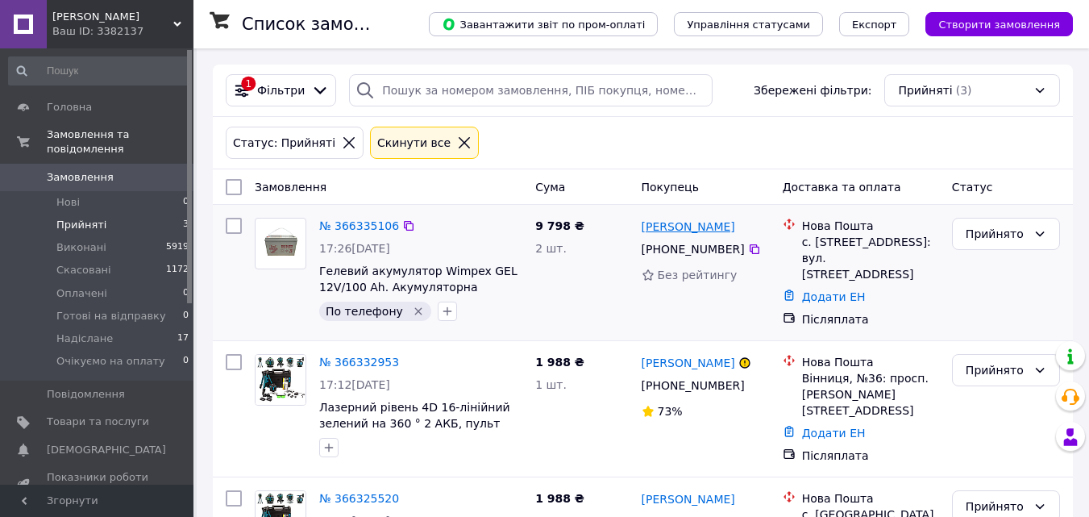
click at [671, 229] on link "Микола Тищенко" at bounding box center [688, 226] width 93 height 16
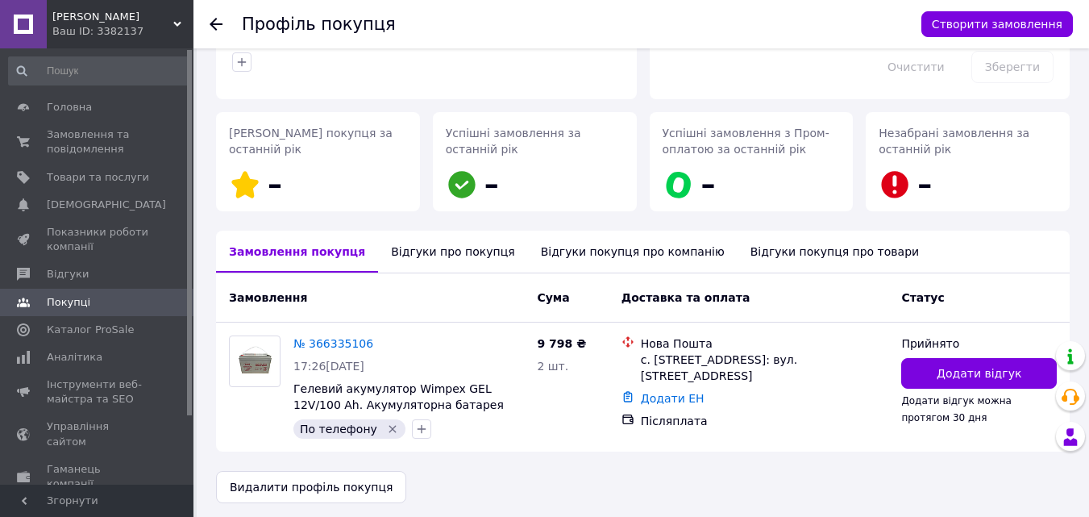
scroll to position [188, 0]
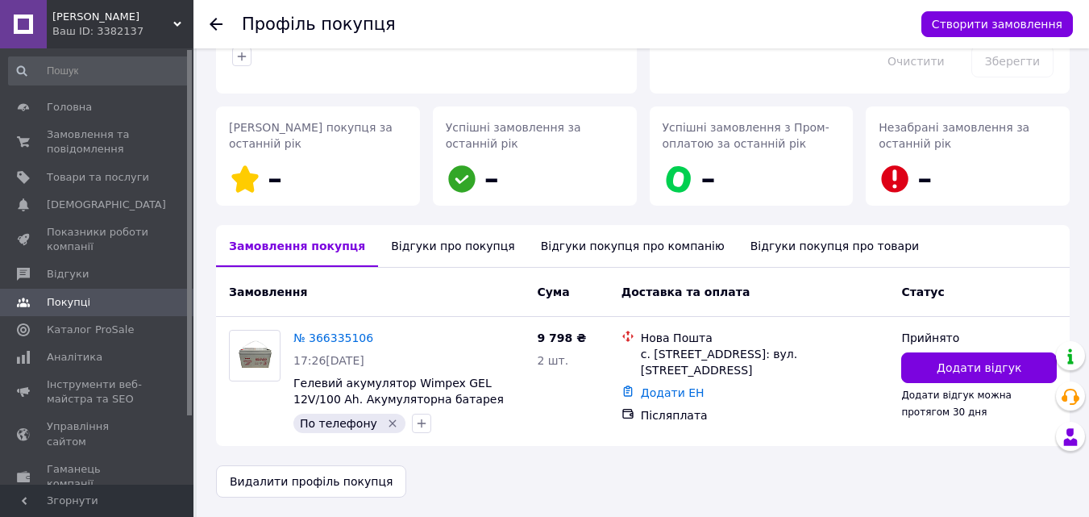
click at [424, 247] on div "Відгуки про покупця" at bounding box center [452, 246] width 149 height 42
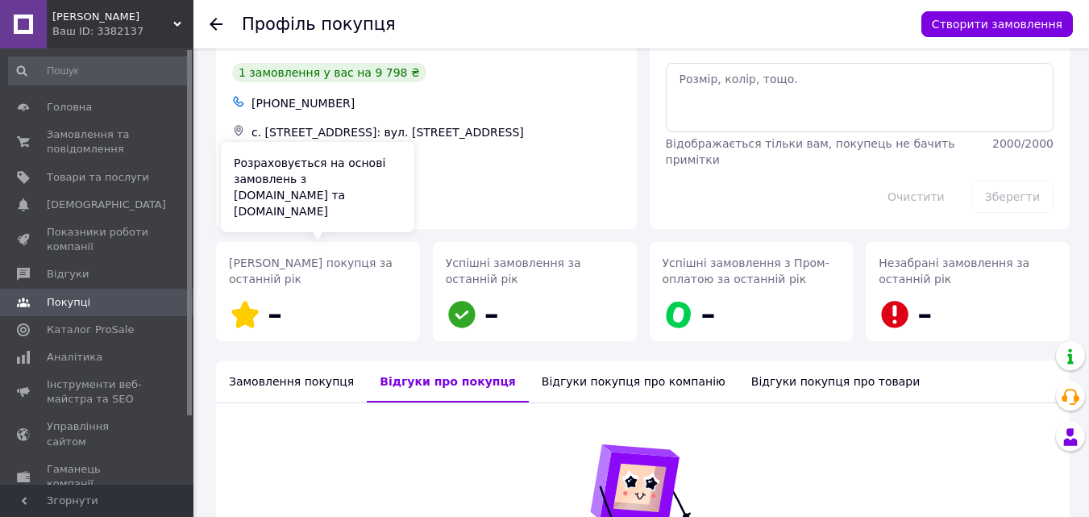
scroll to position [49, 0]
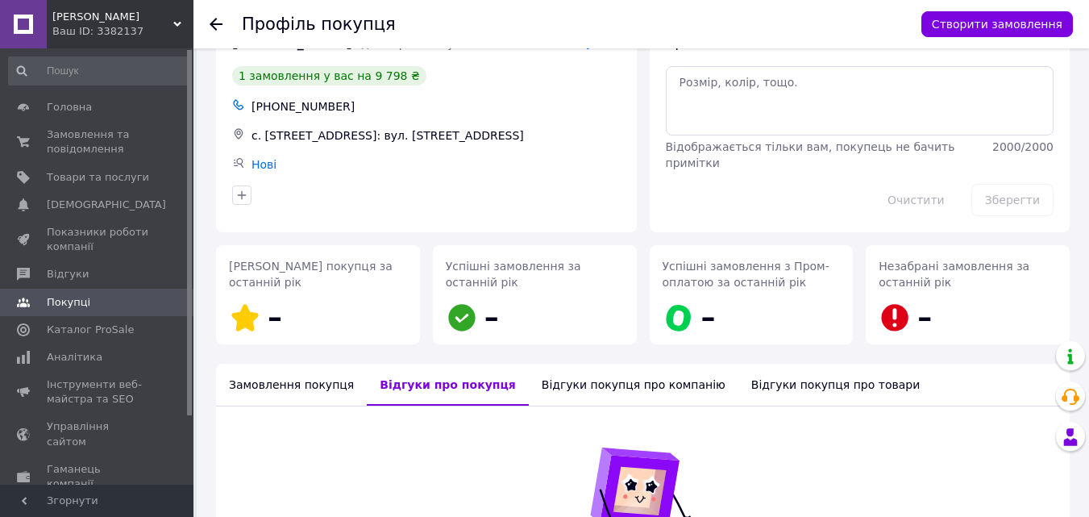
click at [276, 388] on div "Замовлення покупця" at bounding box center [291, 385] width 151 height 42
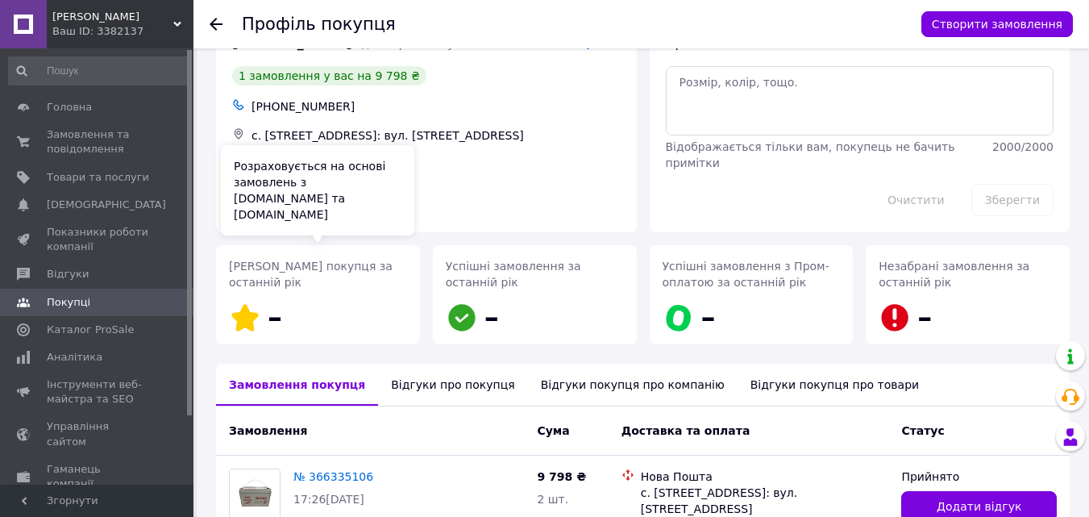
scroll to position [0, 0]
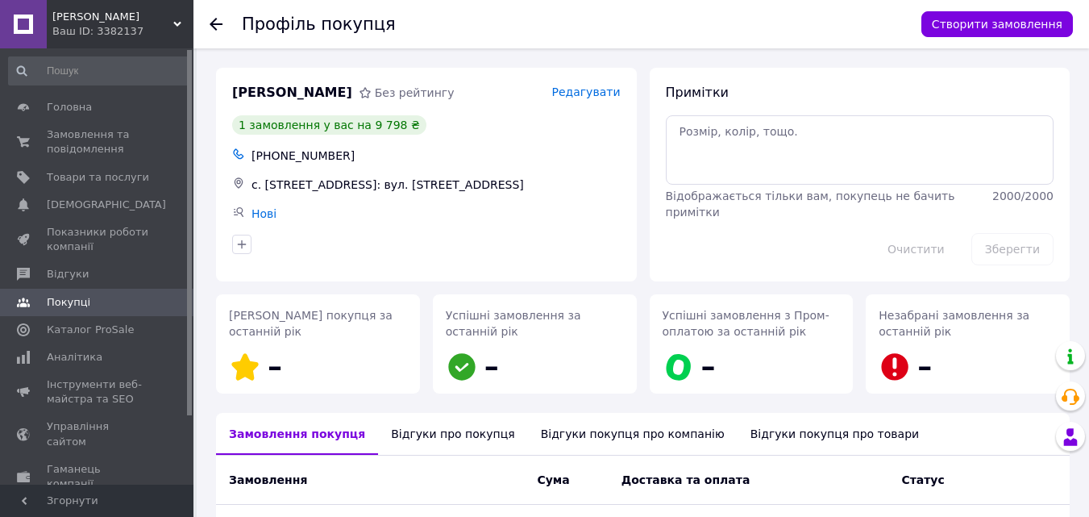
click at [214, 23] on use at bounding box center [216, 24] width 13 height 13
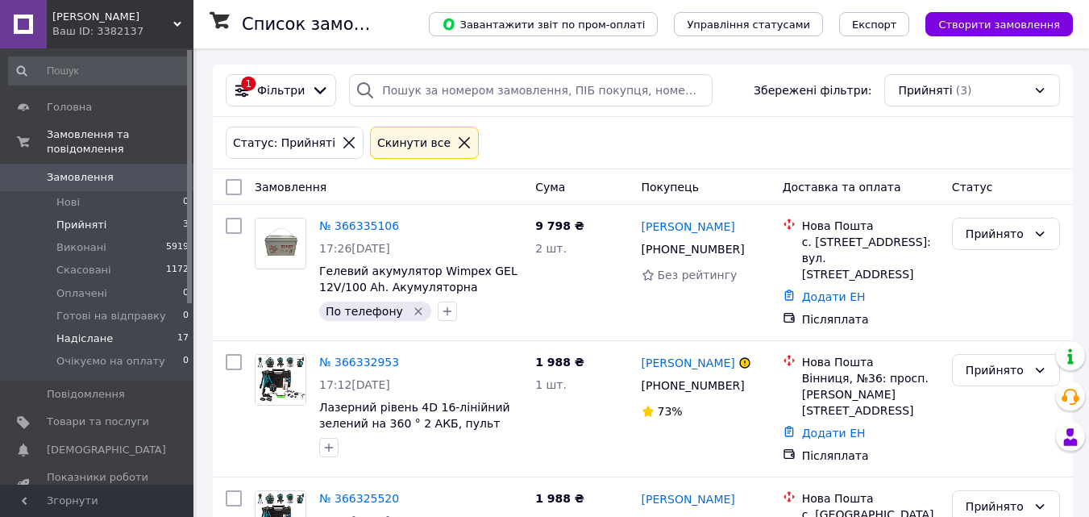
click at [134, 331] on li "Надіслане 17" at bounding box center [99, 338] width 198 height 23
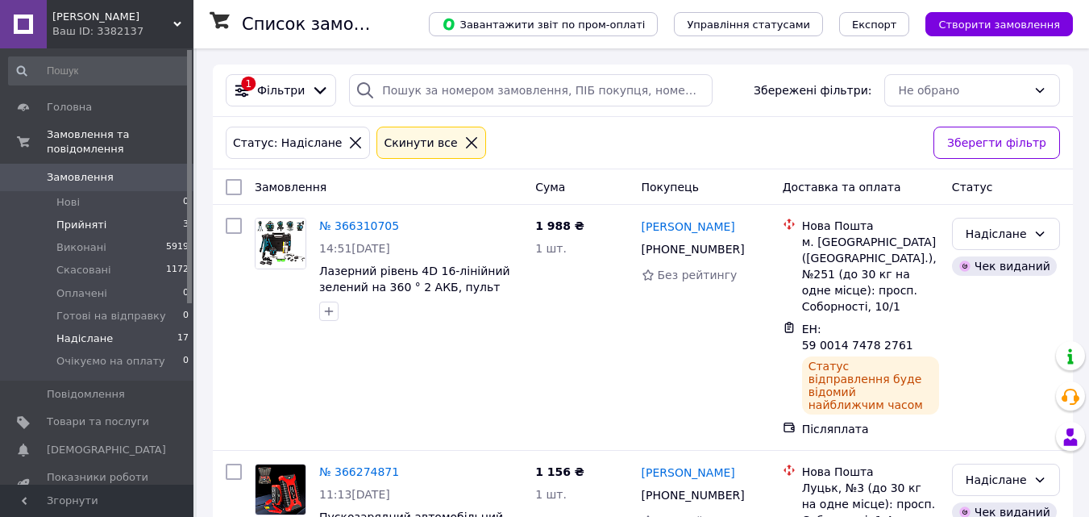
click at [105, 214] on li "Прийняті 3" at bounding box center [99, 225] width 198 height 23
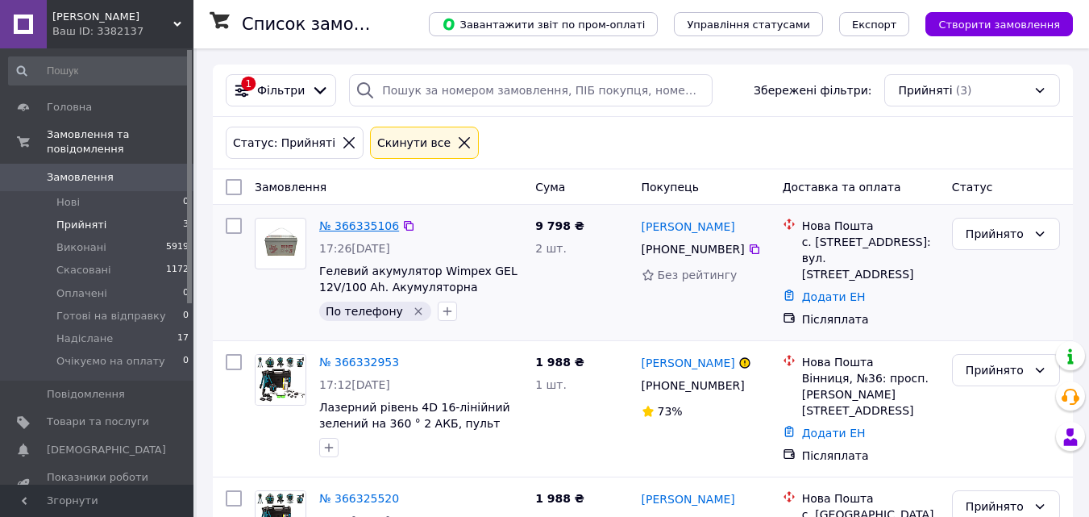
click at [358, 223] on link "№ 366335106" at bounding box center [359, 225] width 80 height 13
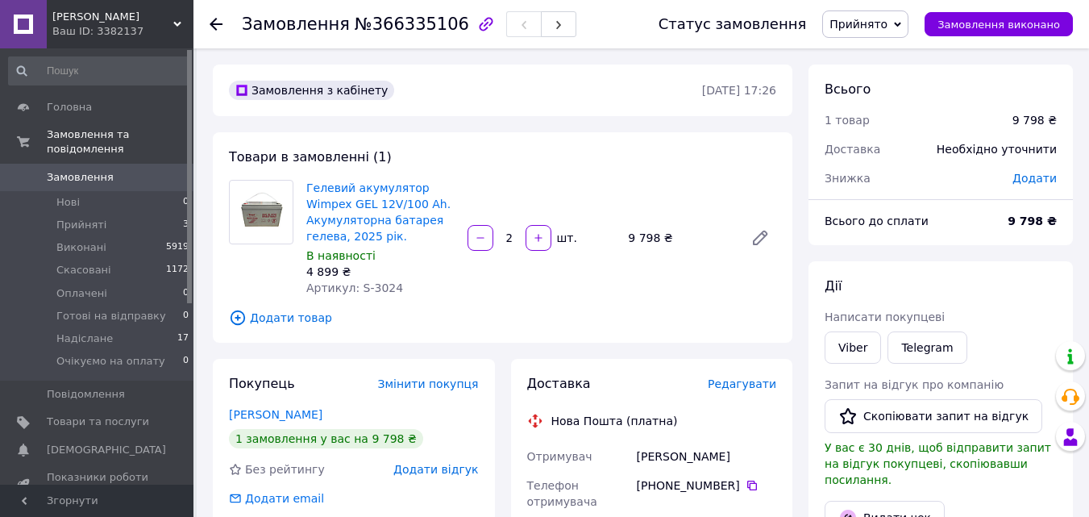
click at [214, 23] on use at bounding box center [216, 24] width 13 height 13
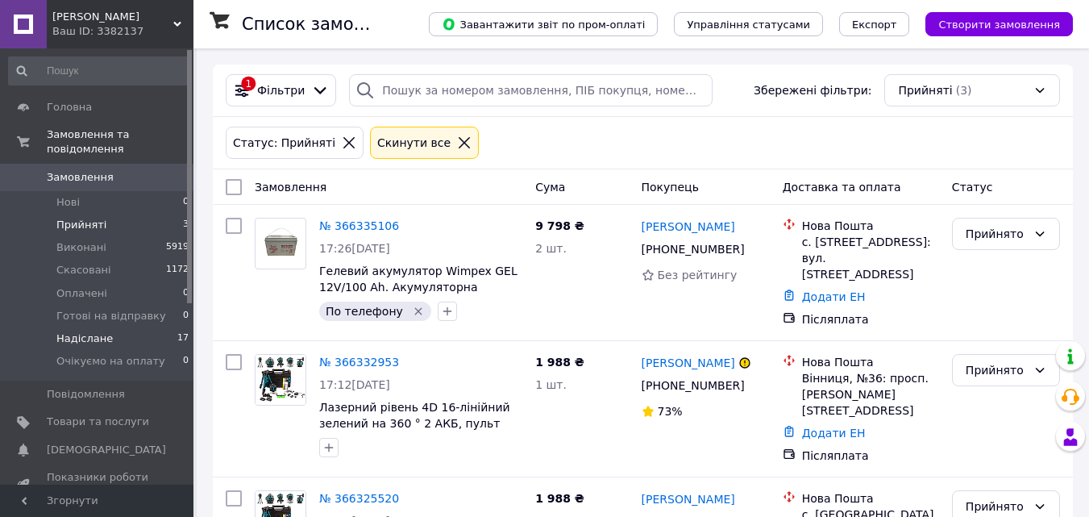
click at [113, 333] on li "Надіслане 17" at bounding box center [99, 338] width 198 height 23
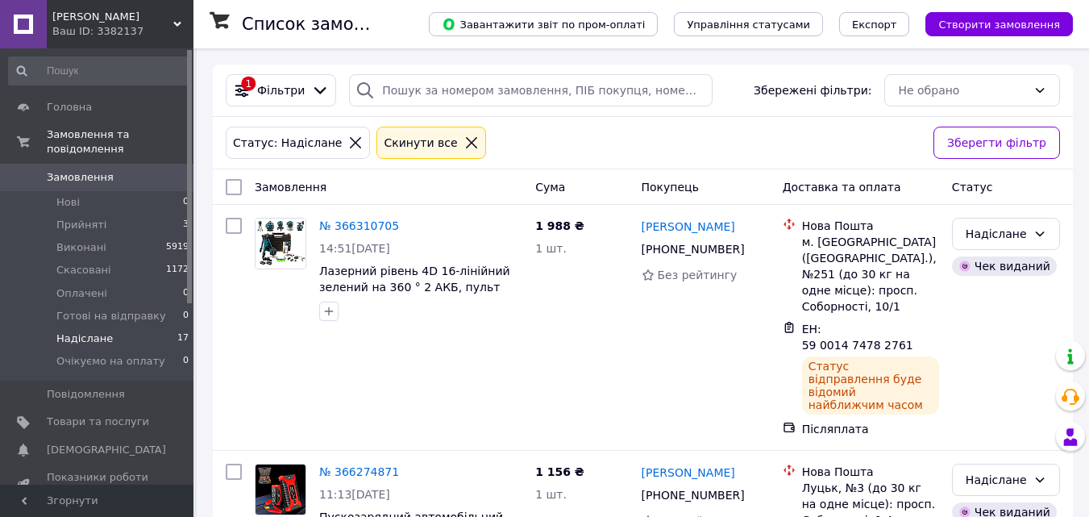
click at [109, 327] on li "Надіслане 17" at bounding box center [99, 338] width 198 height 23
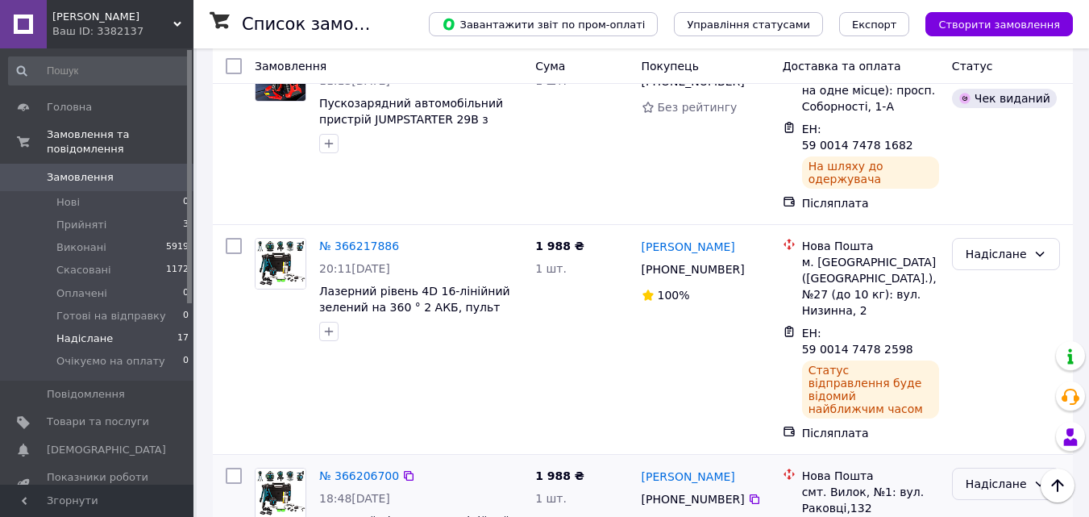
scroll to position [564, 0]
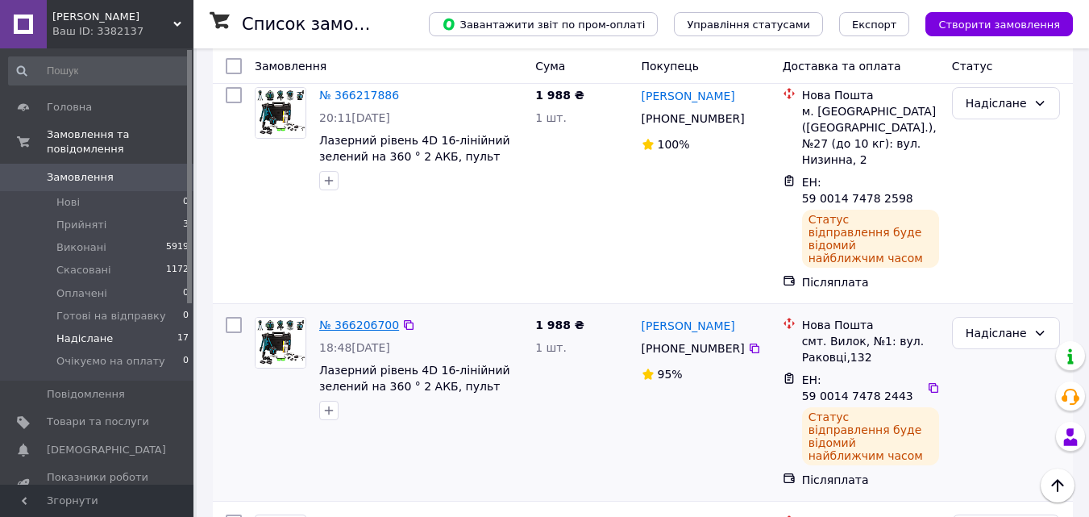
click at [355, 318] on link "№ 366206700" at bounding box center [359, 324] width 80 height 13
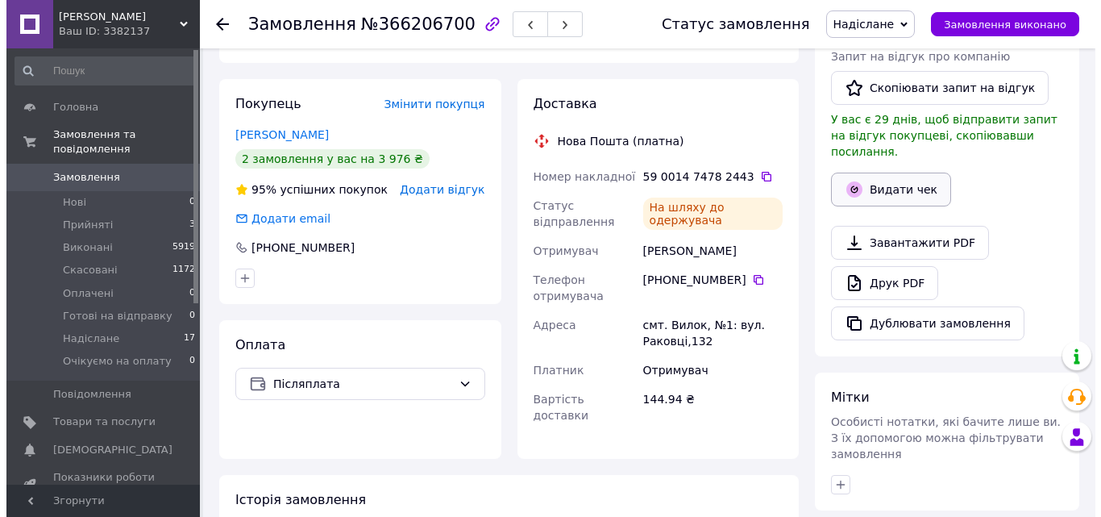
scroll to position [293, 0]
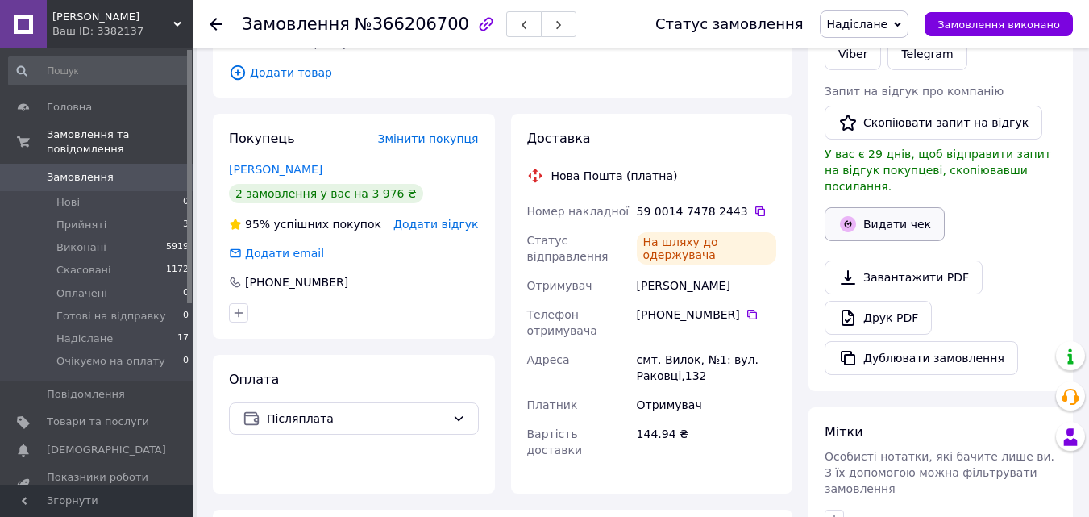
click at [897, 207] on button "Видати чек" at bounding box center [885, 224] width 120 height 34
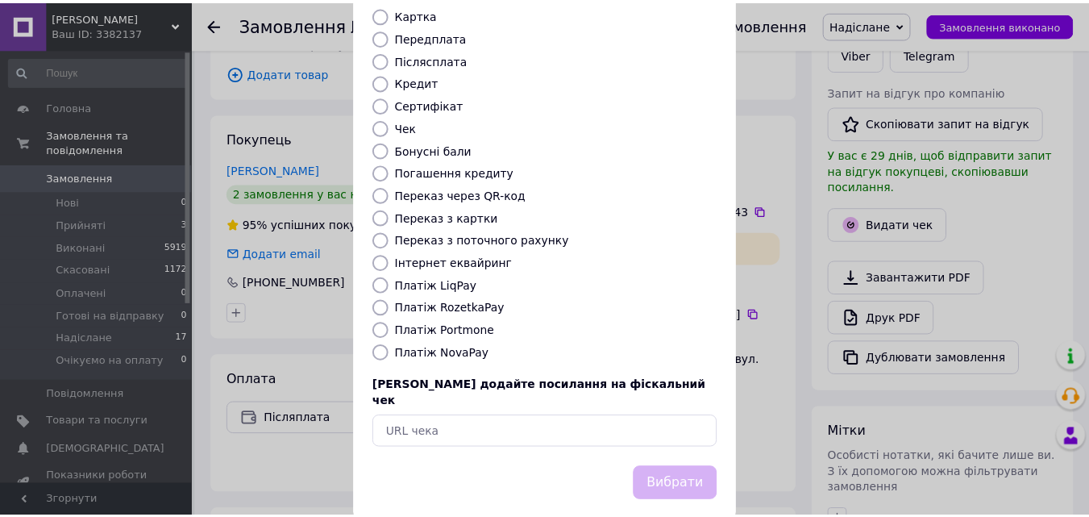
scroll to position [176, 0]
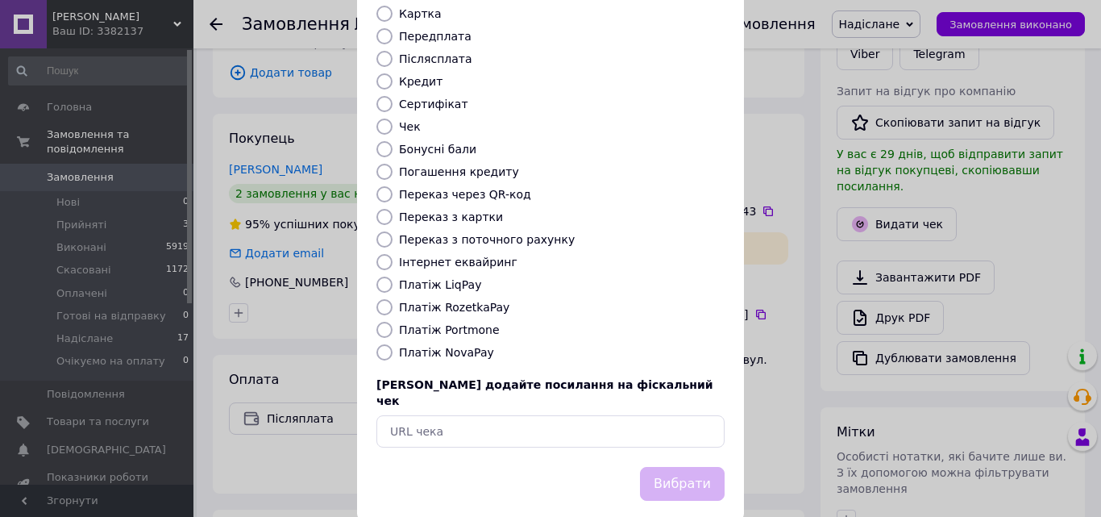
click at [386, 344] on input "Платіж NovaPay" at bounding box center [384, 352] width 16 height 16
radio input "true"
click at [670, 467] on button "Вибрати" at bounding box center [682, 484] width 85 height 35
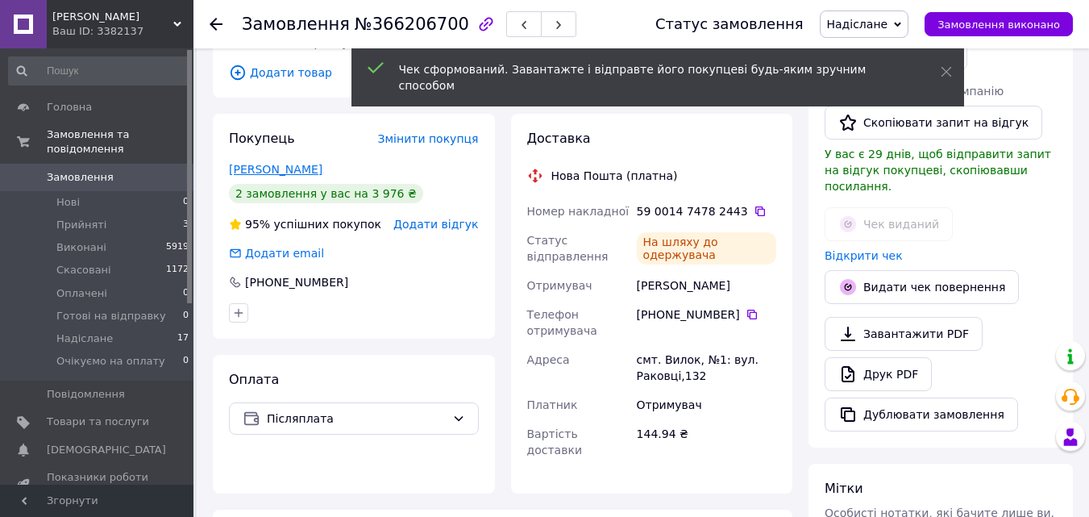
click at [283, 163] on link "[PERSON_NAME]" at bounding box center [275, 169] width 93 height 13
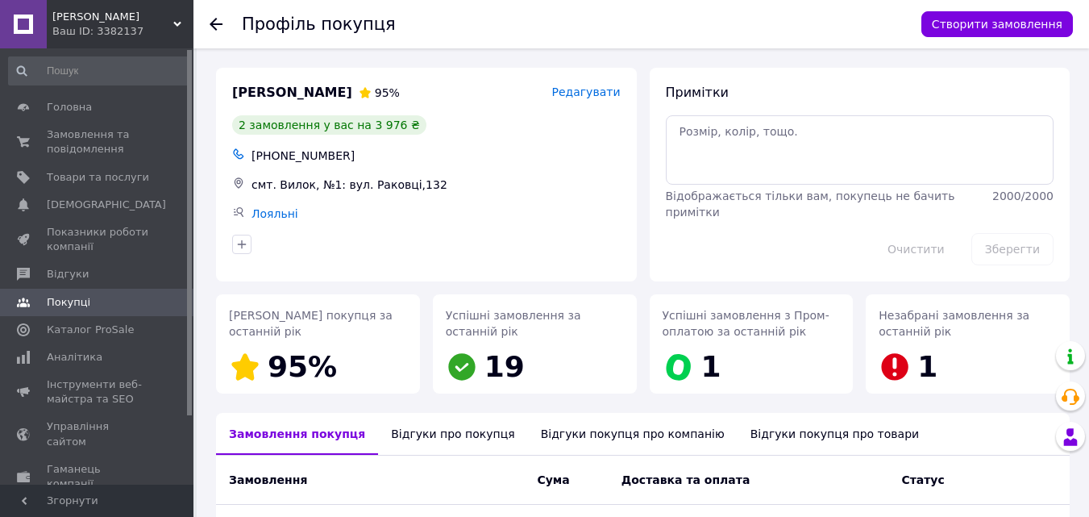
click at [217, 23] on use at bounding box center [216, 24] width 13 height 13
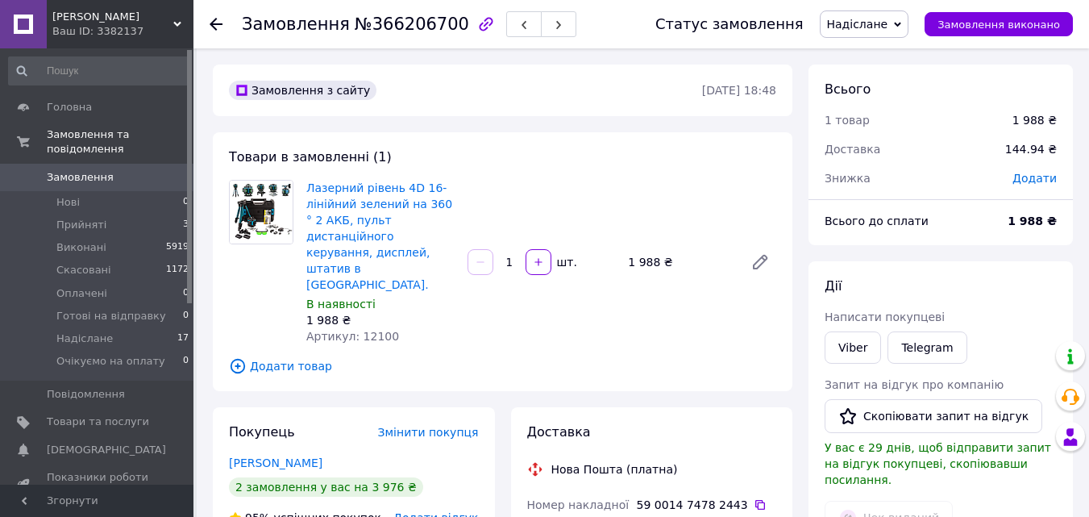
click at [211, 23] on use at bounding box center [216, 24] width 13 height 13
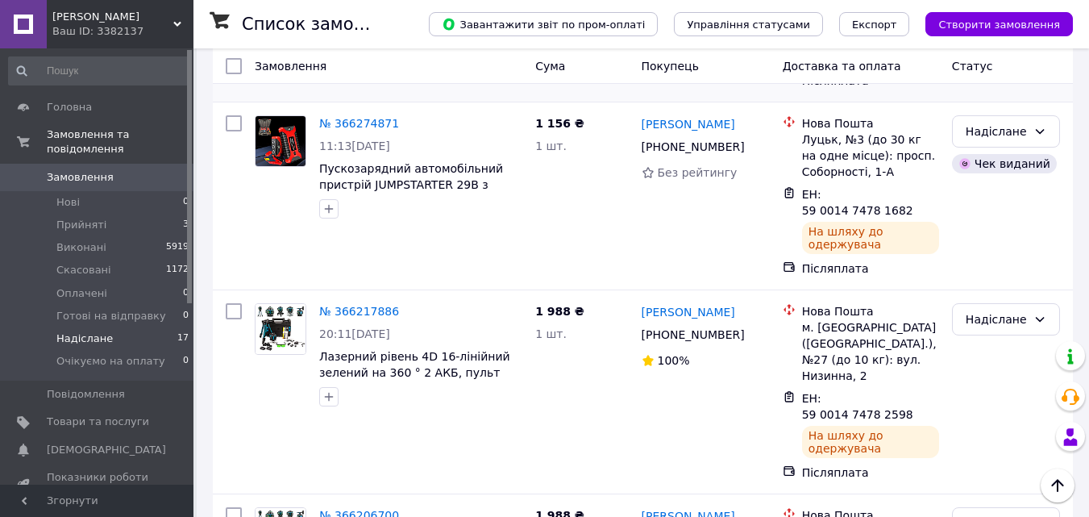
scroll to position [403, 0]
